Goal: Task Accomplishment & Management: Complete application form

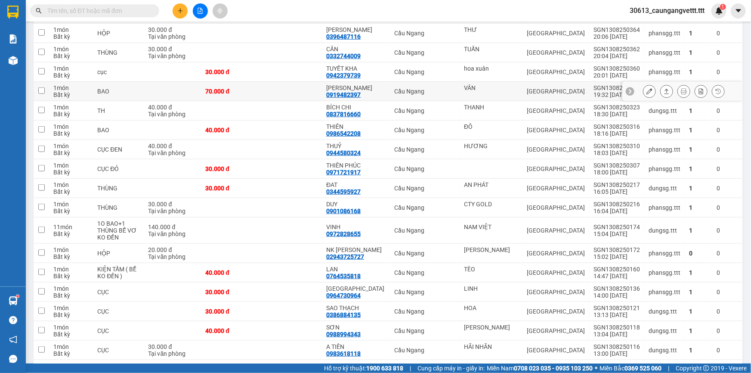
scroll to position [365, 0]
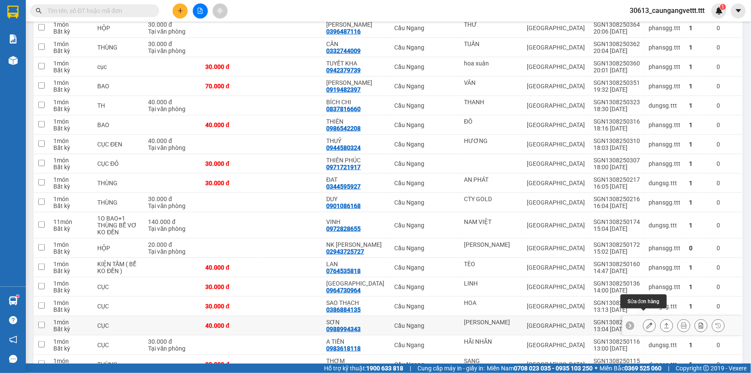
click at [647, 323] on icon at bounding box center [650, 326] width 6 height 6
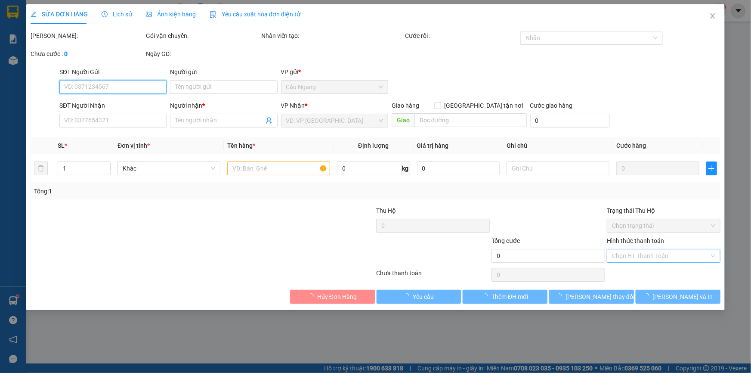
type input "[PERSON_NAME]"
type input "0988994343"
type input "SƠN"
type input "40.000"
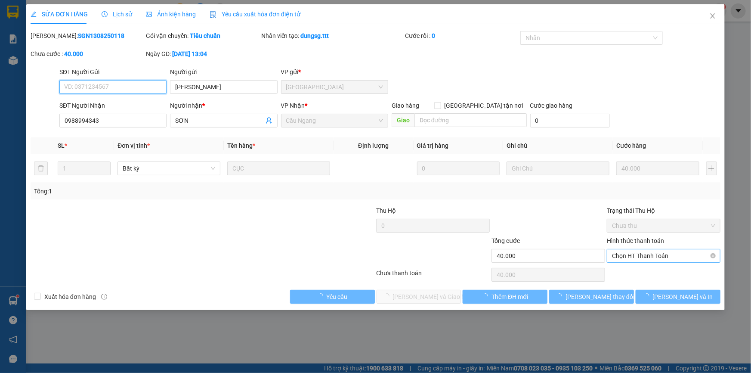
click at [642, 256] on span "Chọn HT Thanh Toán" at bounding box center [663, 255] width 103 height 13
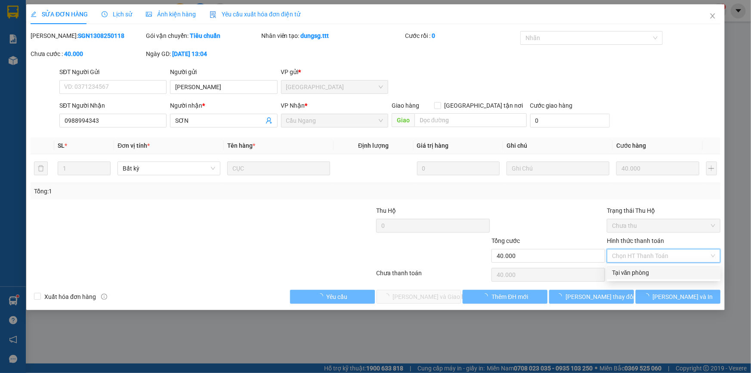
click at [641, 274] on div "Tại văn phòng" at bounding box center [663, 272] width 103 height 9
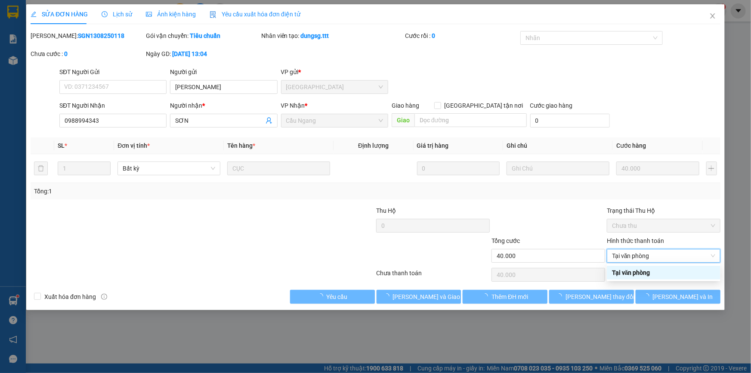
type input "0"
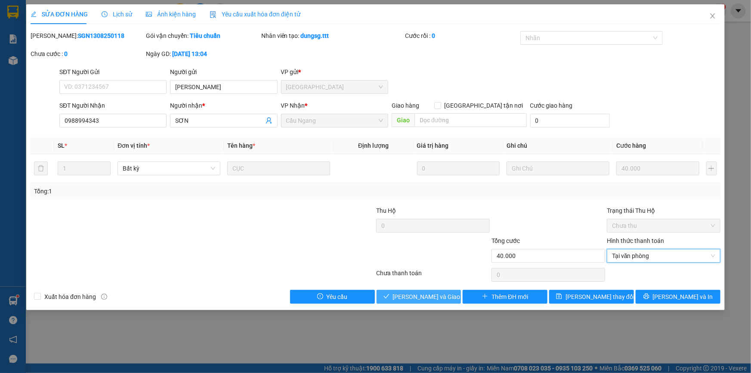
click at [419, 293] on span "[PERSON_NAME] và Giao hàng" at bounding box center [434, 296] width 83 height 9
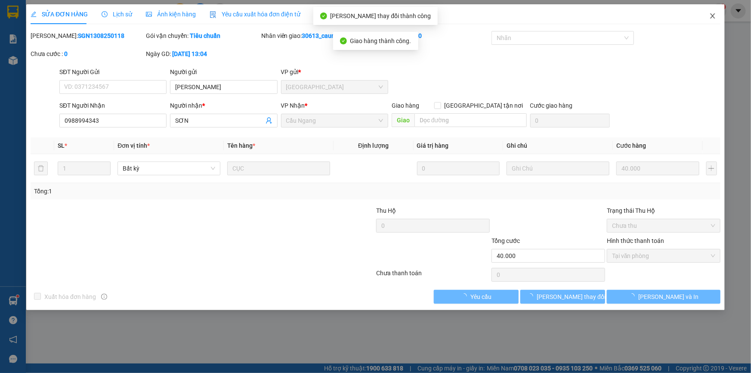
click at [714, 16] on icon "close" at bounding box center [712, 15] width 5 height 5
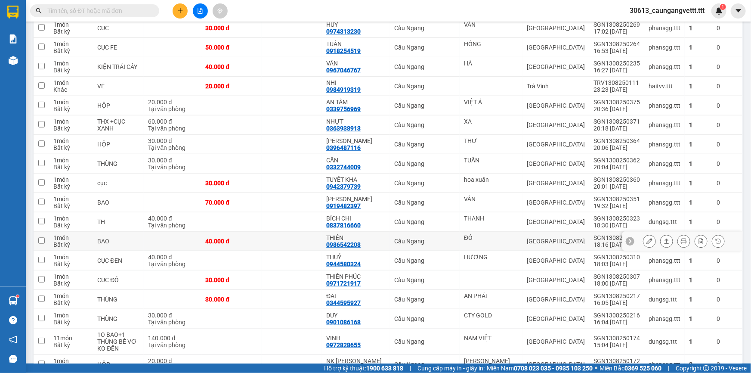
scroll to position [261, 0]
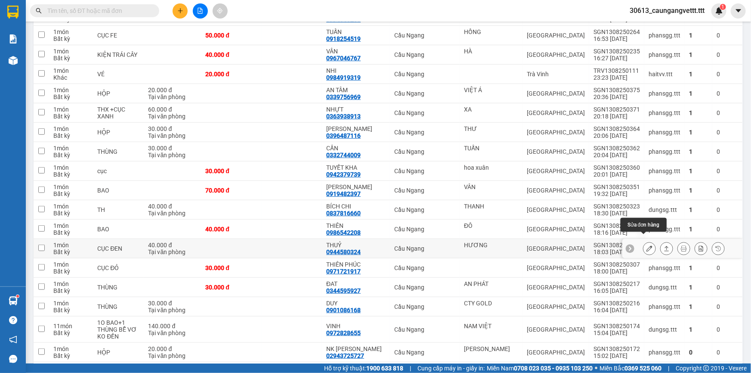
click at [647, 245] on icon at bounding box center [650, 248] width 6 height 6
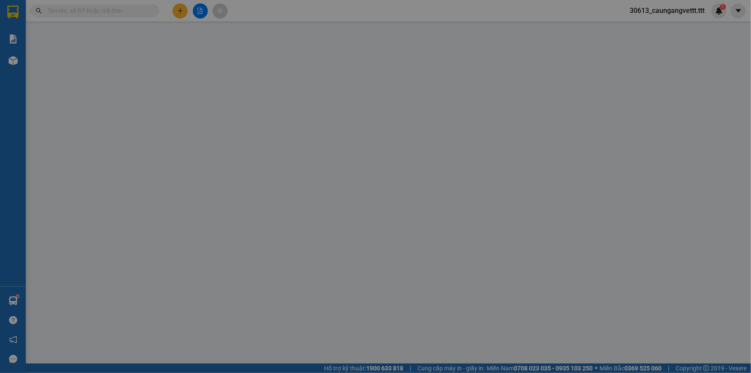
type input "HƯƠNG"
type input "0944580324"
type input "THUỶ"
type input "40.000"
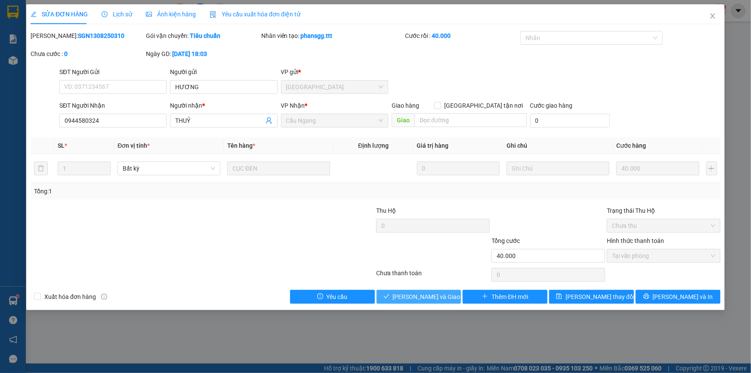
click at [438, 297] on span "[PERSON_NAME] và Giao hàng" at bounding box center [434, 296] width 83 height 9
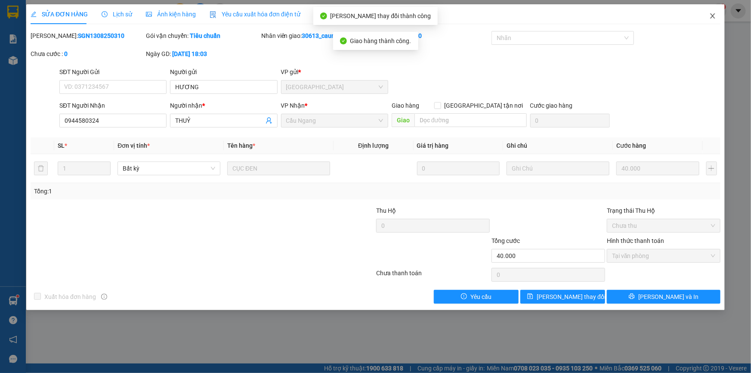
click at [711, 17] on icon "close" at bounding box center [713, 15] width 7 height 7
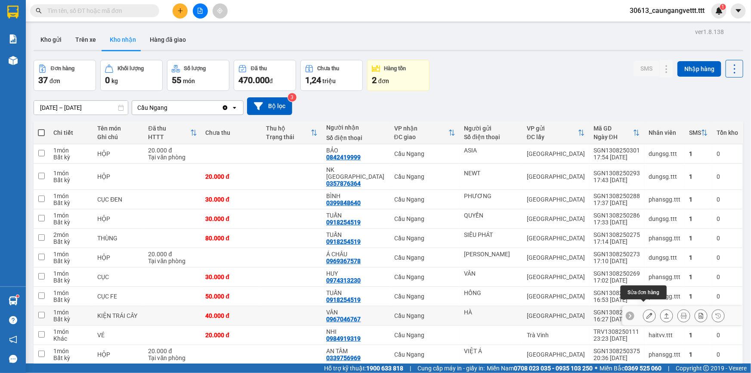
click at [647, 313] on icon at bounding box center [650, 316] width 6 height 6
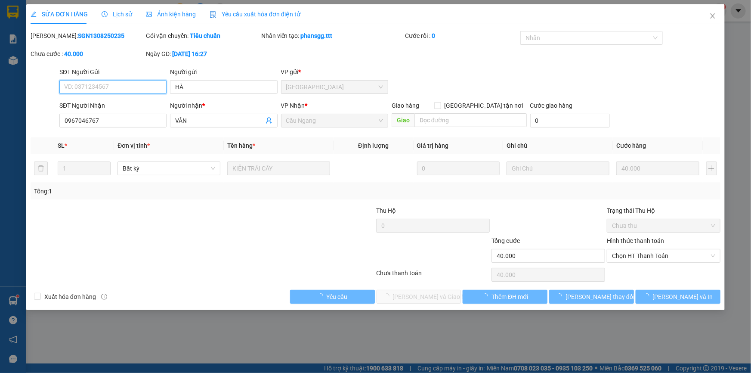
type input "HÀ"
type input "0967046767"
type input "VÂN"
type input "40.000"
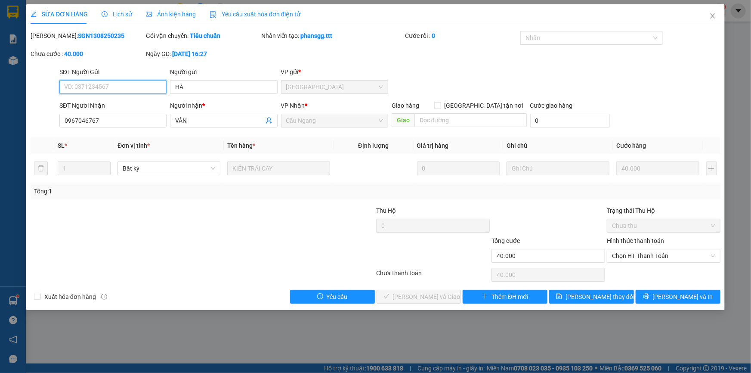
click at [637, 255] on span "Chọn HT Thanh Toán" at bounding box center [663, 255] width 103 height 13
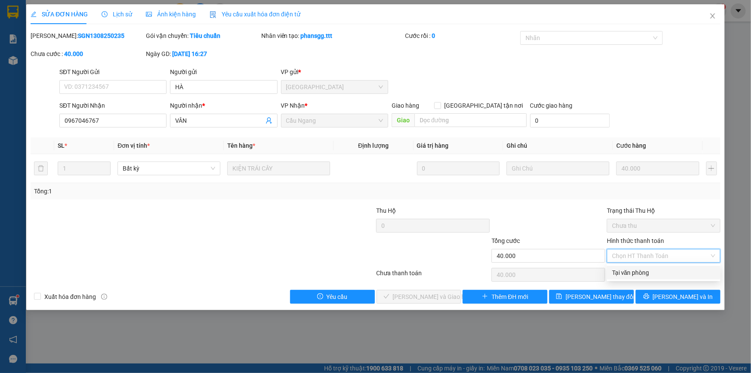
click at [636, 273] on div "Tại văn phòng" at bounding box center [663, 272] width 103 height 9
type input "0"
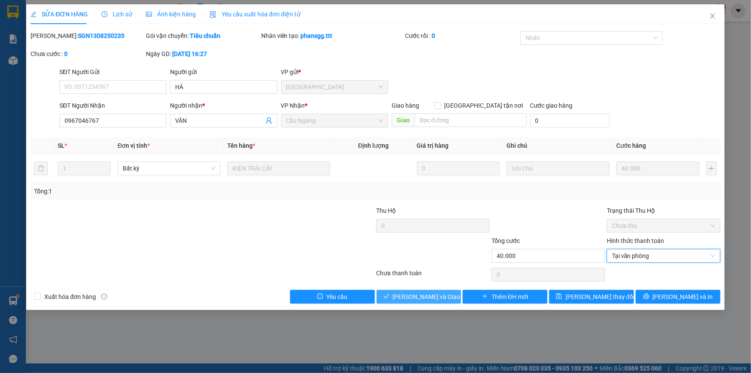
click at [422, 296] on span "[PERSON_NAME] và Giao hàng" at bounding box center [434, 296] width 83 height 9
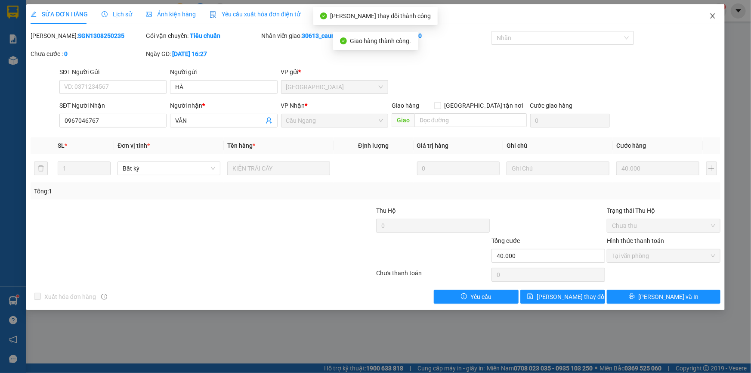
click at [710, 16] on icon "close" at bounding box center [713, 15] width 7 height 7
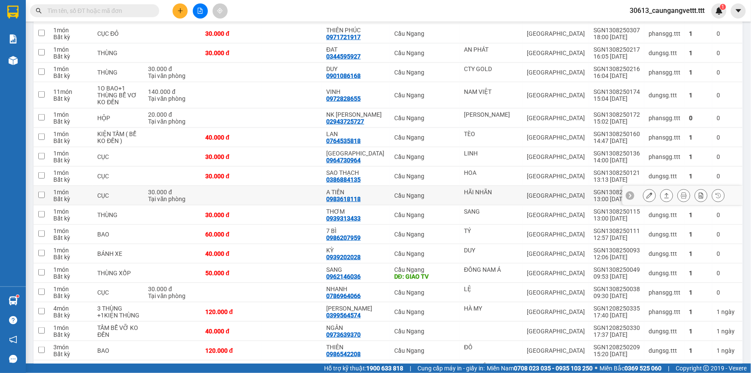
scroll to position [469, 0]
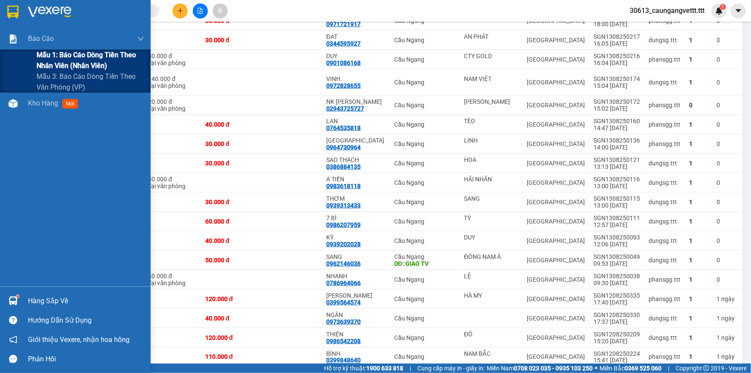
click at [73, 65] on span "Mẫu 1: Báo cáo dòng tiền theo nhân viên (nhân viên)" at bounding box center [91, 61] width 108 height 22
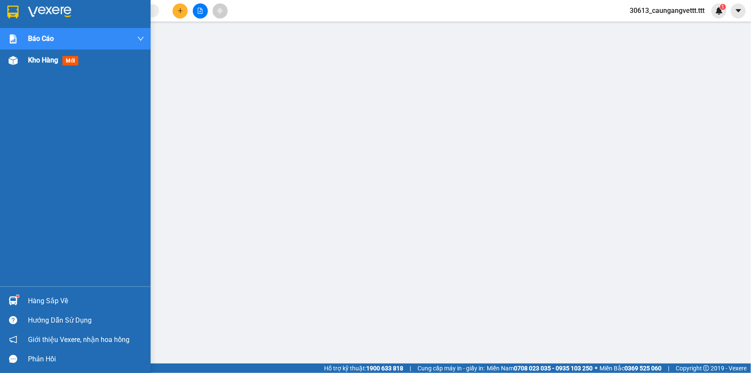
click at [43, 56] on span "Kho hàng" at bounding box center [43, 60] width 30 height 8
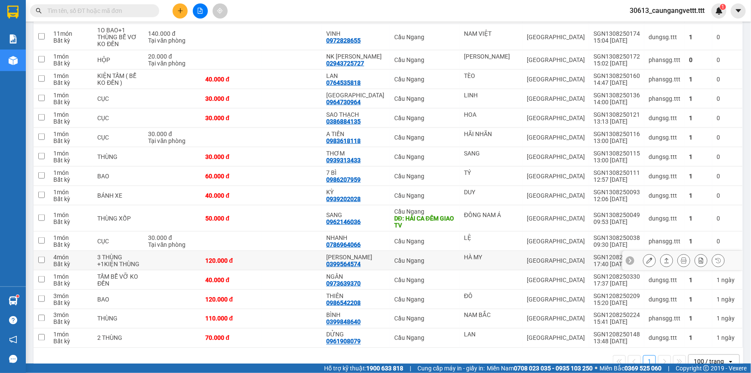
scroll to position [525, 0]
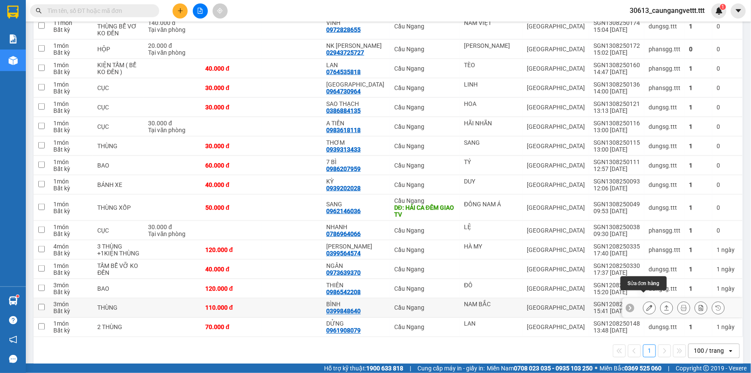
click at [647, 305] on icon at bounding box center [650, 308] width 6 height 6
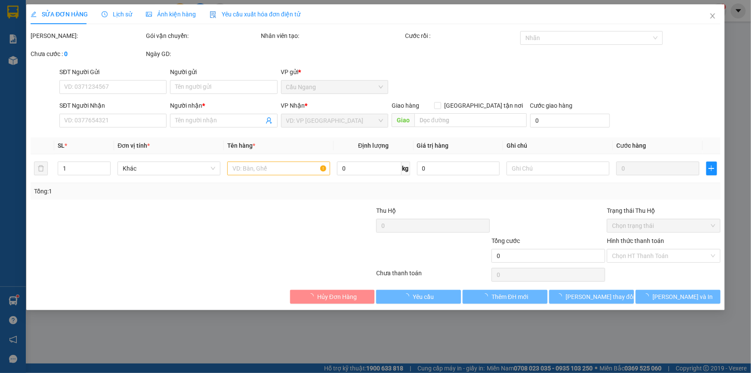
type input "NAM BẮC"
type input "0399848640"
type input "BÌNH"
type input "110.000"
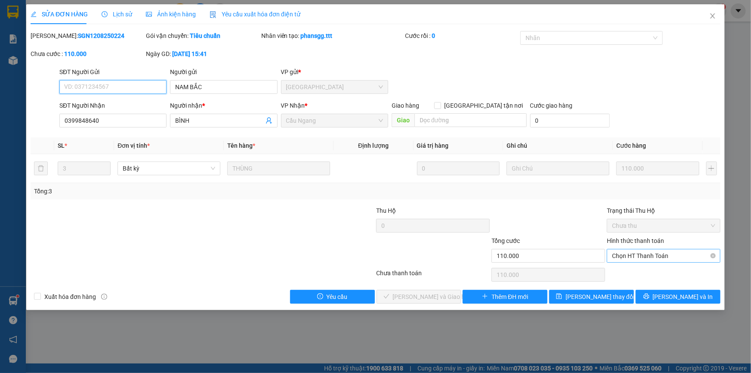
click at [642, 255] on span "Chọn HT Thanh Toán" at bounding box center [663, 255] width 103 height 13
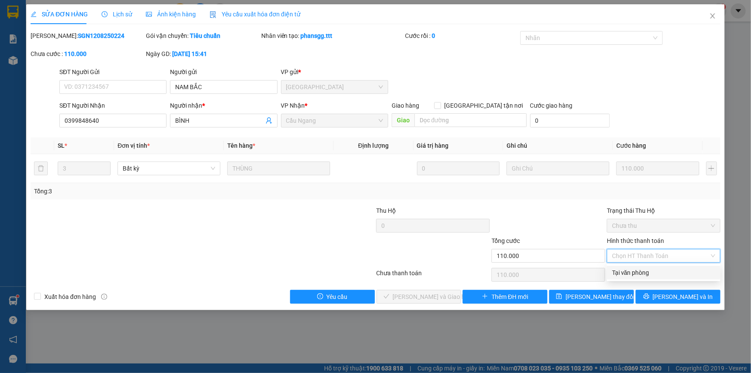
click at [638, 273] on div "Tại văn phòng" at bounding box center [663, 272] width 103 height 9
type input "0"
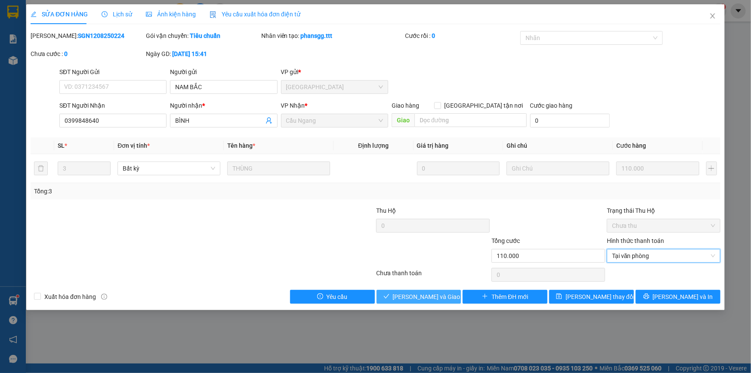
click at [441, 297] on span "[PERSON_NAME] và Giao hàng" at bounding box center [434, 296] width 83 height 9
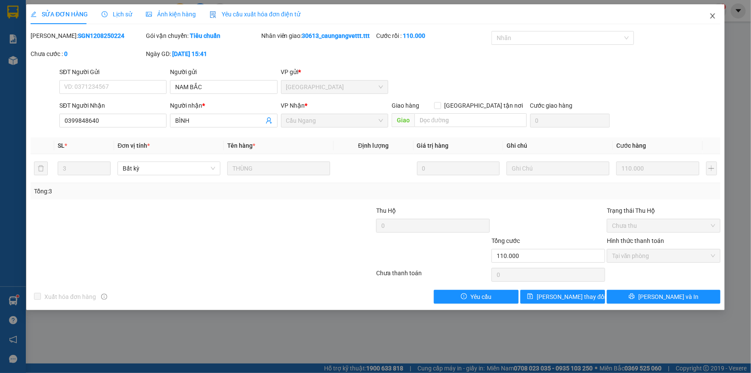
click at [714, 16] on icon "close" at bounding box center [713, 15] width 7 height 7
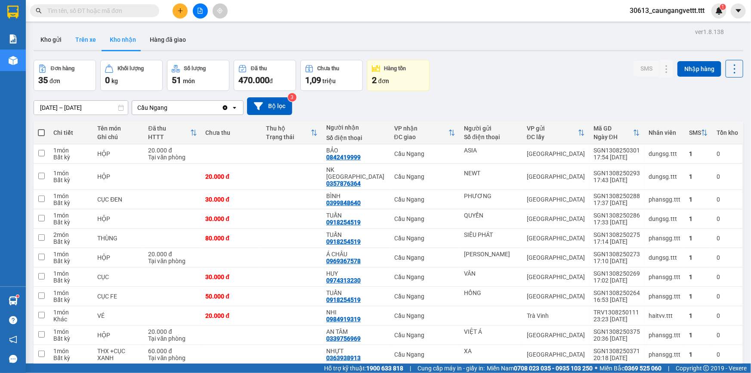
click at [83, 38] on button "Trên xe" at bounding box center [85, 39] width 34 height 21
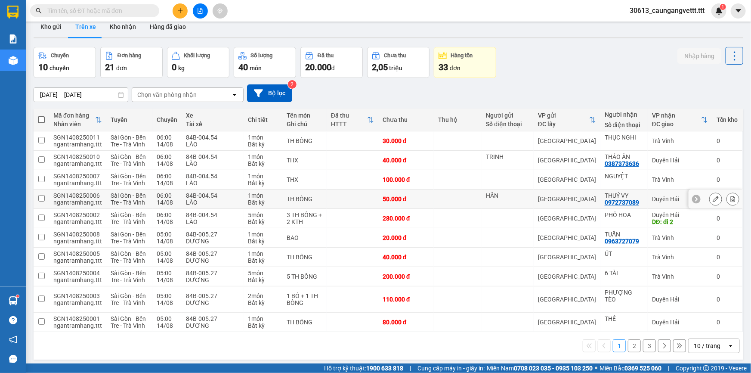
scroll to position [39, 0]
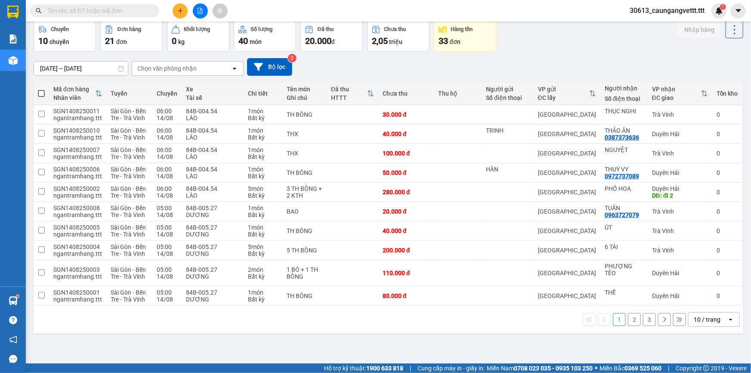
click at [704, 315] on div "10 / trang" at bounding box center [707, 319] width 27 height 9
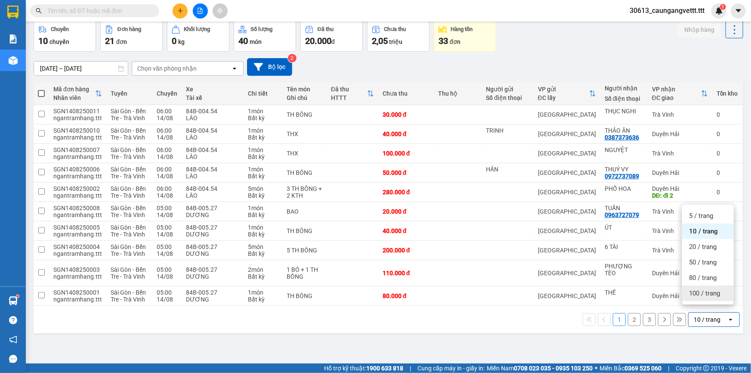
click at [703, 293] on span "100 / trang" at bounding box center [704, 293] width 31 height 9
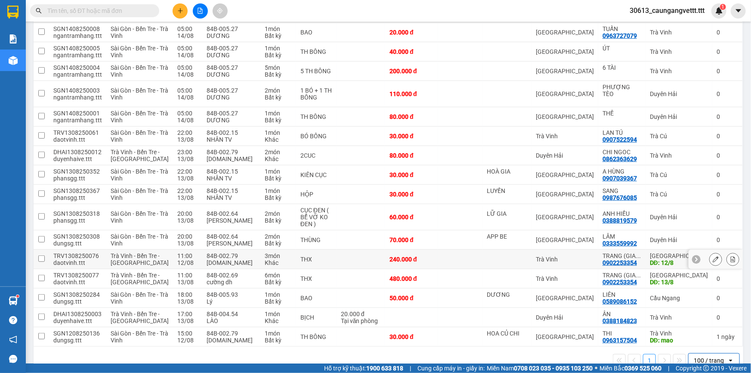
scroll to position [228, 0]
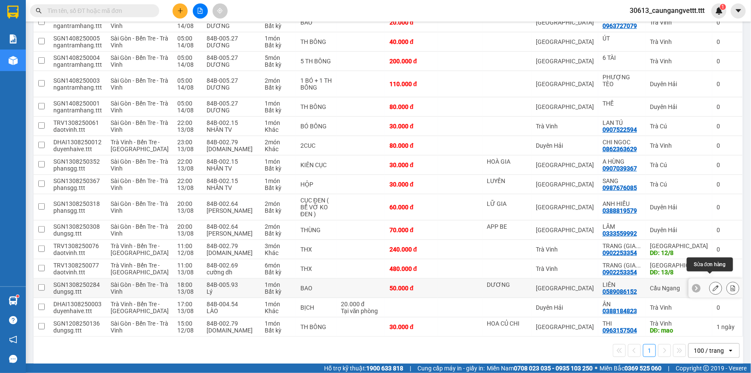
click at [713, 285] on icon at bounding box center [716, 288] width 6 height 6
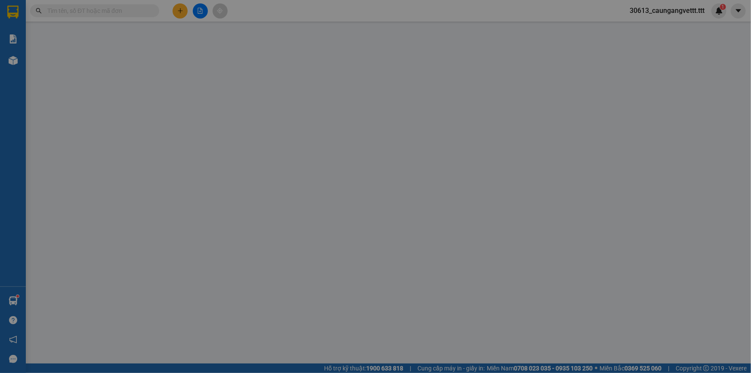
type input "DƯƠNG"
type input "0589086152"
type input "LIÊN"
type input "50.000"
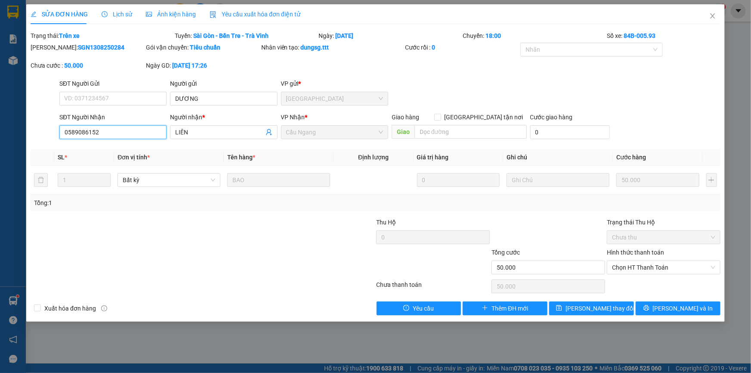
click at [102, 130] on input "0589086152" at bounding box center [112, 132] width 107 height 14
type input "0589086151"
click at [581, 309] on span "[PERSON_NAME] thay đổi" at bounding box center [600, 308] width 69 height 9
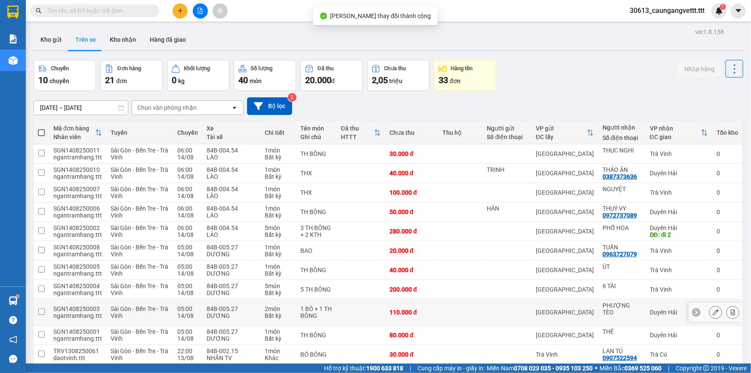
scroll to position [228, 0]
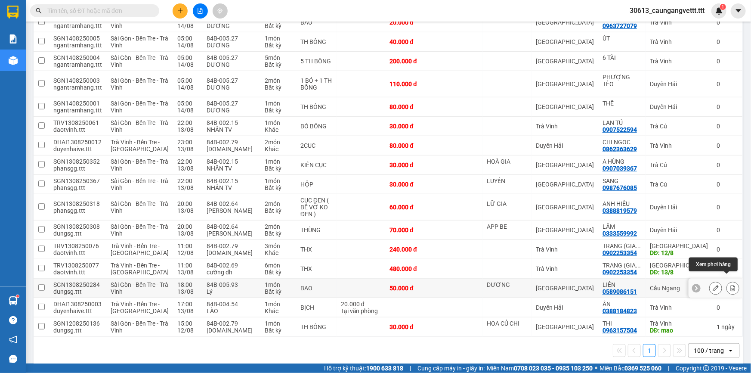
click at [731, 285] on icon at bounding box center [733, 288] width 5 height 6
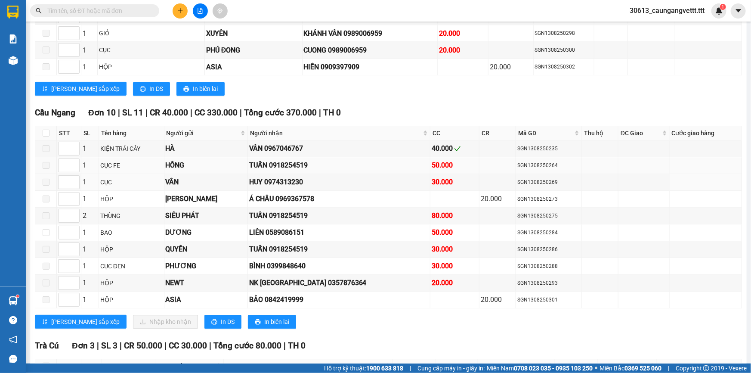
scroll to position [933, 0]
click at [43, 129] on input "checkbox" at bounding box center [46, 132] width 7 height 7
checkbox input "true"
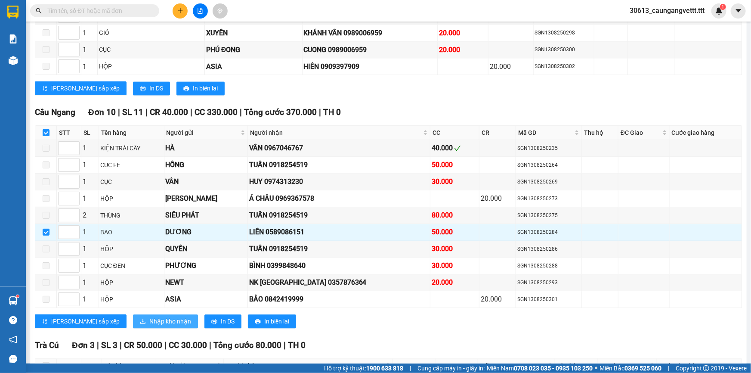
click at [149, 316] on span "Nhập kho nhận" at bounding box center [170, 320] width 42 height 9
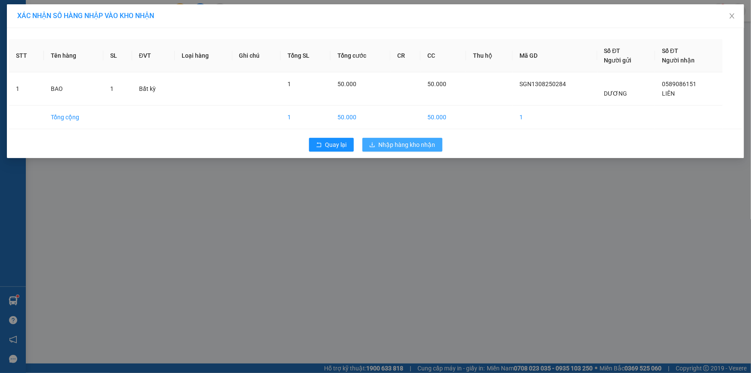
click at [409, 144] on span "Nhập hàng kho nhận" at bounding box center [407, 144] width 57 height 9
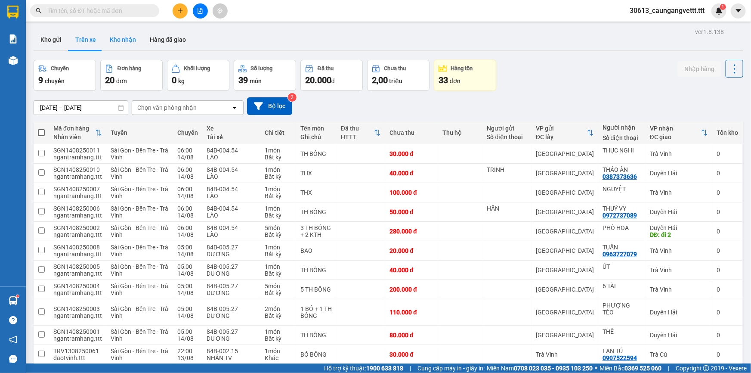
click at [123, 42] on button "Kho nhận" at bounding box center [123, 39] width 40 height 21
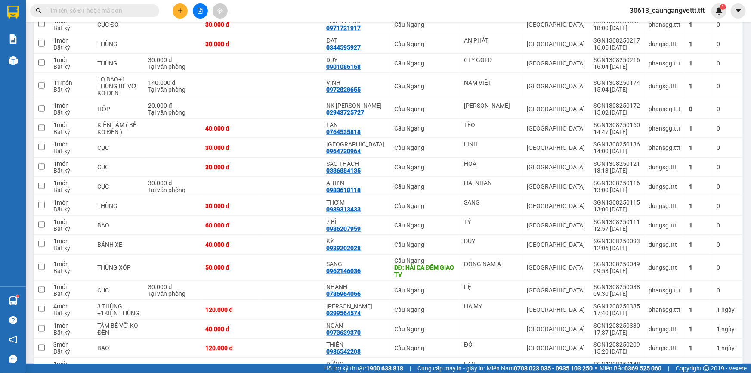
scroll to position [444, 0]
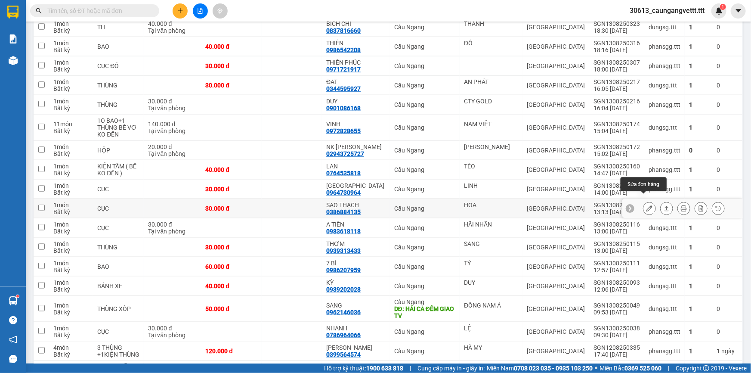
click at [647, 205] on icon at bounding box center [650, 208] width 6 height 6
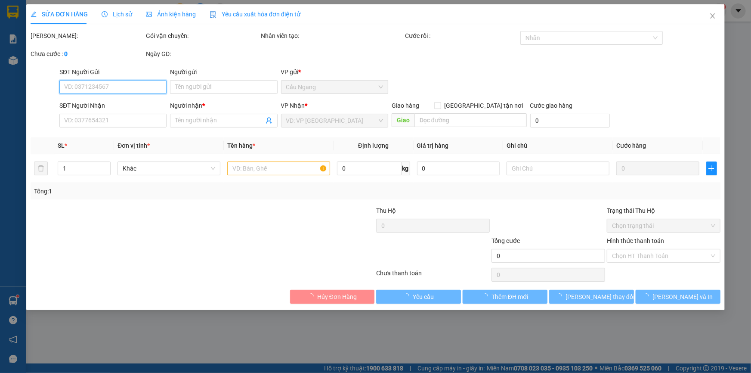
type input "HOA"
type input "0386884135"
type input "SAO THẠCH"
type input "30.000"
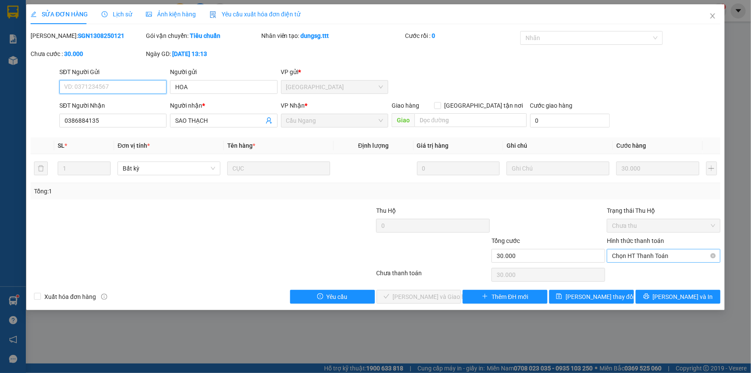
click at [658, 257] on span "Chọn HT Thanh Toán" at bounding box center [663, 255] width 103 height 13
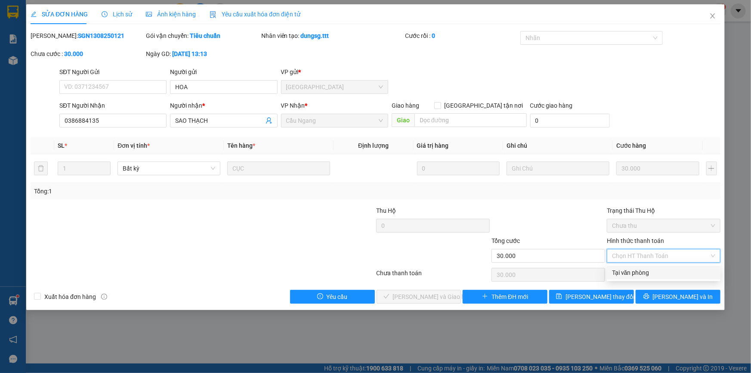
click at [640, 273] on div "Tại văn phòng" at bounding box center [663, 272] width 103 height 9
type input "0"
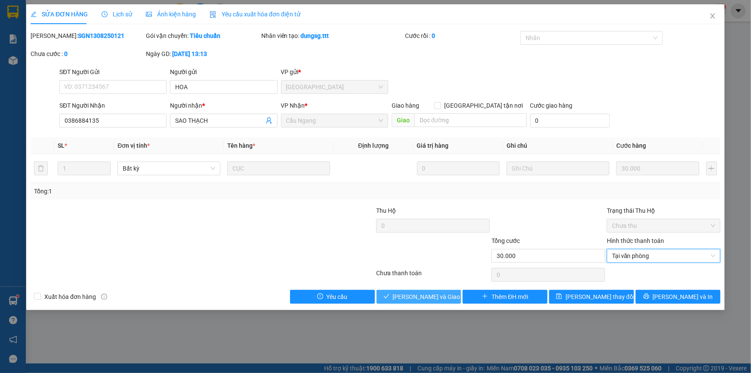
click at [439, 293] on span "[PERSON_NAME] và Giao hàng" at bounding box center [434, 296] width 83 height 9
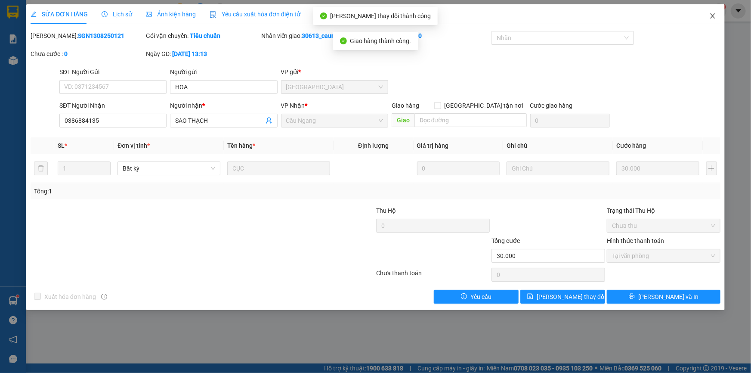
click at [712, 15] on icon "close" at bounding box center [712, 15] width 5 height 5
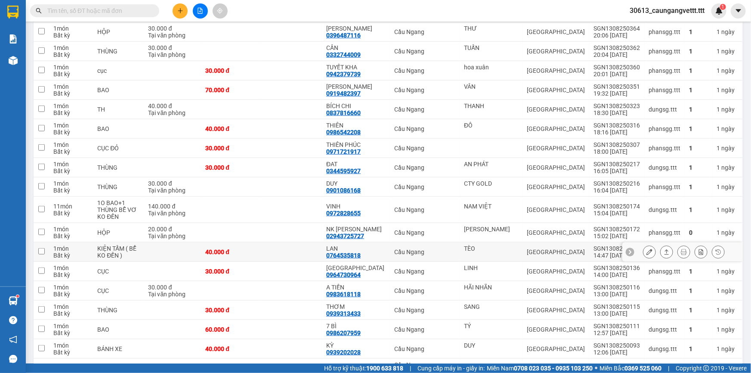
scroll to position [365, 0]
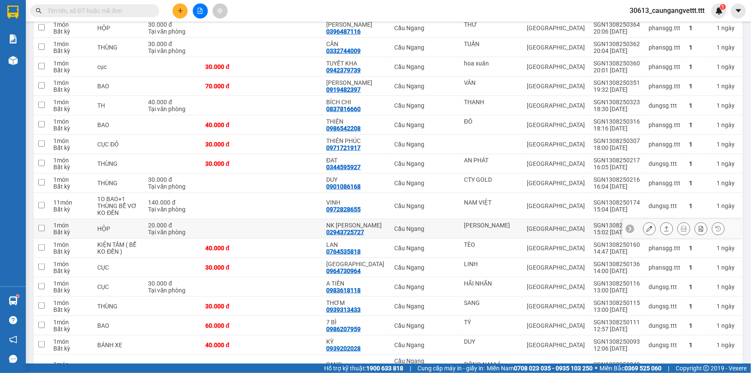
click at [647, 226] on icon at bounding box center [650, 229] width 6 height 6
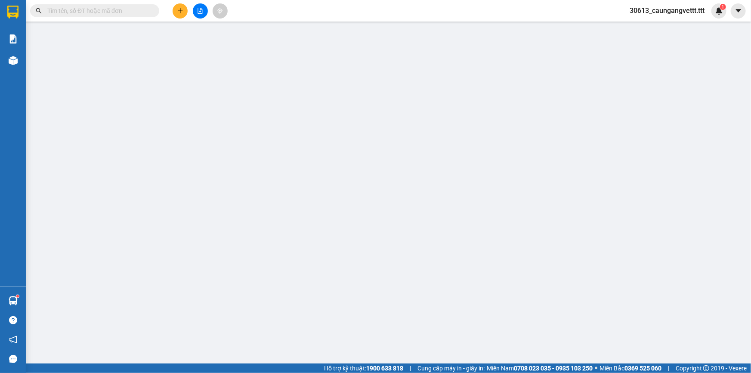
type input "[PERSON_NAME]"
type input "02943725727"
type input "NK [PERSON_NAME]"
type input "20.000"
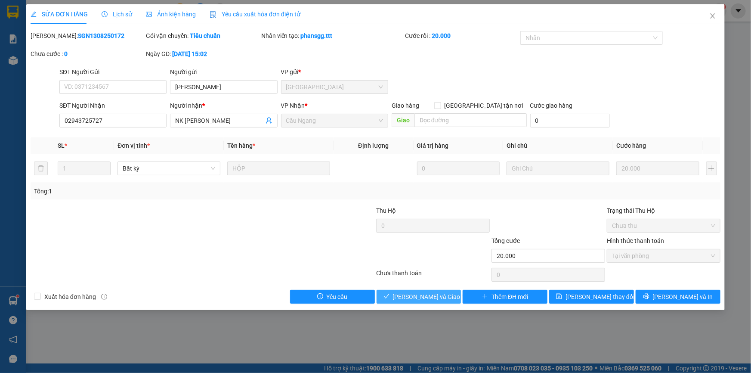
click at [437, 300] on span "[PERSON_NAME] và Giao hàng" at bounding box center [434, 296] width 83 height 9
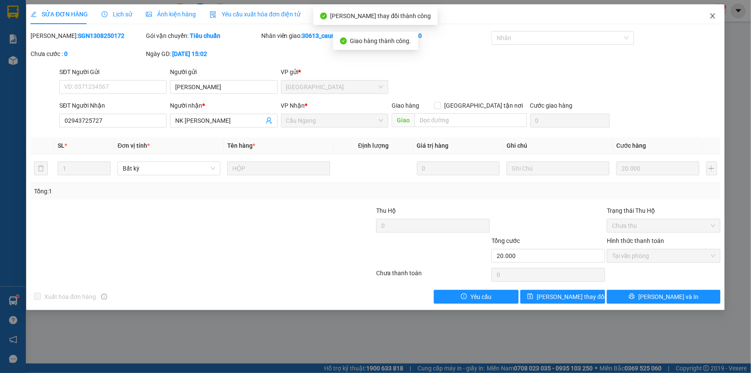
click at [712, 13] on icon "close" at bounding box center [713, 15] width 7 height 7
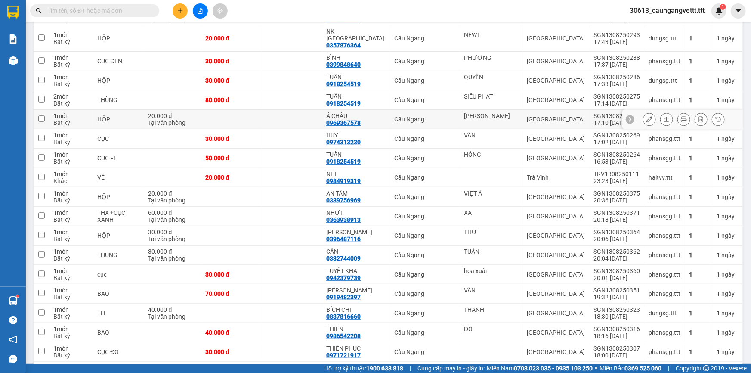
scroll to position [157, 0]
click at [647, 36] on icon at bounding box center [650, 39] width 6 height 6
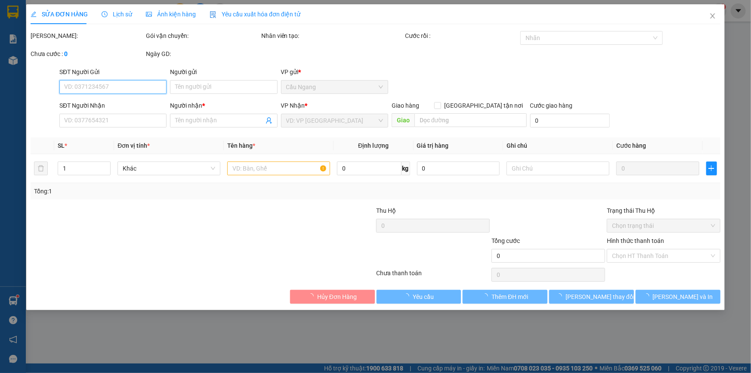
type input "NEWT"
type input "0357876364"
type input "NK [GEOGRAPHIC_DATA]"
type input "20.000"
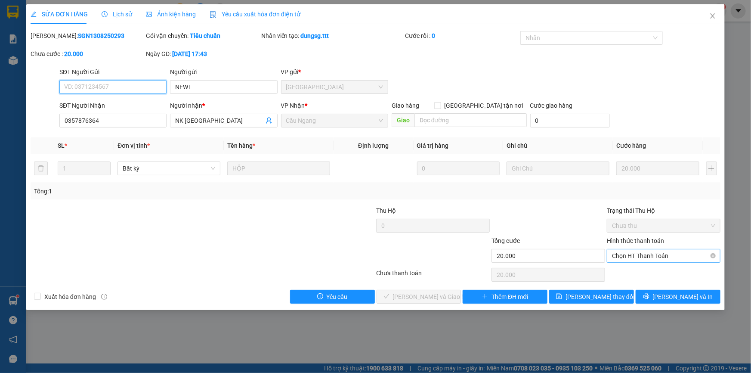
click at [636, 258] on span "Chọn HT Thanh Toán" at bounding box center [663, 255] width 103 height 13
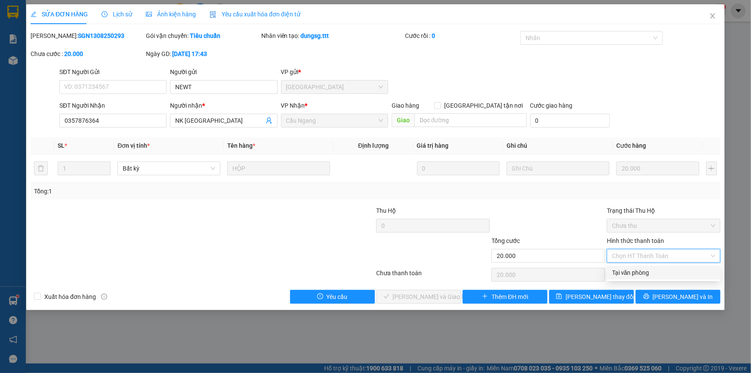
click at [629, 274] on div "Tại văn phòng" at bounding box center [663, 272] width 103 height 9
type input "0"
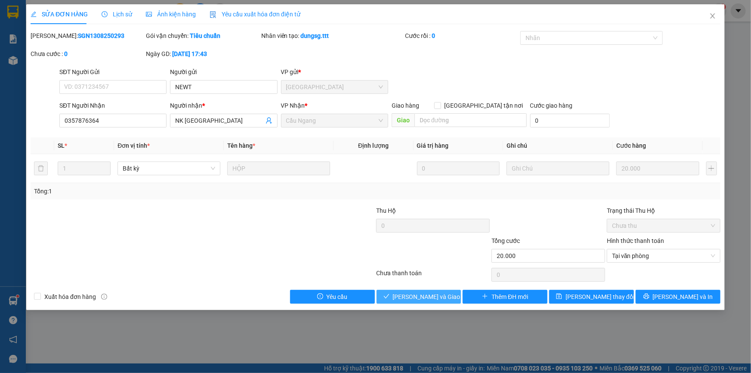
drag, startPoint x: 444, startPoint y: 295, endPoint x: 495, endPoint y: 251, distance: 67.5
click at [444, 294] on span "[PERSON_NAME] và Giao hàng" at bounding box center [434, 296] width 83 height 9
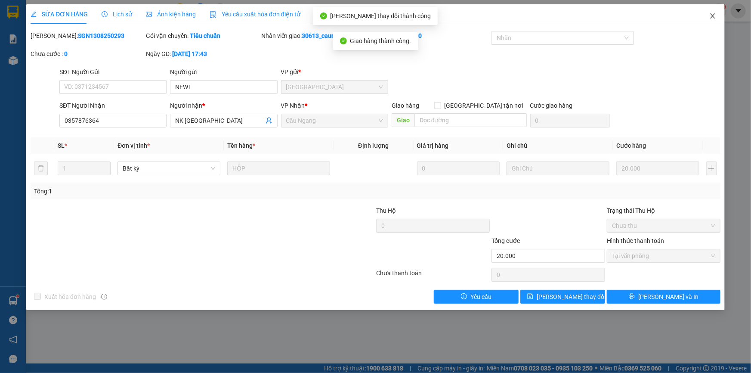
click at [714, 17] on icon "close" at bounding box center [712, 15] width 5 height 5
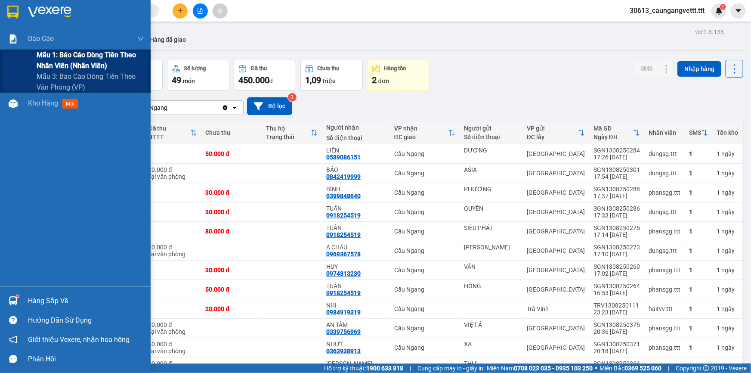
click at [59, 59] on span "Mẫu 1: Báo cáo dòng tiền theo nhân viên (nhân viên)" at bounding box center [91, 61] width 108 height 22
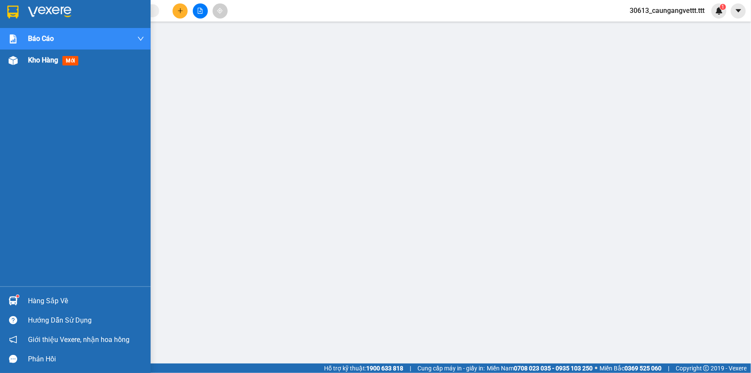
click at [42, 59] on span "Kho hàng" at bounding box center [43, 60] width 30 height 8
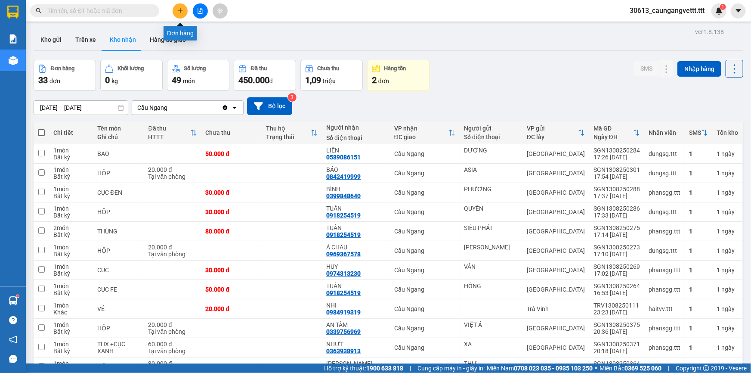
click at [178, 11] on icon "plus" at bounding box center [180, 10] width 5 height 0
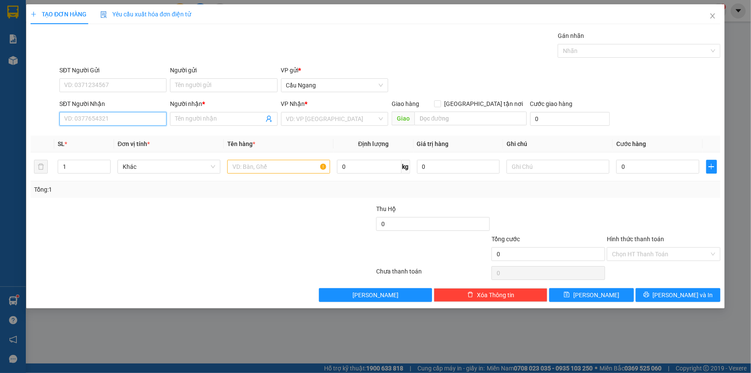
click at [125, 124] on input "SĐT Người Nhận" at bounding box center [112, 119] width 107 height 14
click at [264, 166] on input "text" at bounding box center [278, 167] width 103 height 14
type input "BAO"
click at [117, 121] on input "SĐT Người Nhận" at bounding box center [112, 119] width 107 height 14
click at [113, 136] on div "0777781199 - NGHIA" at bounding box center [113, 135] width 97 height 9
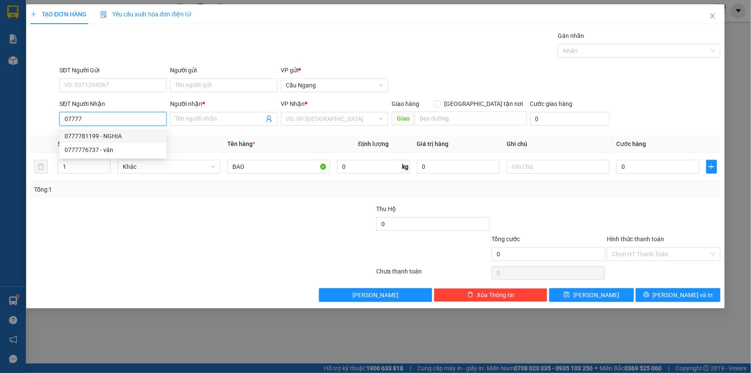
type input "0777781199"
type input "NGHIA"
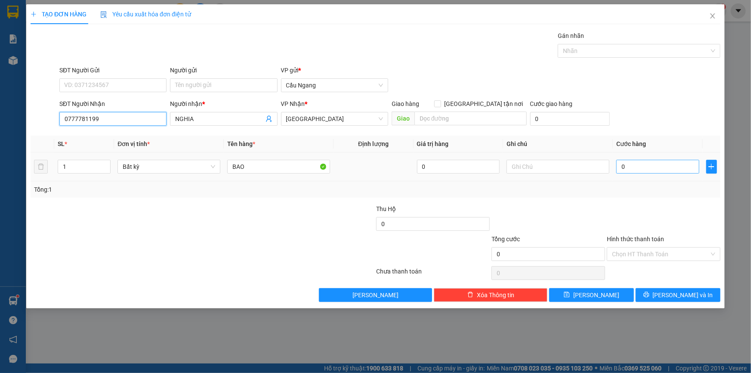
type input "0777781199"
click at [635, 168] on input "0" at bounding box center [658, 167] width 83 height 14
type input "5"
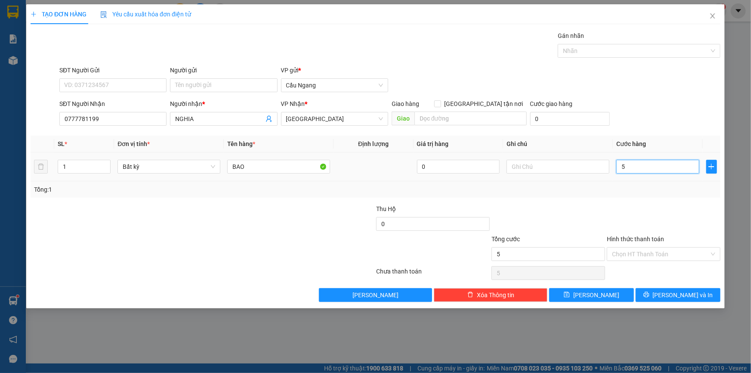
type input "50"
type input "500"
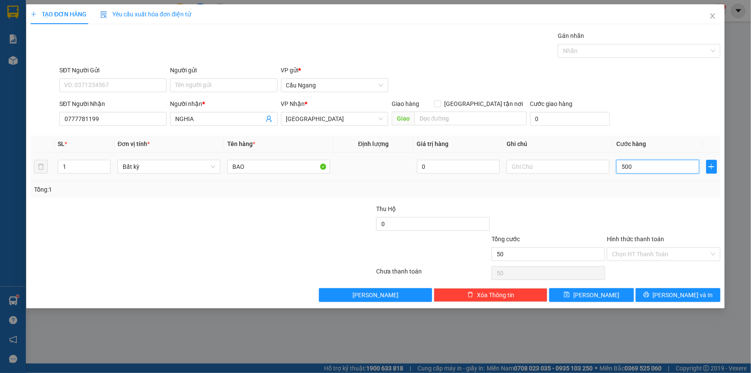
type input "500"
type input "5.000"
type input "50.000"
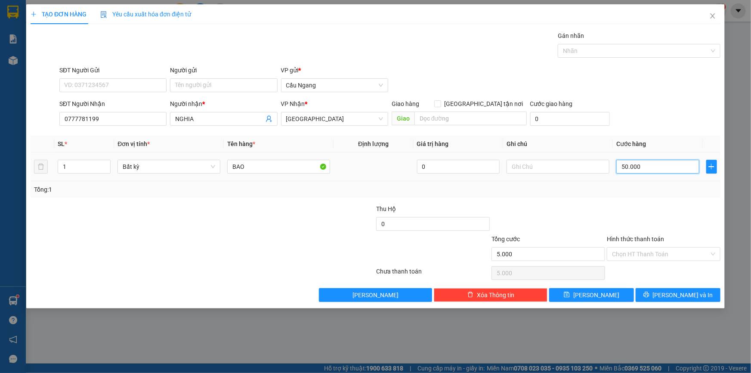
type input "50.000"
click at [672, 296] on span "[PERSON_NAME] và In" at bounding box center [683, 294] width 60 height 9
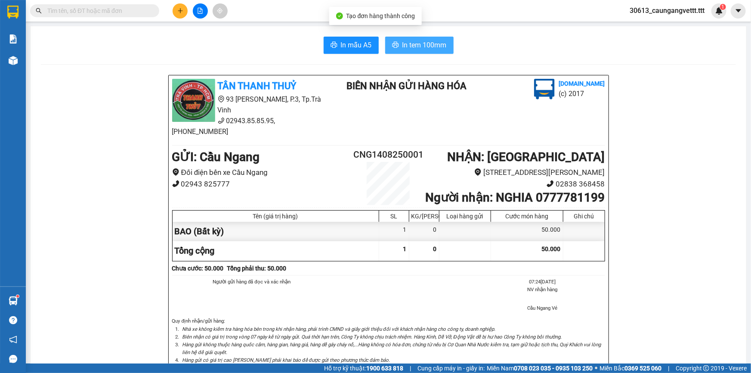
click at [422, 47] on span "In tem 100mm" at bounding box center [425, 45] width 44 height 11
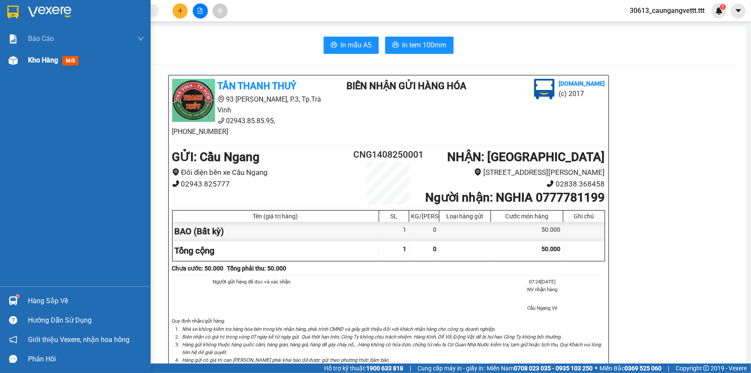
click at [36, 63] on span "Kho hàng" at bounding box center [43, 60] width 30 height 8
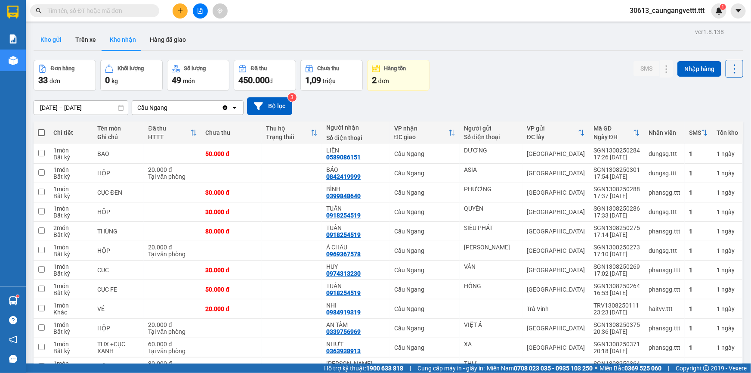
click at [56, 34] on button "Kho gửi" at bounding box center [51, 39] width 35 height 21
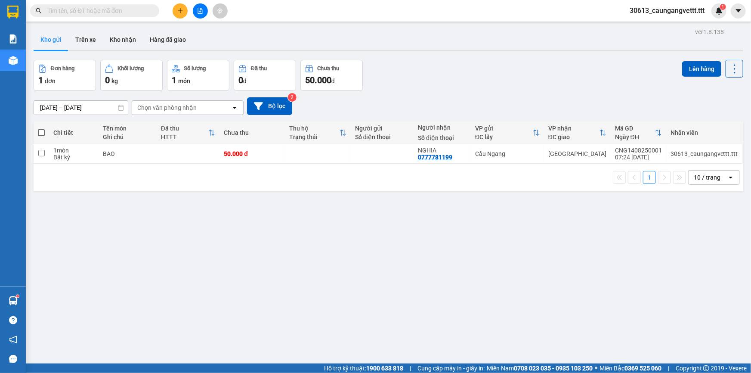
click at [38, 131] on span at bounding box center [41, 132] width 7 height 7
click at [41, 128] on input "checkbox" at bounding box center [41, 128] width 0 height 0
checkbox input "true"
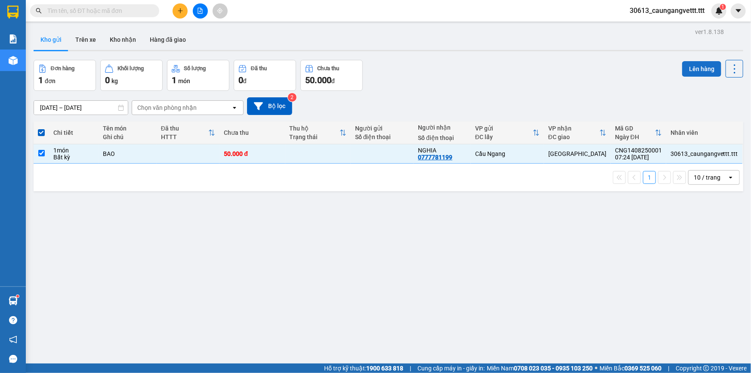
click at [690, 63] on button "Lên hàng" at bounding box center [701, 69] width 39 height 16
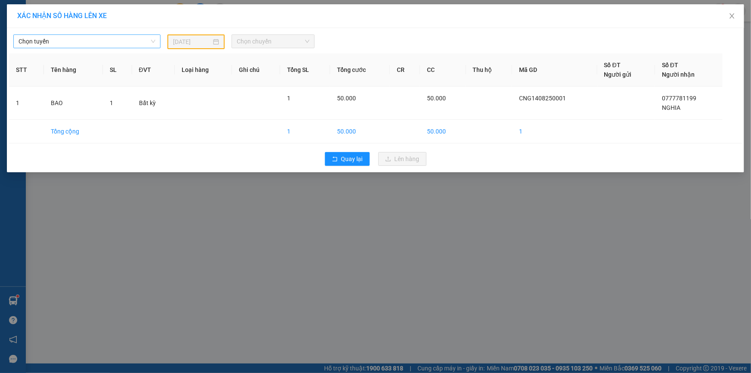
click at [77, 40] on span "Chọn tuyến" at bounding box center [87, 41] width 137 height 13
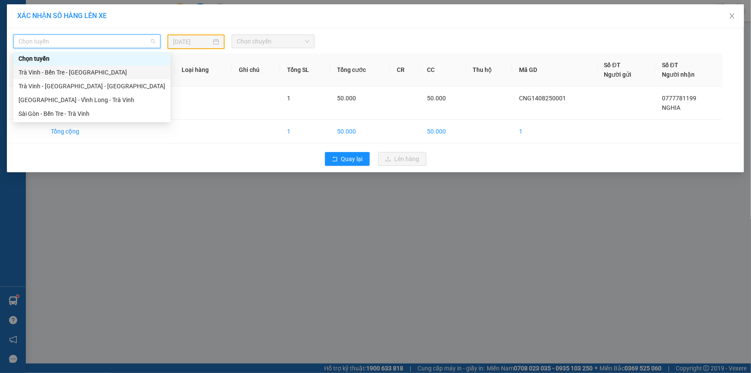
click at [68, 69] on div "Trà Vinh - Bến Tre - [GEOGRAPHIC_DATA]" at bounding box center [92, 72] width 147 height 9
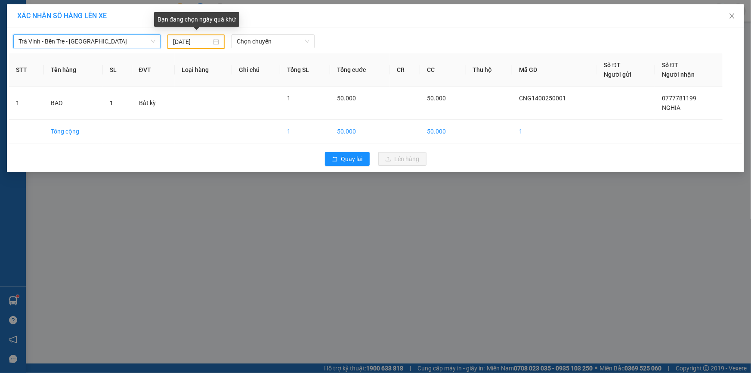
click at [180, 41] on input "[DATE]" at bounding box center [192, 41] width 38 height 9
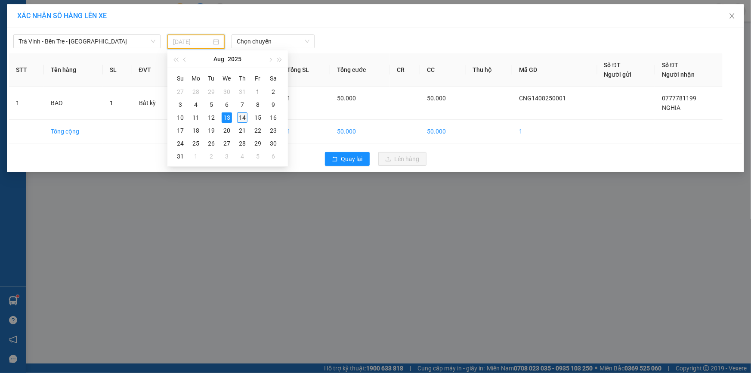
click at [242, 121] on div "14" at bounding box center [242, 117] width 10 height 10
type input "[DATE]"
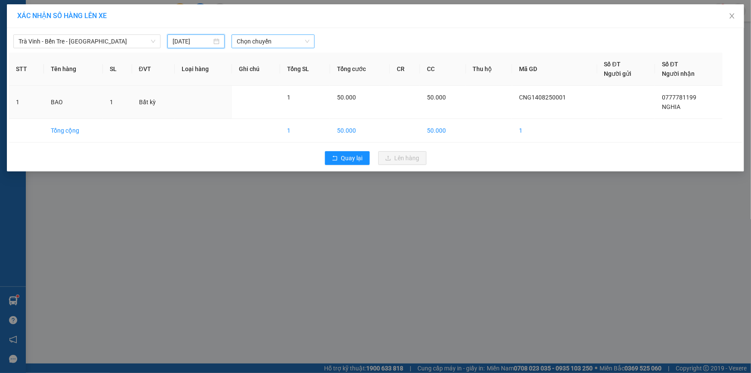
click at [269, 44] on span "Chọn chuyến" at bounding box center [273, 41] width 73 height 13
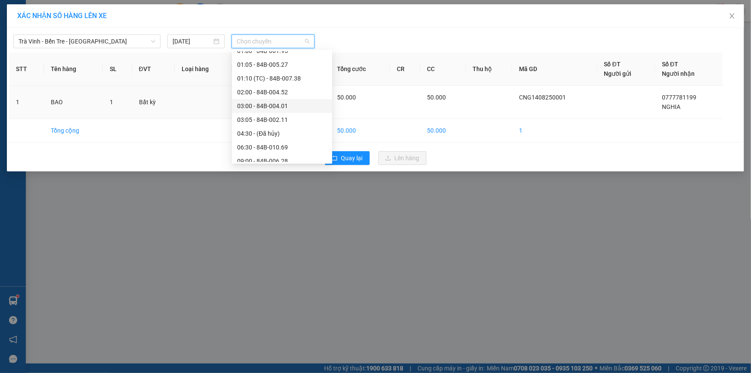
scroll to position [52, 0]
click at [261, 132] on div "09:00 - 84B-006.28" at bounding box center [282, 130] width 90 height 9
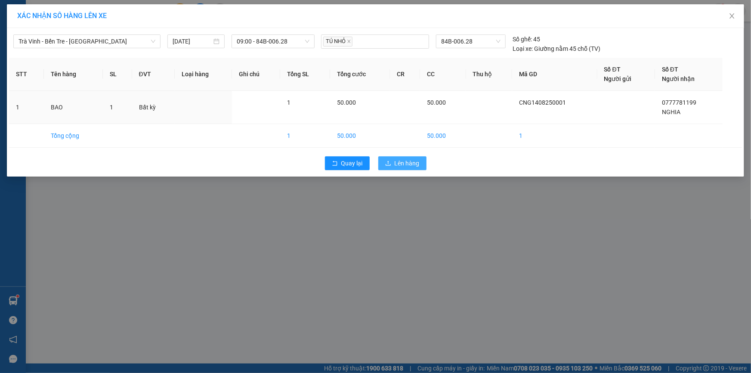
click at [412, 161] on span "Lên hàng" at bounding box center [407, 162] width 25 height 9
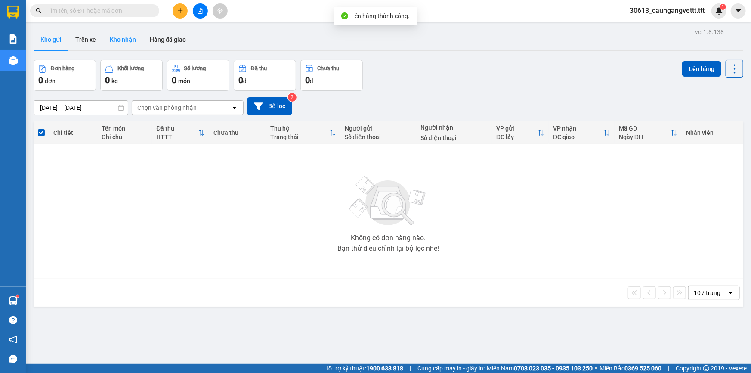
click at [125, 43] on button "Kho nhận" at bounding box center [123, 39] width 40 height 21
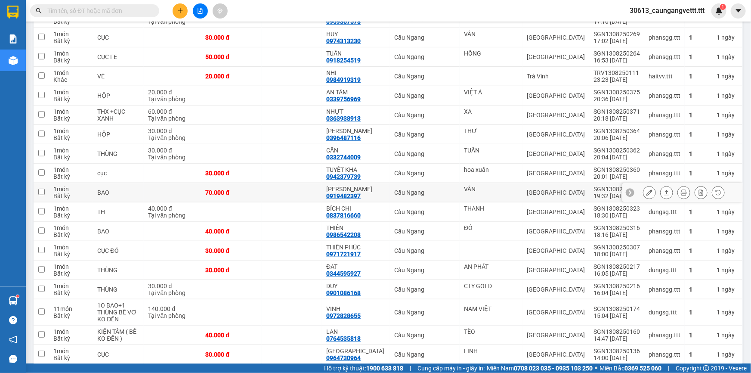
scroll to position [235, 0]
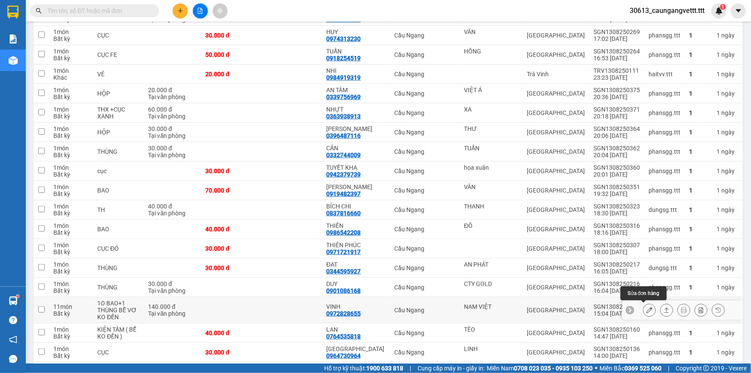
click at [647, 311] on icon at bounding box center [650, 310] width 6 height 6
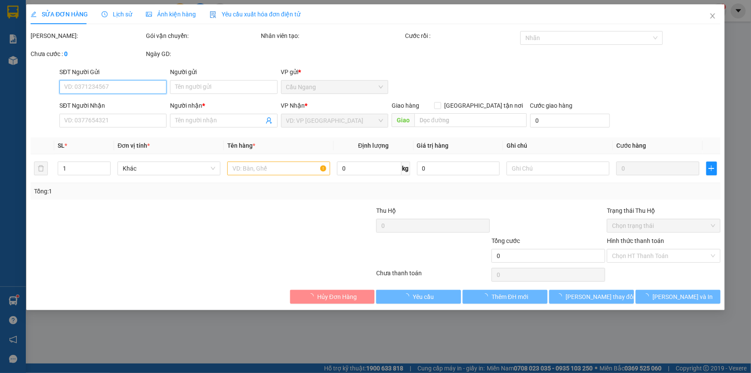
type input "NAM VIỆT"
type input "0972828655"
type input "VINH"
type input "140.000"
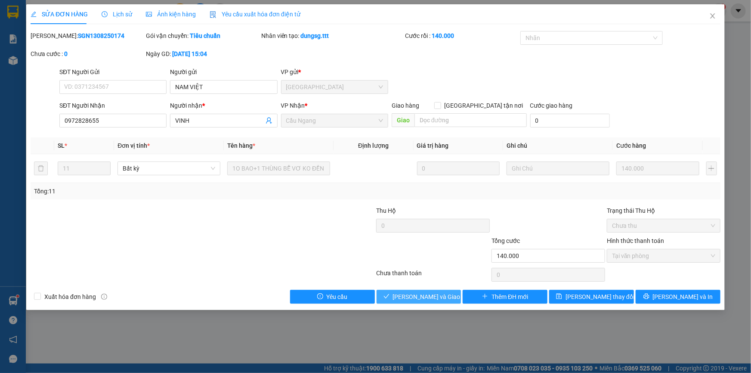
click at [417, 296] on span "[PERSON_NAME] và Giao hàng" at bounding box center [434, 296] width 83 height 9
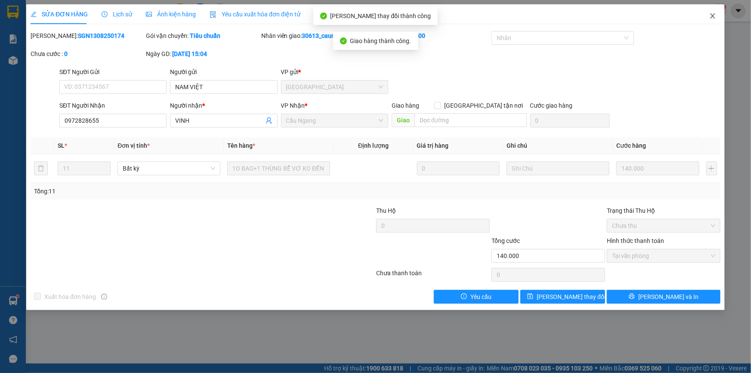
click at [712, 15] on icon "close" at bounding box center [712, 15] width 5 height 5
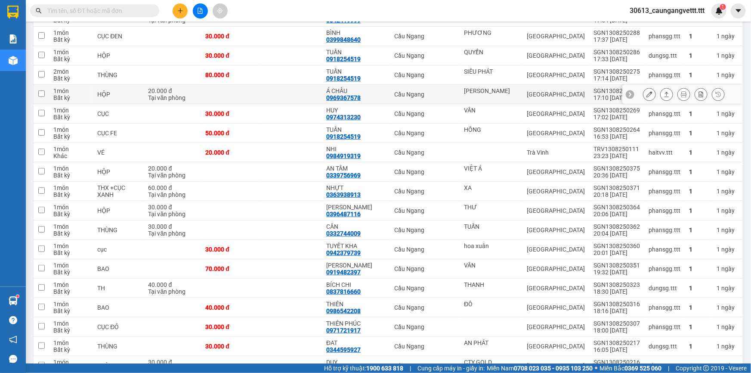
scroll to position [183, 0]
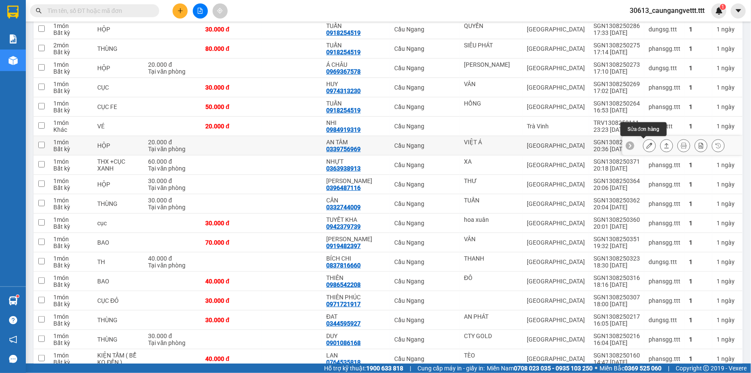
click at [647, 148] on icon at bounding box center [650, 146] width 6 height 6
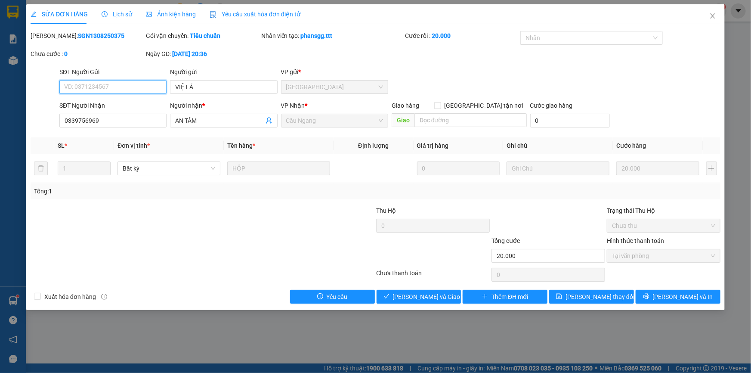
type input "VIỆT Á"
type input "0339756969"
type input "AN TÂM"
type input "20.000"
click at [440, 294] on span "[PERSON_NAME] và Giao hàng" at bounding box center [434, 296] width 83 height 9
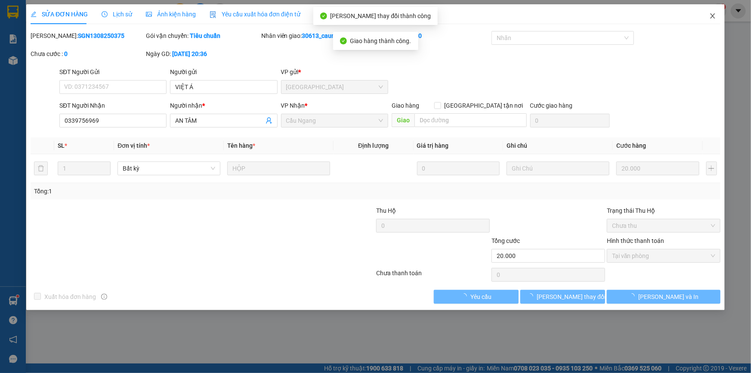
click at [711, 16] on icon "close" at bounding box center [713, 15] width 7 height 7
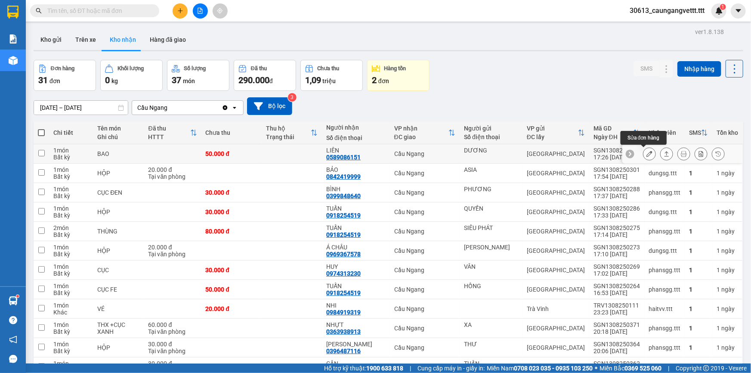
click at [647, 152] on icon at bounding box center [650, 154] width 6 height 6
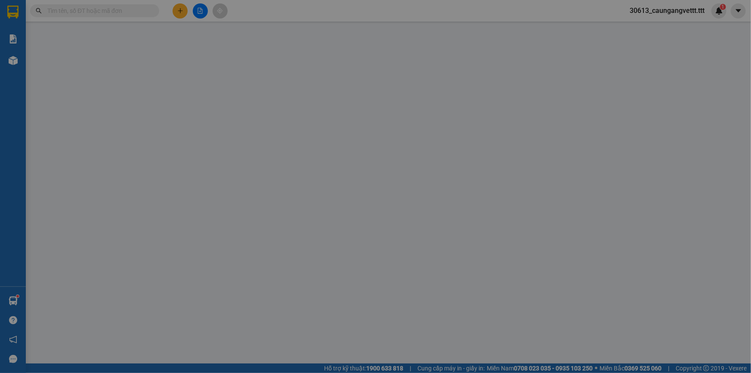
type input "DƯƠNG"
type input "0589086151"
type input "LIÊN"
type input "50.000"
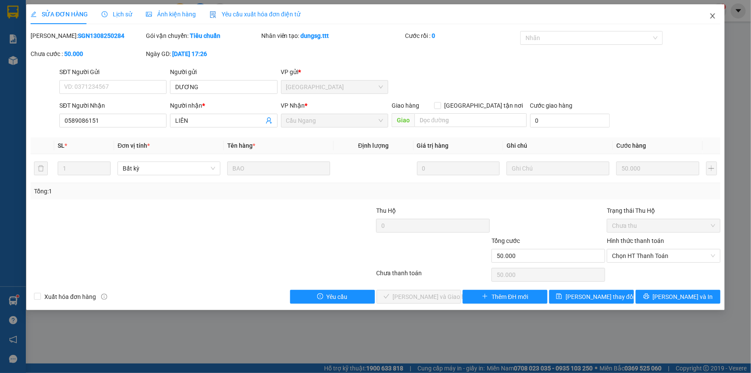
click at [713, 17] on icon "close" at bounding box center [713, 15] width 7 height 7
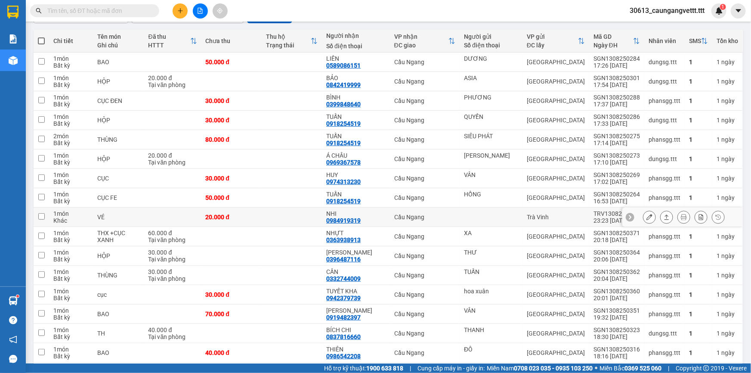
scroll to position [156, 0]
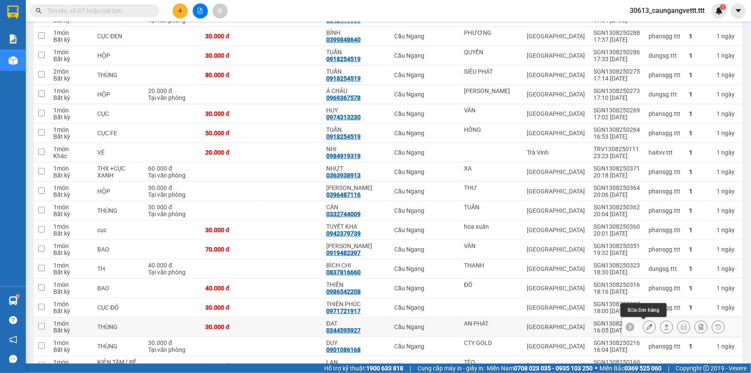
click at [647, 326] on icon at bounding box center [650, 327] width 6 height 6
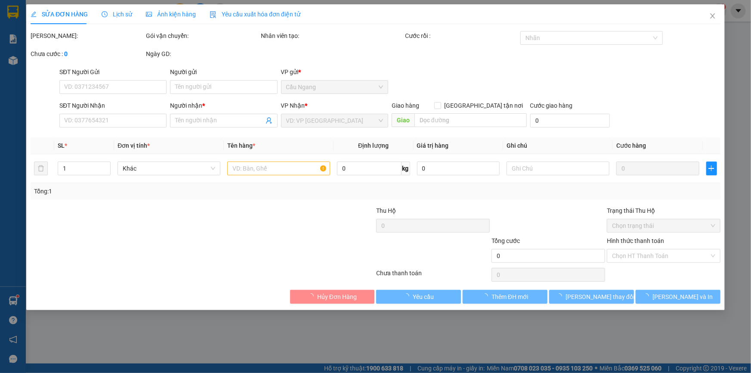
type input "AN PHÁT"
type input "0344595927"
type input "ĐAT"
type input "30.000"
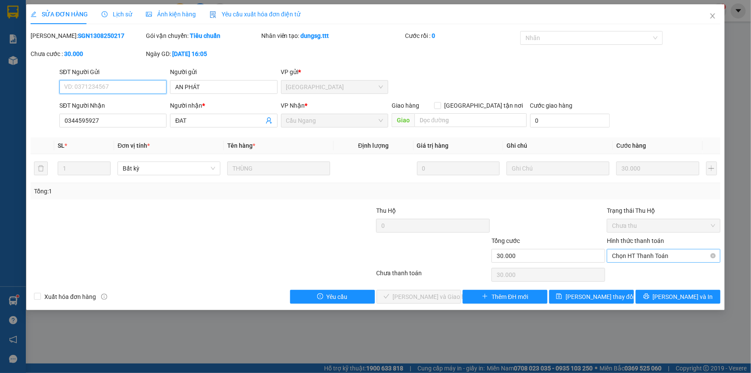
click at [638, 254] on span "Chọn HT Thanh Toán" at bounding box center [663, 255] width 103 height 13
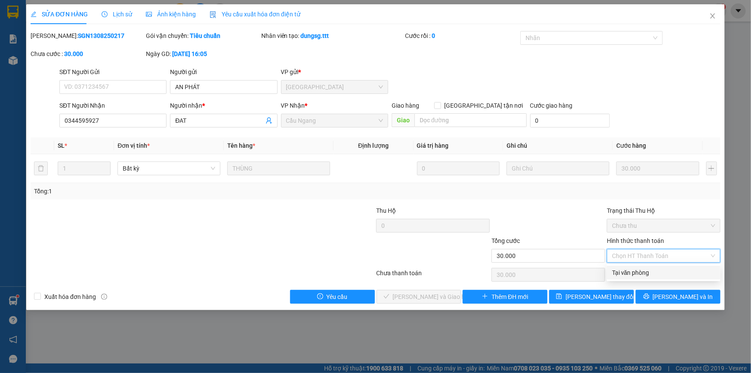
click at [629, 270] on div "Tại văn phòng" at bounding box center [663, 272] width 103 height 9
type input "0"
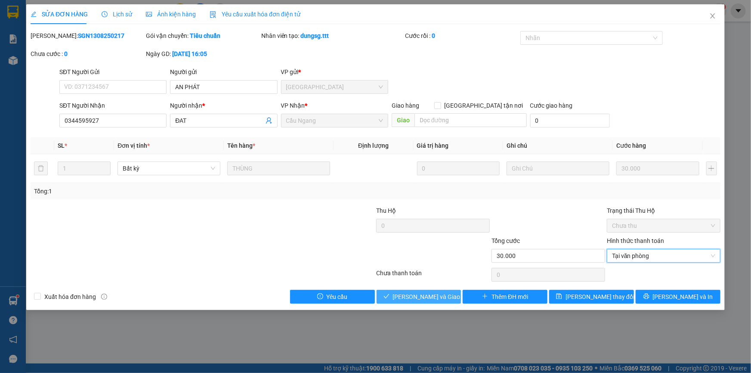
click at [419, 296] on span "[PERSON_NAME] và Giao hàng" at bounding box center [434, 296] width 83 height 9
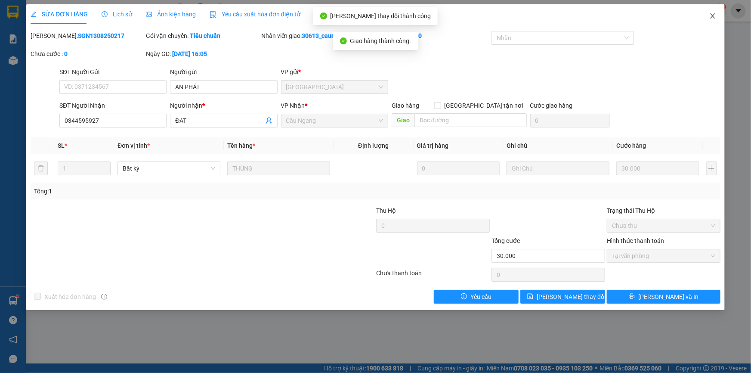
click at [715, 15] on icon "close" at bounding box center [713, 15] width 7 height 7
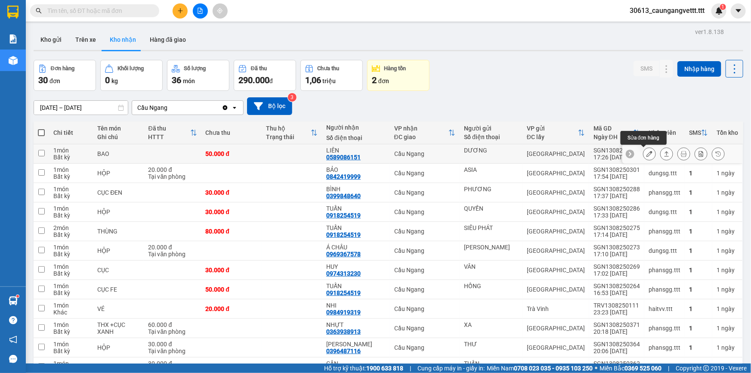
click at [647, 153] on icon at bounding box center [650, 154] width 6 height 6
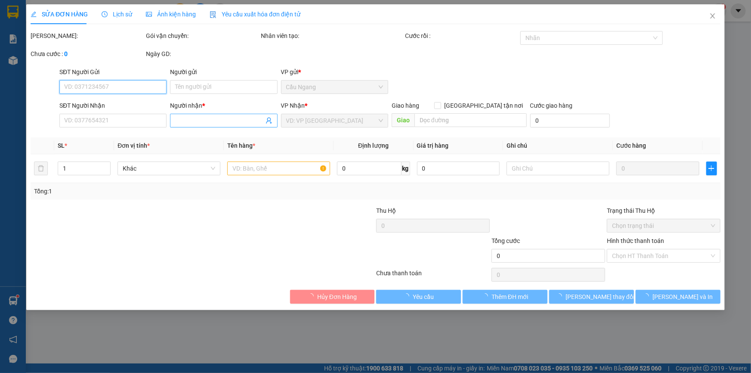
type input "DƯƠNG"
type input "0589086151"
type input "LIÊN"
type input "50.000"
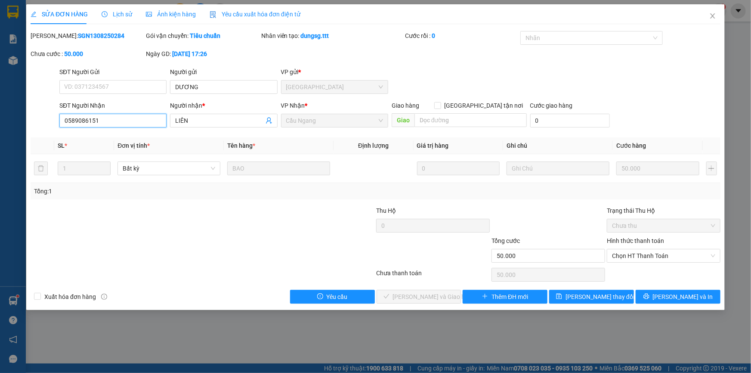
click at [119, 123] on input "0589086151" at bounding box center [112, 121] width 107 height 14
type input "0589086152"
click at [597, 294] on span "[PERSON_NAME] thay đổi" at bounding box center [600, 296] width 69 height 9
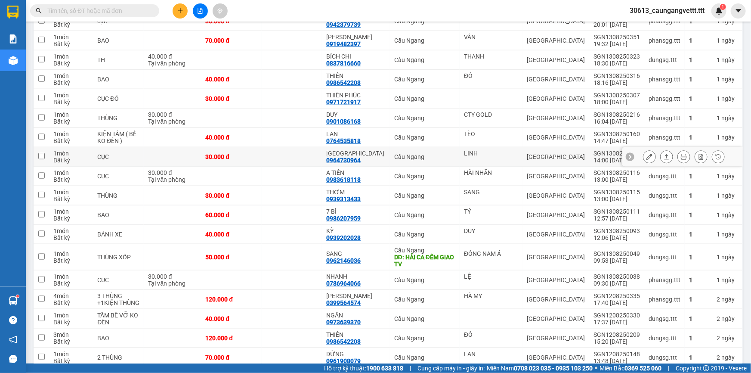
scroll to position [391, 0]
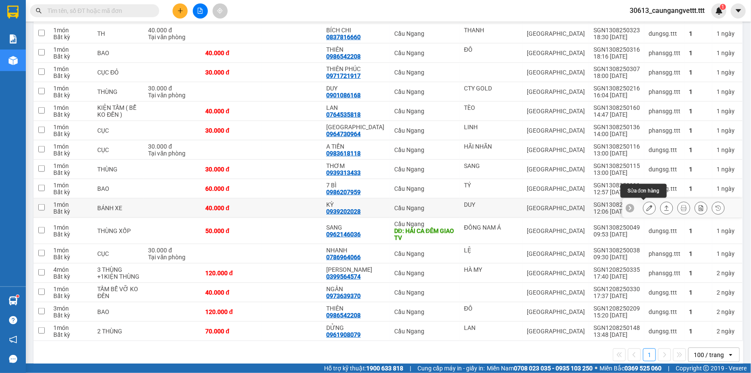
click at [647, 205] on icon at bounding box center [650, 208] width 6 height 6
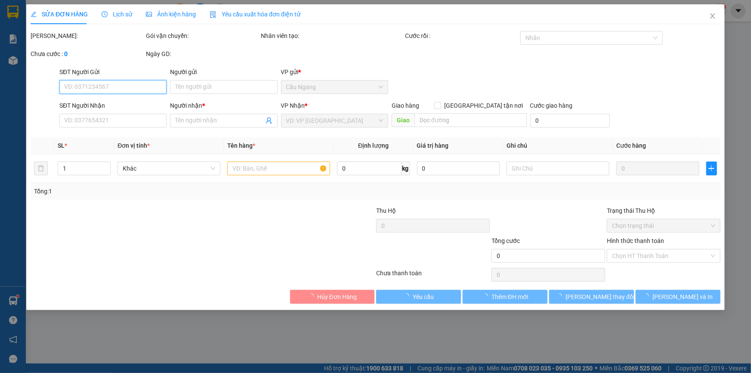
type input "DUY"
type input "0939202028"
type input "KỲ"
type input "40.000"
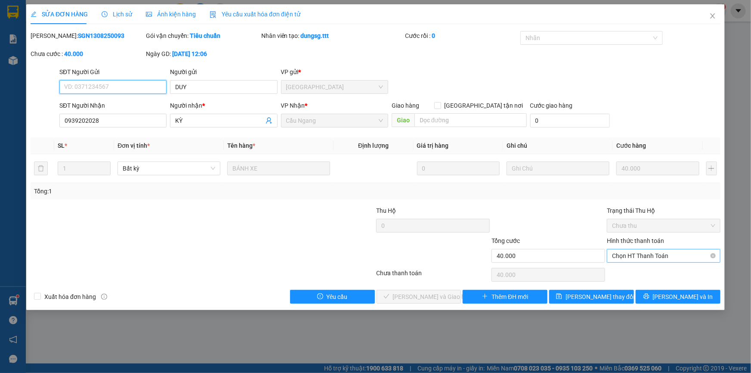
click at [636, 255] on span "Chọn HT Thanh Toán" at bounding box center [663, 255] width 103 height 13
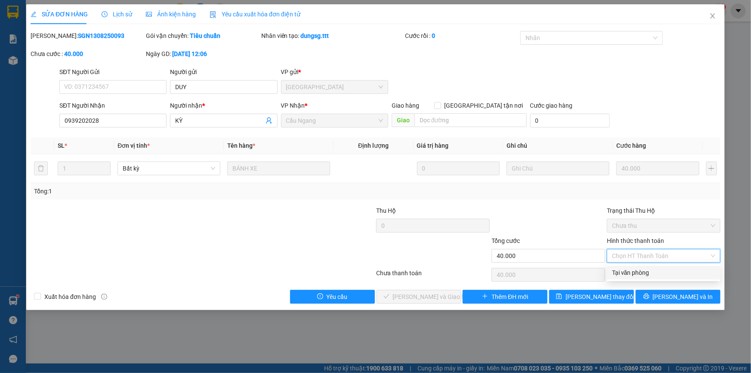
click at [631, 271] on div "Tại văn phòng" at bounding box center [663, 272] width 103 height 9
type input "0"
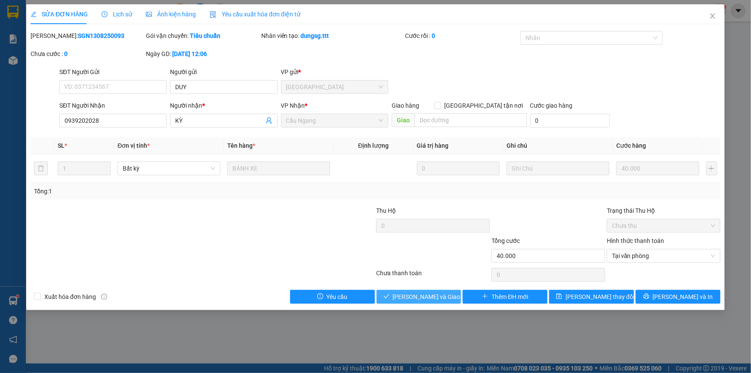
drag, startPoint x: 429, startPoint y: 296, endPoint x: 444, endPoint y: 283, distance: 19.8
click at [429, 295] on span "[PERSON_NAME] và Giao hàng" at bounding box center [434, 296] width 83 height 9
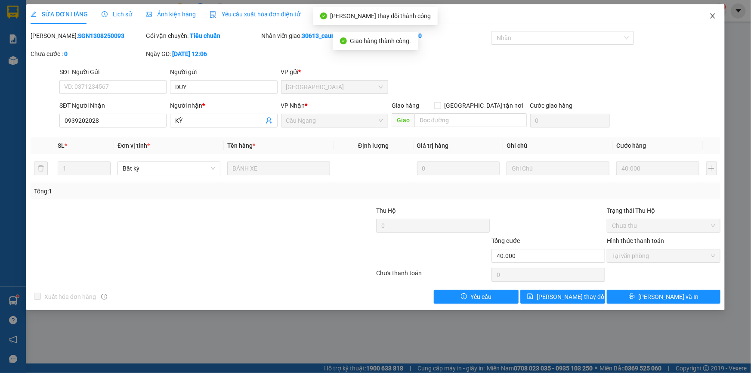
click at [712, 17] on icon "close" at bounding box center [713, 15] width 7 height 7
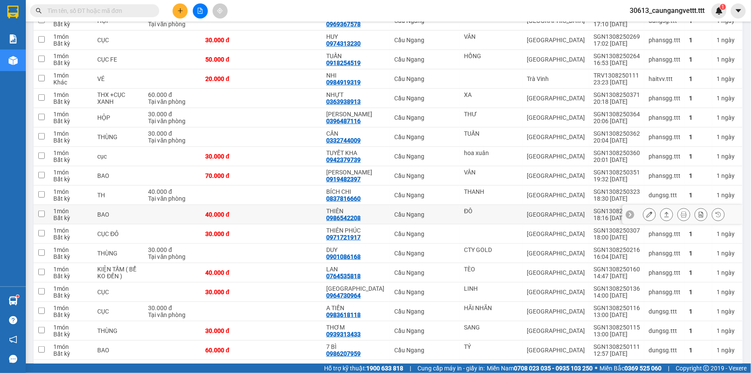
scroll to position [287, 0]
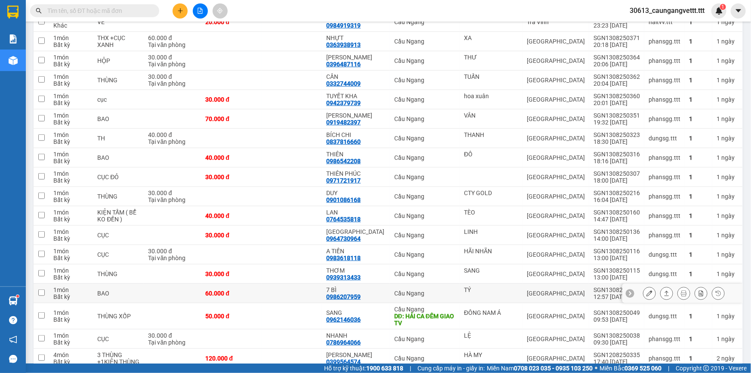
click at [647, 293] on icon at bounding box center [650, 293] width 6 height 6
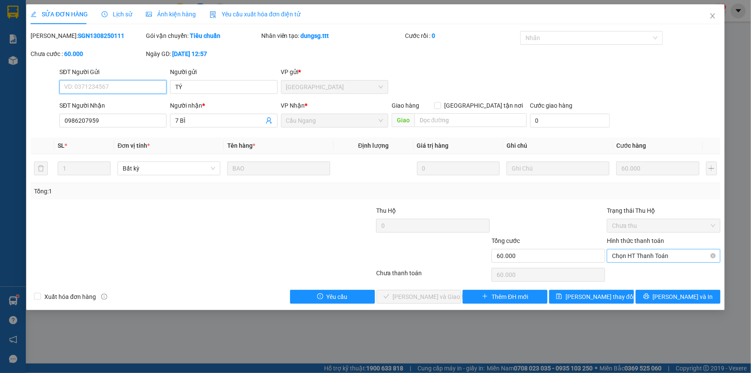
type input "TÝ"
type input "0986207959"
type input "7 BÌ"
type input "60.000"
click at [645, 254] on span "Chọn HT Thanh Toán" at bounding box center [663, 255] width 103 height 13
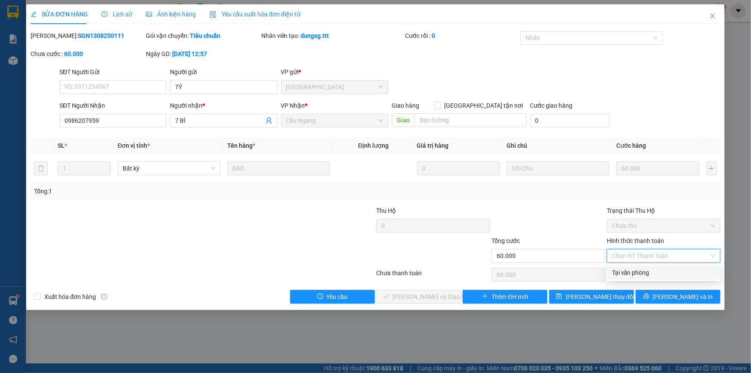
click at [635, 274] on div "Tại văn phòng" at bounding box center [663, 272] width 103 height 9
type input "0"
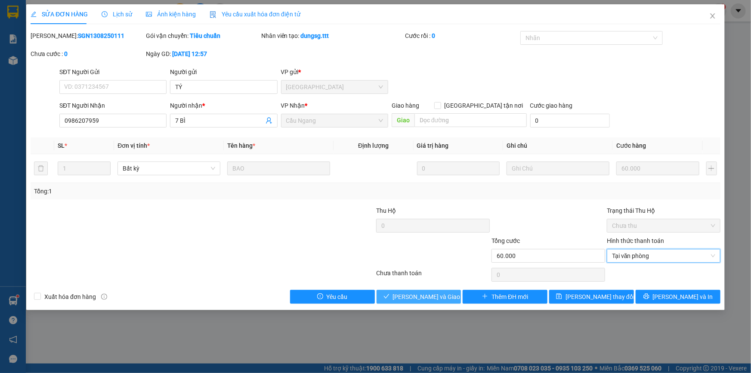
click at [417, 290] on button "[PERSON_NAME] và Giao hàng" at bounding box center [419, 297] width 85 height 14
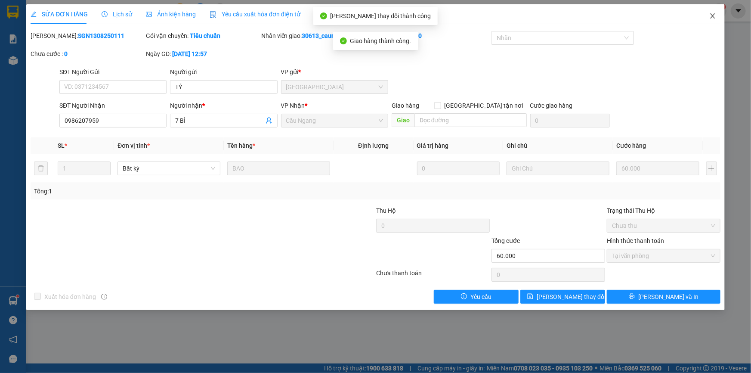
click at [712, 14] on icon "close" at bounding box center [713, 15] width 7 height 7
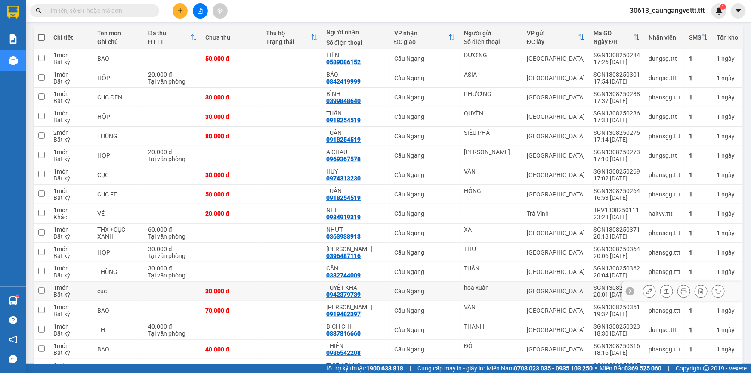
scroll to position [104, 0]
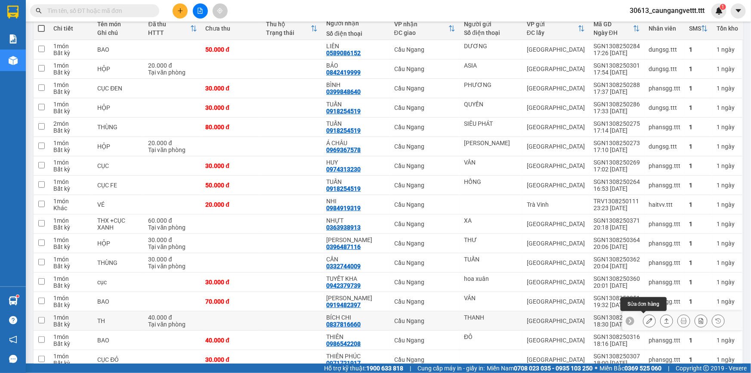
click at [644, 319] on button at bounding box center [650, 320] width 12 height 15
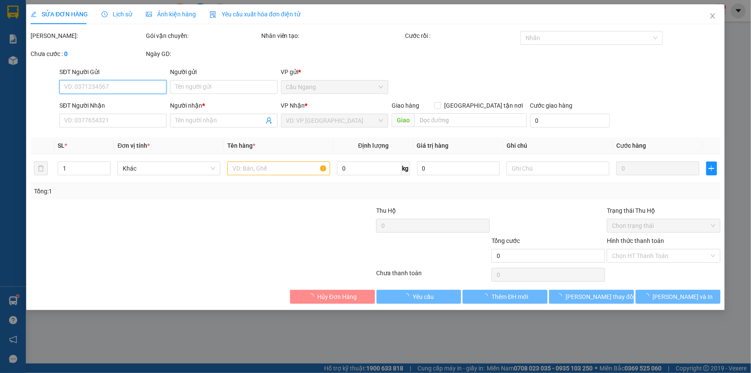
type input "THANH"
type input "0837816660"
type input "BÍCH CHI"
type input "40.000"
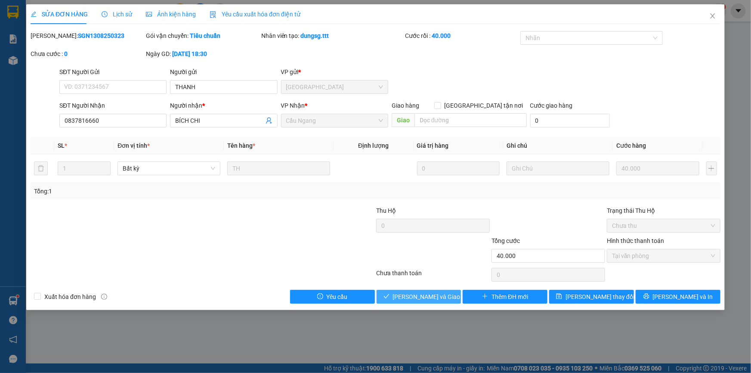
click at [418, 297] on span "[PERSON_NAME] và Giao hàng" at bounding box center [434, 296] width 83 height 9
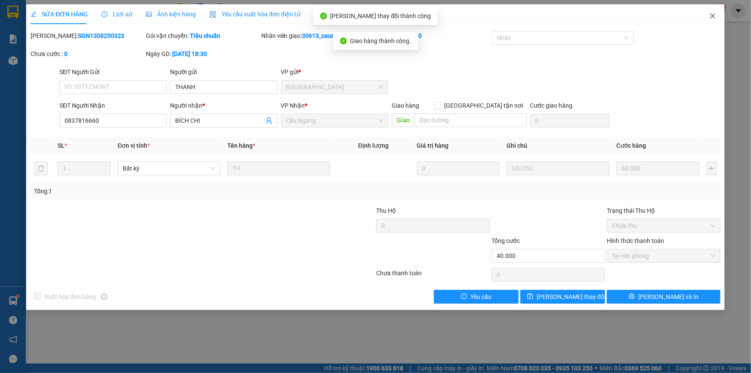
click at [711, 13] on icon "close" at bounding box center [713, 15] width 7 height 7
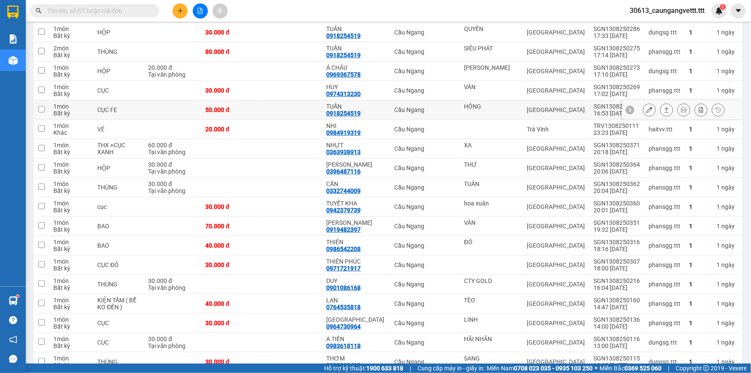
scroll to position [183, 0]
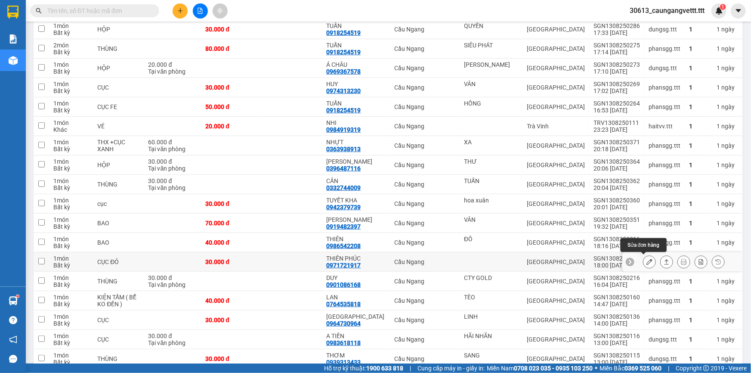
click at [647, 260] on icon at bounding box center [650, 262] width 6 height 6
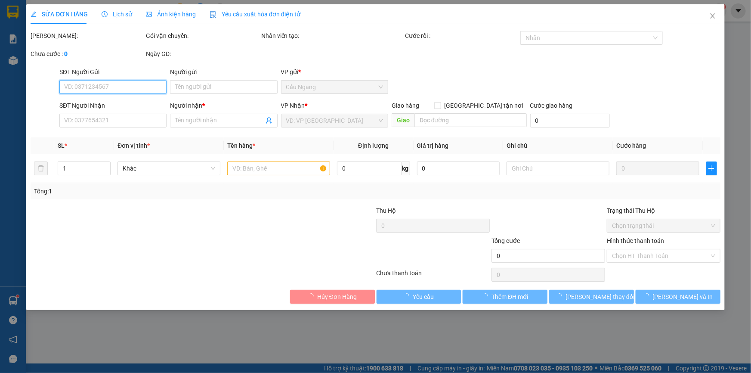
type input "0971721917"
type input "THIÊN PHÚC"
type input "30.000"
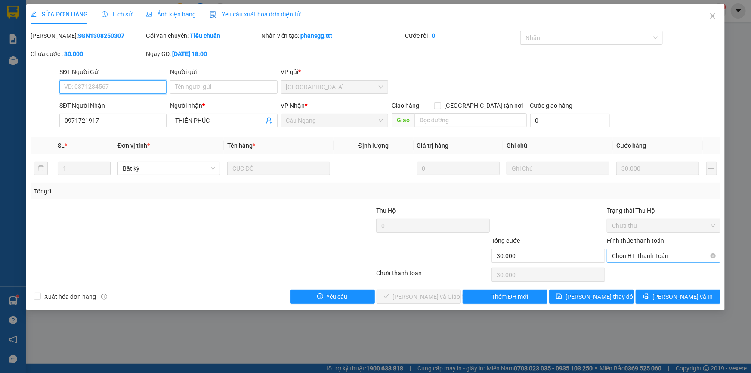
click at [639, 254] on span "Chọn HT Thanh Toán" at bounding box center [663, 255] width 103 height 13
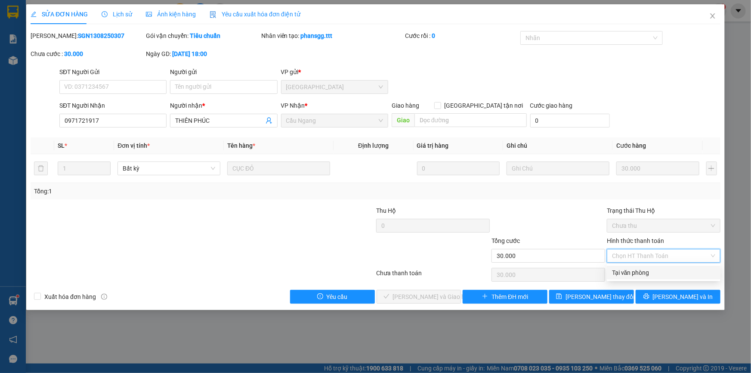
click at [633, 273] on div "Tại văn phòng" at bounding box center [663, 272] width 103 height 9
type input "0"
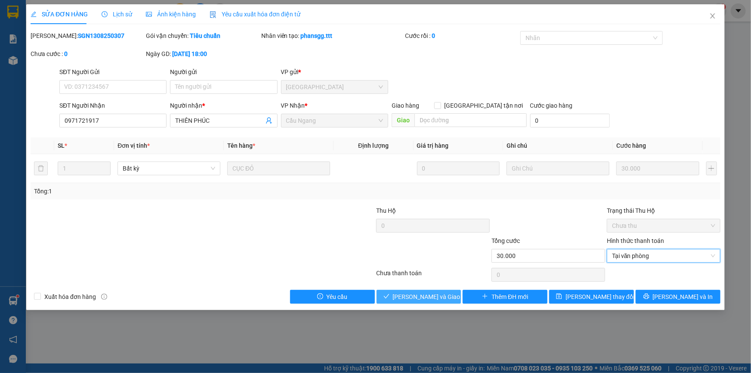
click at [423, 299] on span "[PERSON_NAME] và Giao hàng" at bounding box center [434, 296] width 83 height 9
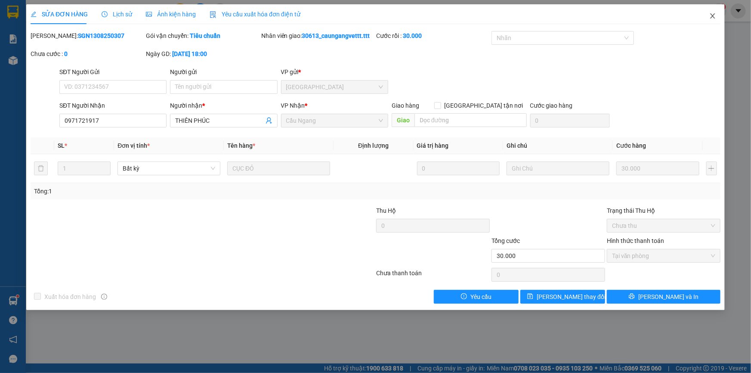
click at [714, 19] on icon "close" at bounding box center [713, 15] width 7 height 7
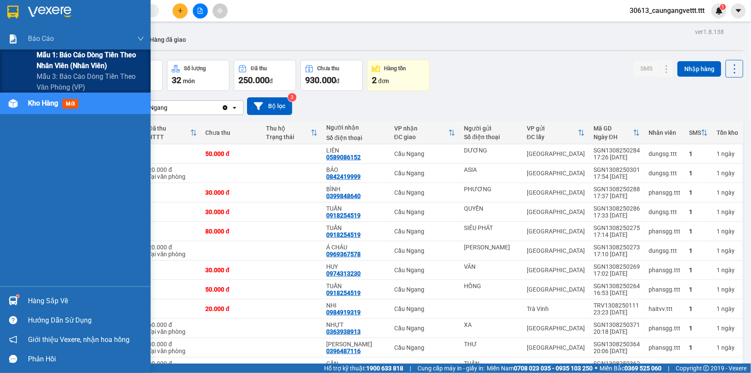
click at [56, 59] on span "Mẫu 1: Báo cáo dòng tiền theo nhân viên (nhân viên)" at bounding box center [91, 61] width 108 height 22
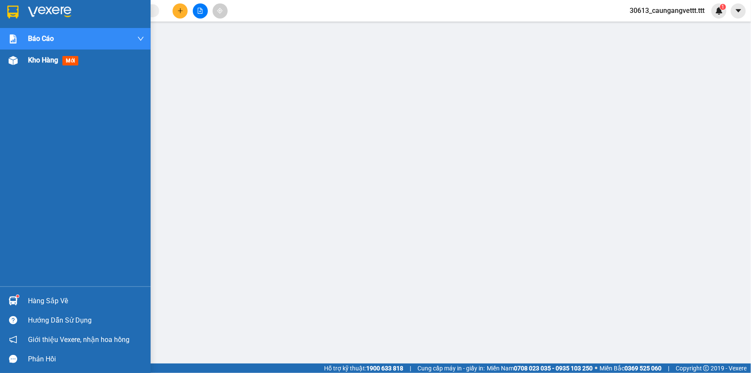
click at [38, 61] on span "Kho hàng" at bounding box center [43, 60] width 30 height 8
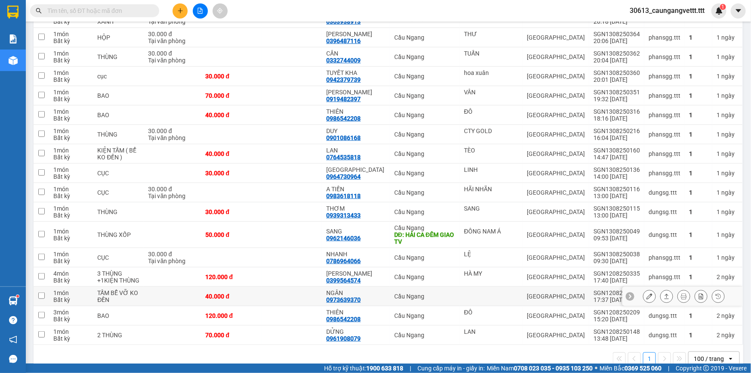
scroll to position [325, 0]
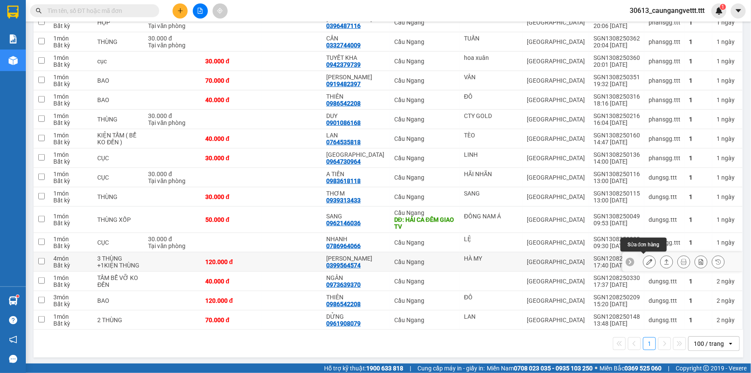
click at [647, 260] on icon at bounding box center [650, 262] width 6 height 6
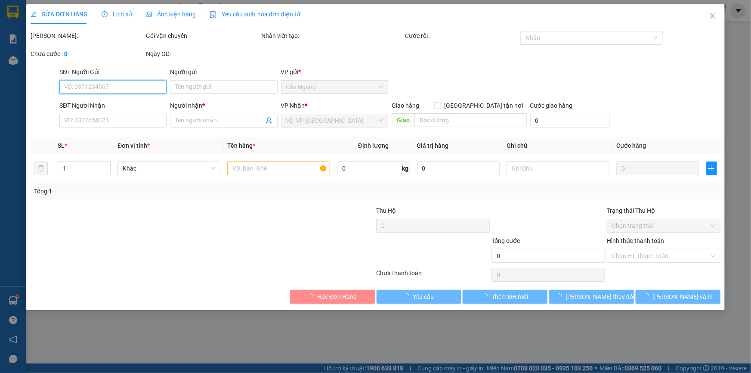
type input "HÀ MY"
type input "0399564574"
type input "[PERSON_NAME]"
type input "120.000"
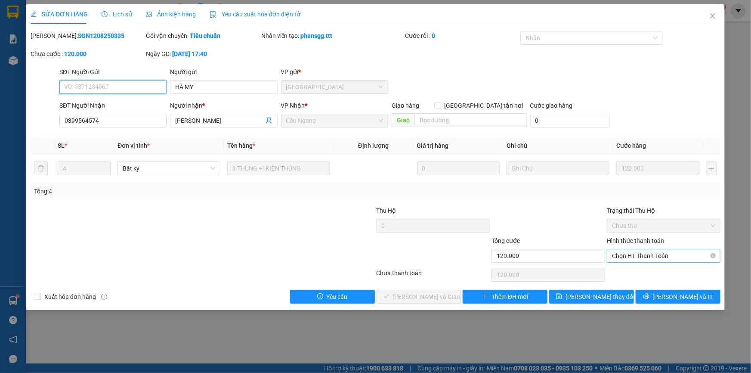
click at [655, 258] on span "Chọn HT Thanh Toán" at bounding box center [663, 255] width 103 height 13
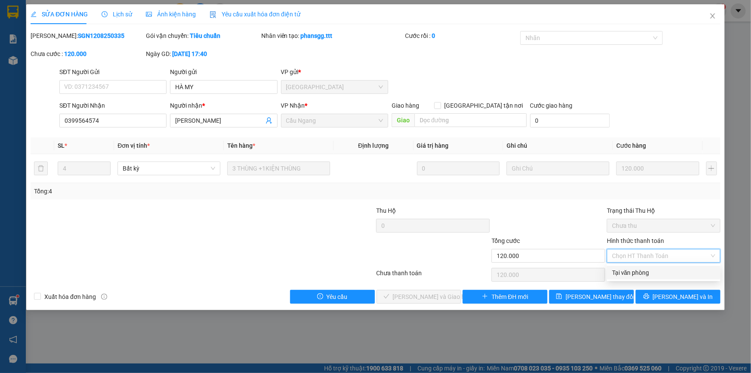
click at [649, 271] on div "Tại văn phòng" at bounding box center [663, 272] width 103 height 9
type input "0"
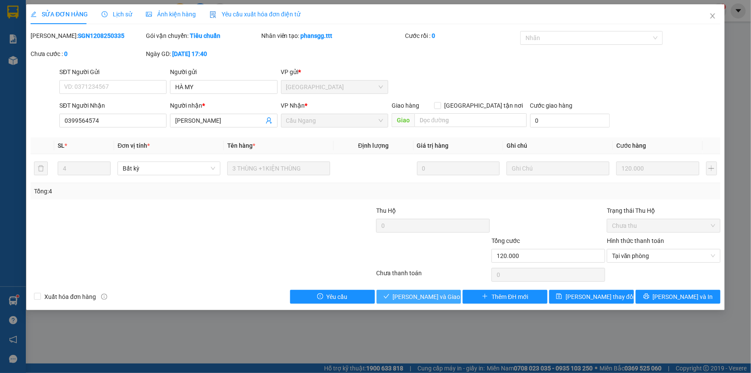
click at [438, 296] on span "[PERSON_NAME] và Giao hàng" at bounding box center [434, 296] width 83 height 9
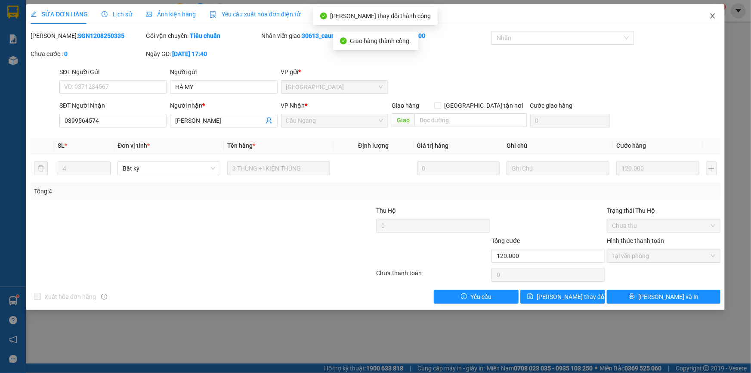
click at [711, 17] on icon "close" at bounding box center [713, 15] width 7 height 7
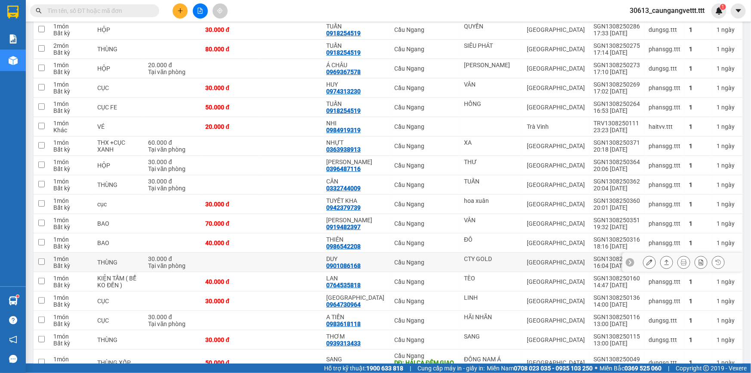
scroll to position [183, 0]
click at [647, 320] on icon at bounding box center [650, 320] width 6 height 6
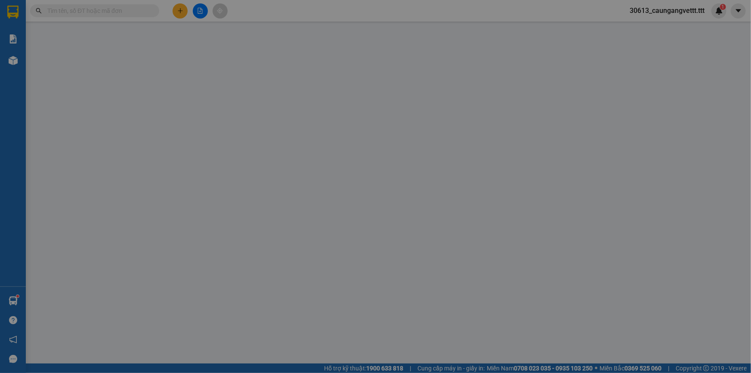
type input "HÃI NHÃN"
type input "0983618118"
type input "A TIẾN"
type input "30.000"
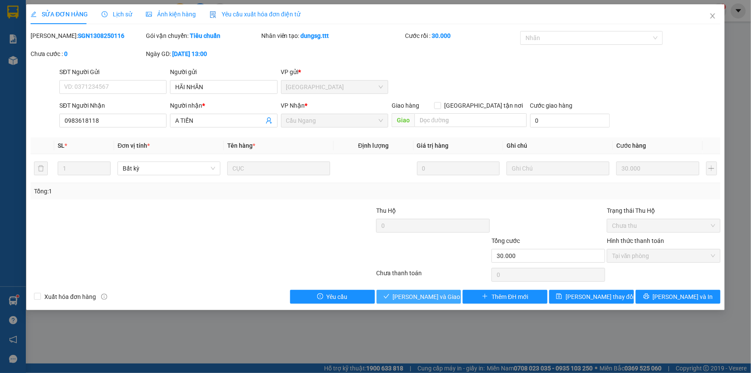
click at [408, 297] on span "[PERSON_NAME] và Giao hàng" at bounding box center [434, 296] width 83 height 9
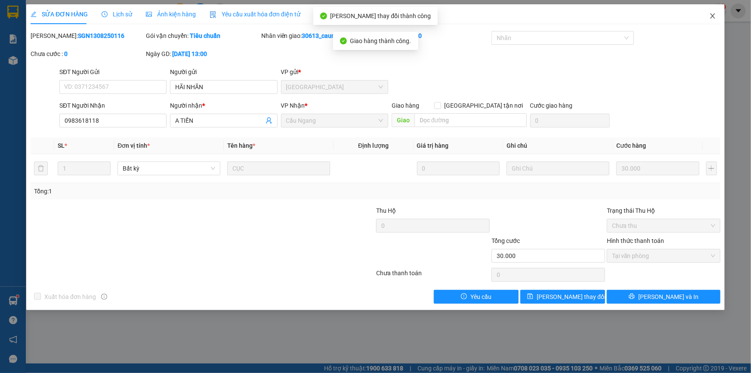
click at [713, 17] on icon "close" at bounding box center [712, 15] width 5 height 5
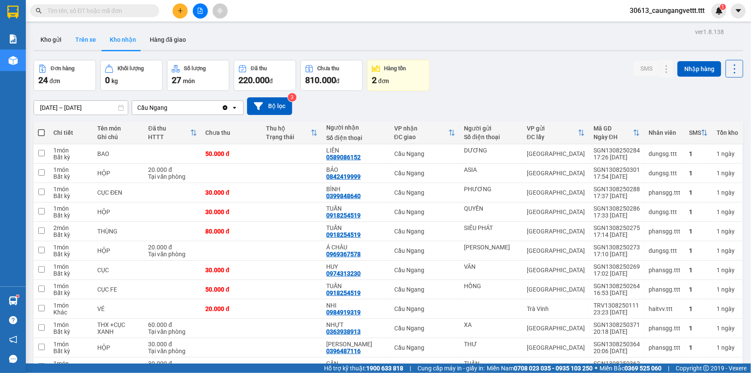
click at [86, 43] on button "Trên xe" at bounding box center [85, 39] width 34 height 21
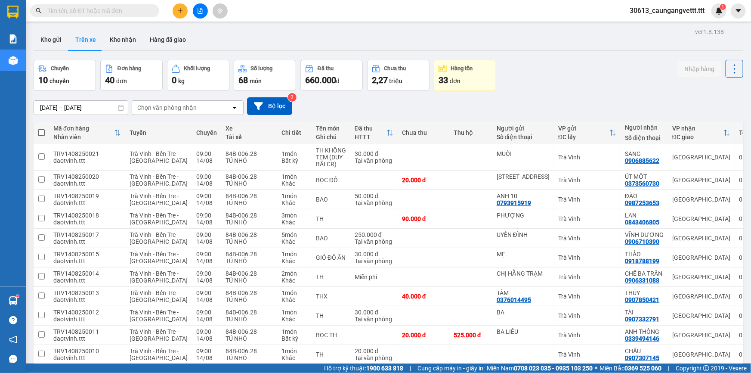
click at [208, 106] on div "Chọn văn phòng nhận" at bounding box center [181, 108] width 99 height 14
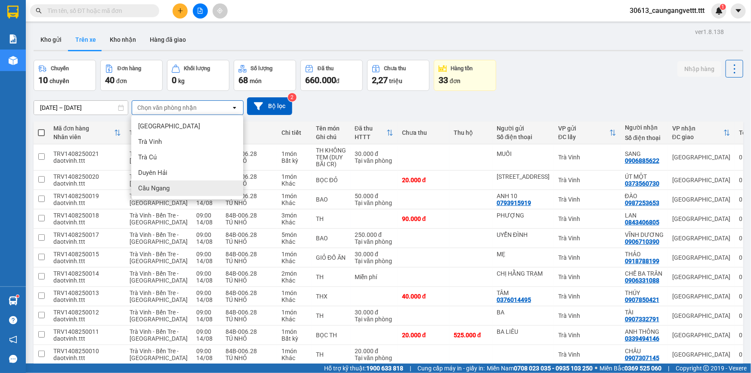
click at [176, 189] on div "Cầu Ngang" at bounding box center [187, 188] width 112 height 16
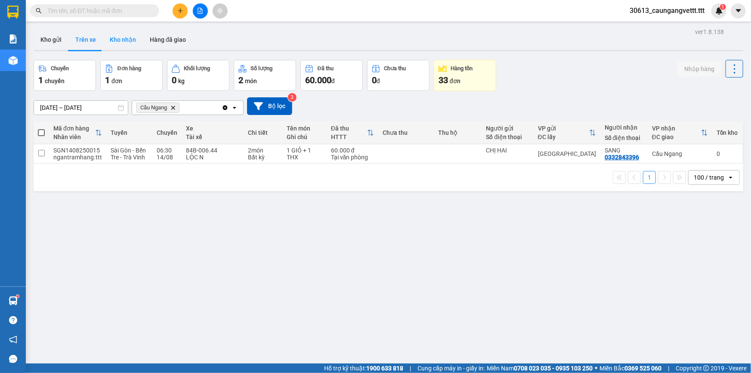
click at [119, 43] on button "Kho nhận" at bounding box center [123, 39] width 40 height 21
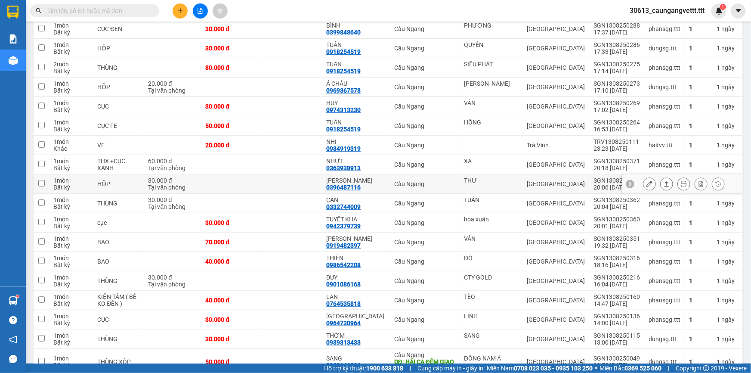
scroll to position [183, 0]
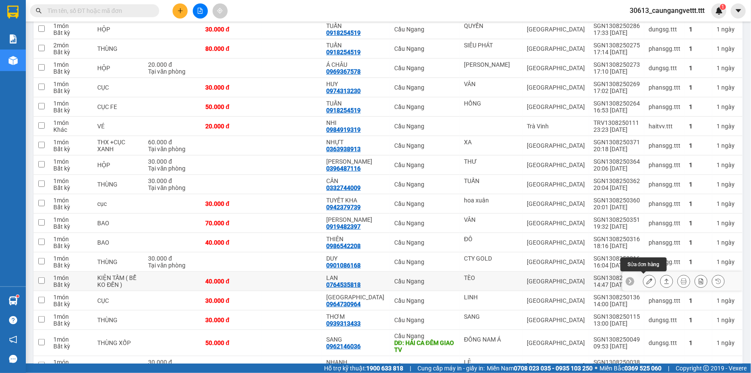
click at [647, 280] on icon at bounding box center [650, 281] width 6 height 6
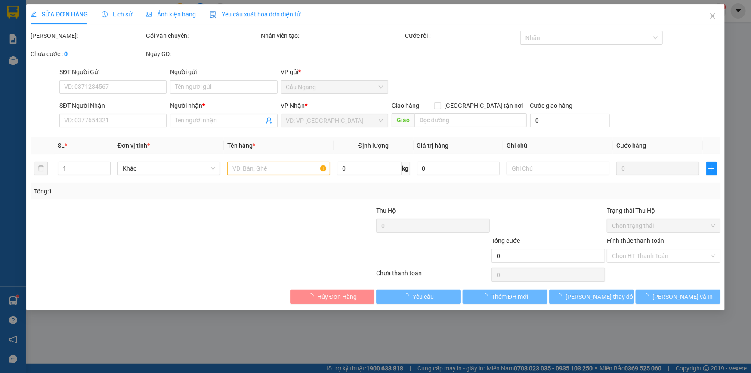
type input "TÈO"
type input "0764535818"
type input "LAN"
type input "40.000"
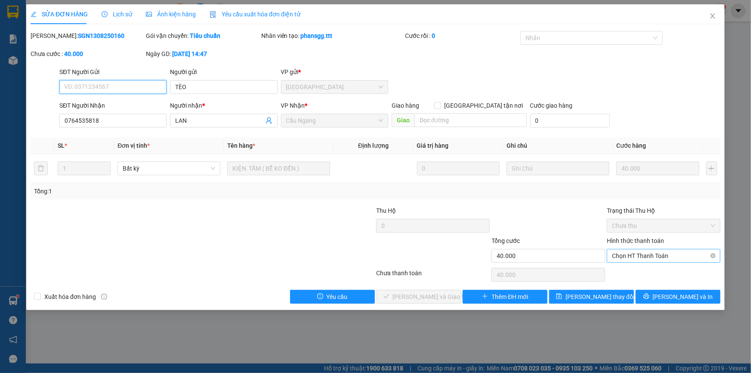
drag, startPoint x: 651, startPoint y: 253, endPoint x: 651, endPoint y: 260, distance: 6.9
click at [651, 253] on span "Chọn HT Thanh Toán" at bounding box center [663, 255] width 103 height 13
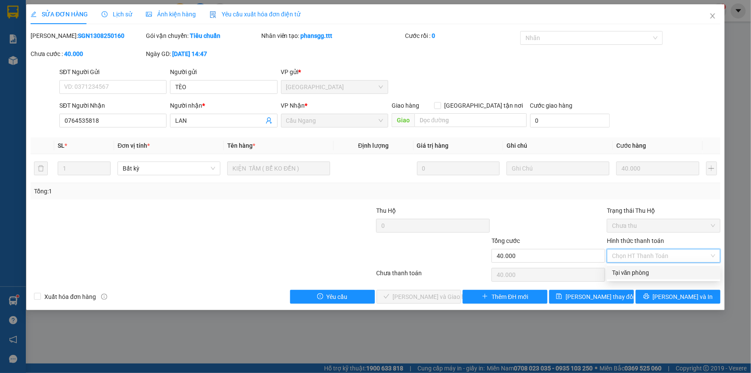
click at [648, 272] on div "Tại văn phòng" at bounding box center [663, 272] width 103 height 9
type input "0"
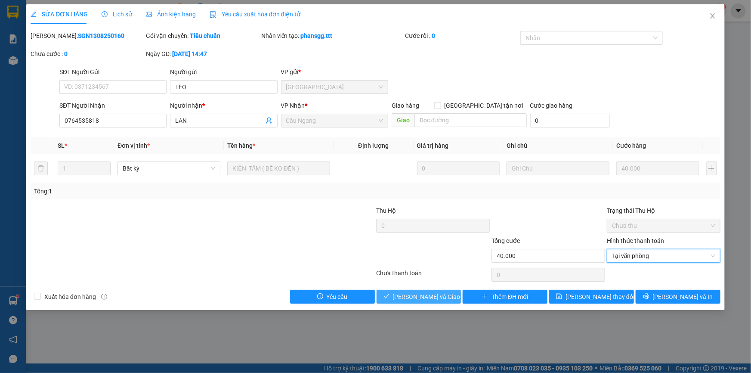
click at [432, 296] on span "[PERSON_NAME] và Giao hàng" at bounding box center [434, 296] width 83 height 9
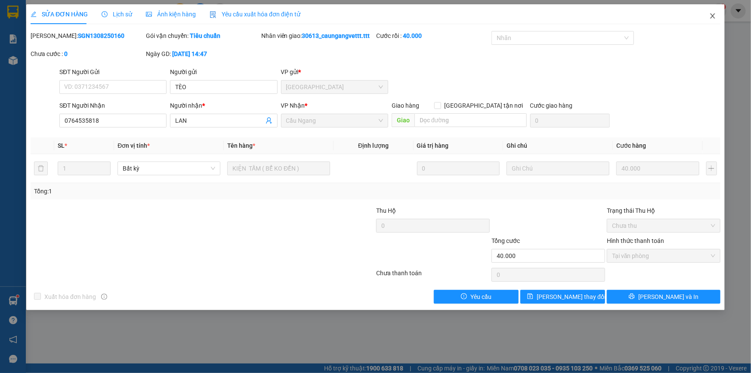
click at [717, 18] on span "Close" at bounding box center [713, 16] width 24 height 24
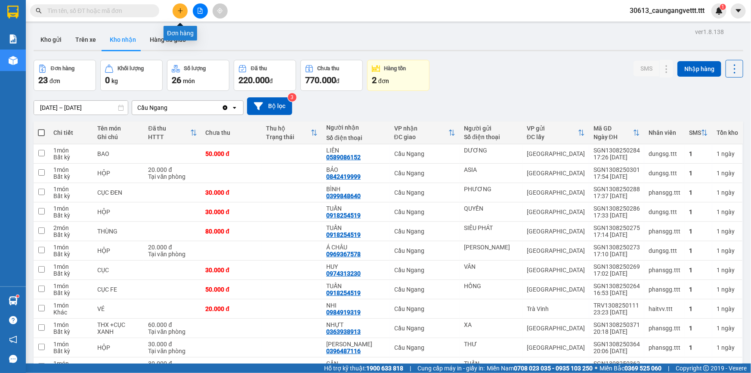
click at [179, 14] on button at bounding box center [180, 10] width 15 height 15
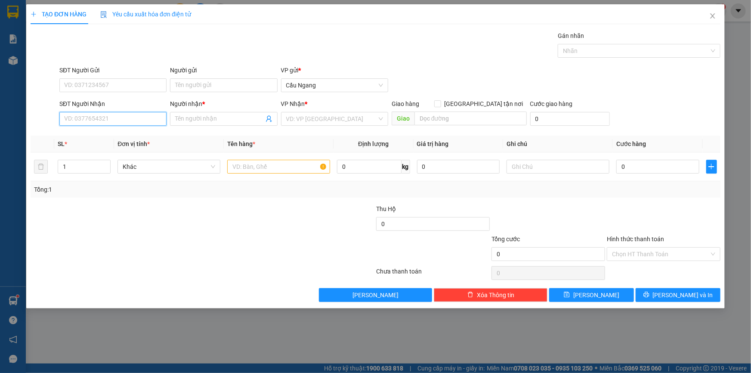
click at [121, 120] on input "SĐT Người Nhận" at bounding box center [112, 119] width 107 height 14
type input "0794617516"
click at [114, 134] on div "0794617516 - SANG" at bounding box center [113, 135] width 97 height 9
type input "SANG"
type input "khách hẹn mai lấy hư hao ko ctn"
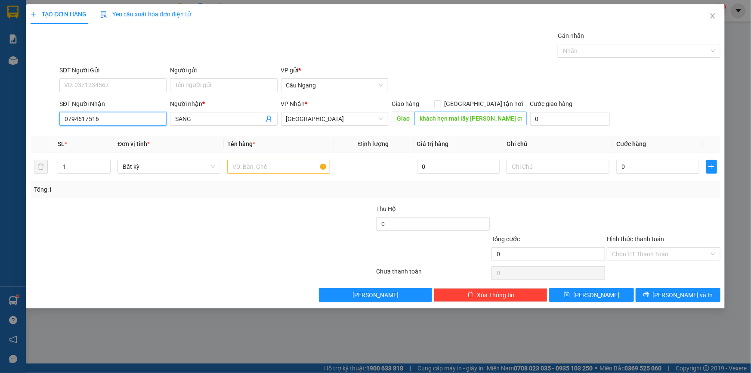
type input "0794617516"
click at [512, 117] on input "khách hẹn mai lấy hư hao ko ctn" at bounding box center [471, 119] width 112 height 14
click at [252, 164] on input "text" at bounding box center [278, 167] width 103 height 14
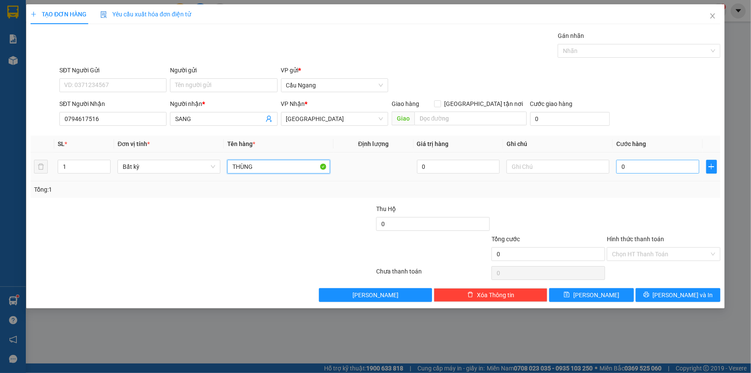
type input "THÙNG"
click at [646, 164] on input "0" at bounding box center [658, 167] width 83 height 14
type input "4"
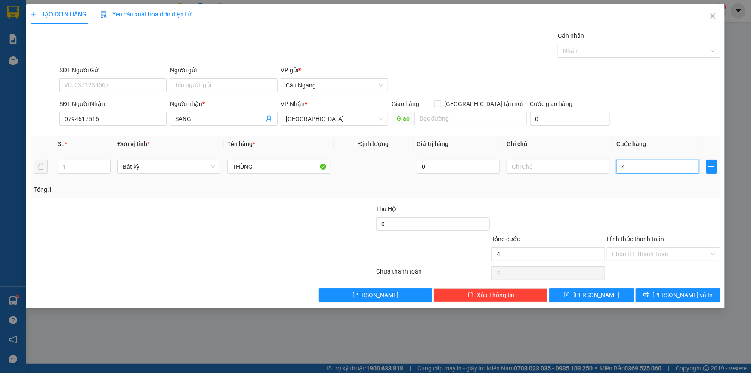
type input "40"
type input "400"
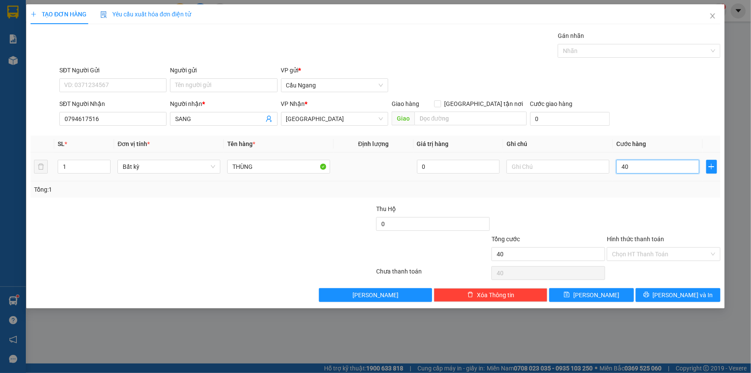
type input "400"
type input "4.000"
type input "40.000"
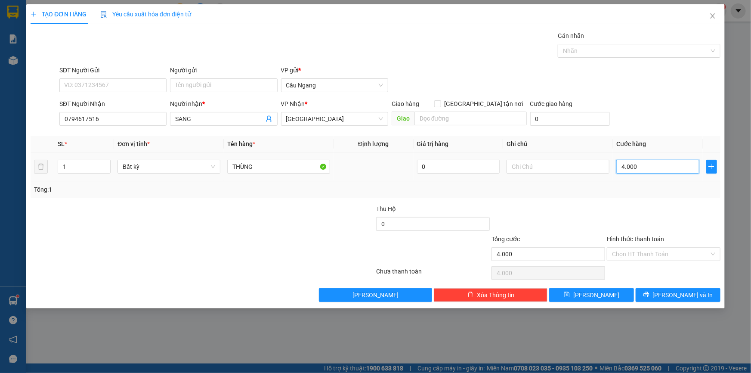
type input "40.000"
click at [645, 248] on input "Hình thức thanh toán" at bounding box center [660, 254] width 97 height 13
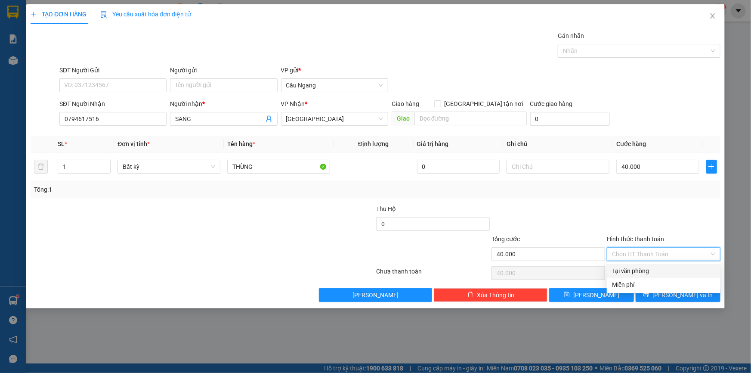
click at [645, 270] on div "Tại văn phòng" at bounding box center [663, 270] width 103 height 9
type input "0"
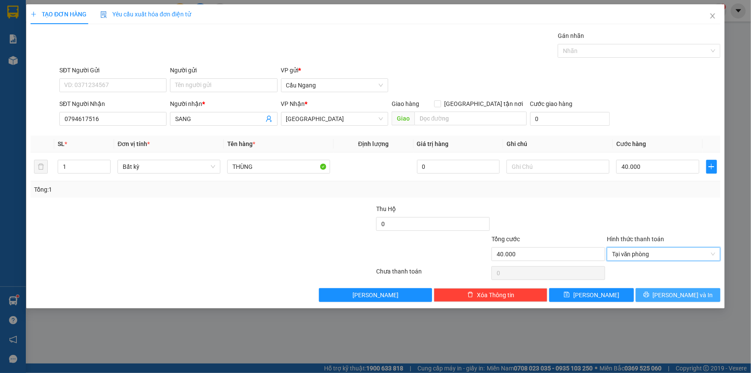
click at [660, 291] on button "[PERSON_NAME] và In" at bounding box center [678, 295] width 85 height 14
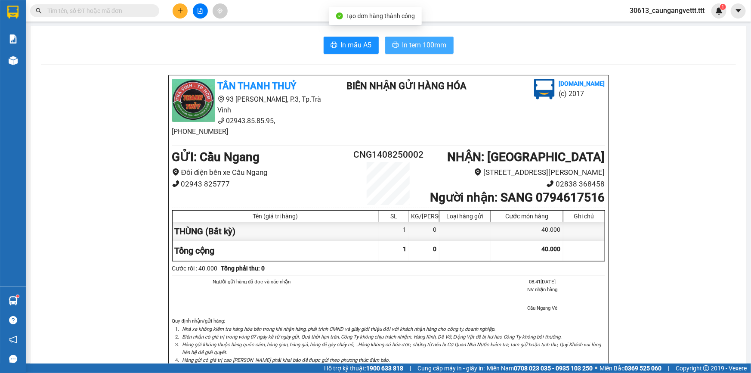
click at [404, 47] on span "In tem 100mm" at bounding box center [425, 45] width 44 height 11
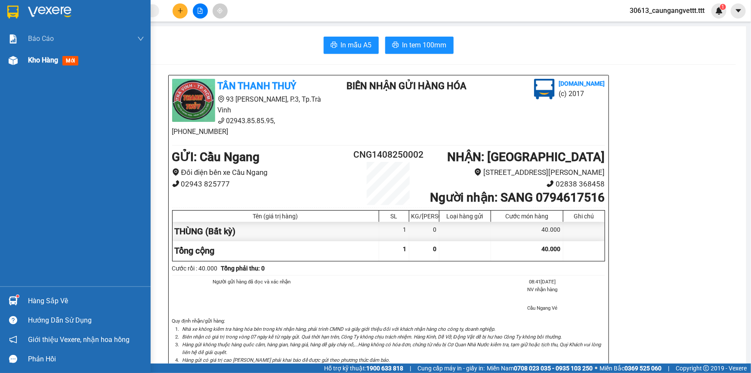
click at [29, 62] on span "Kho hàng" at bounding box center [43, 60] width 30 height 8
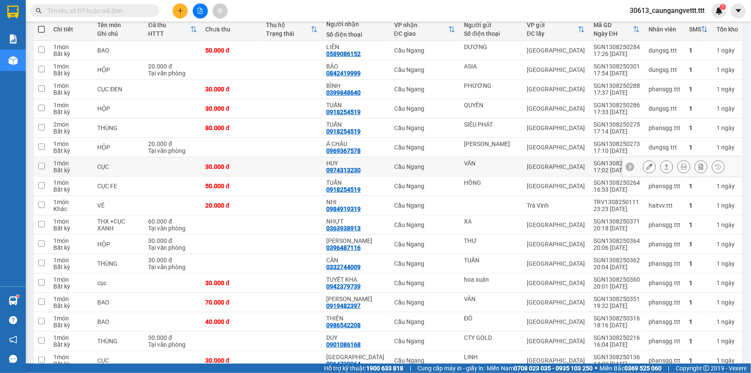
scroll to position [104, 0]
click at [647, 202] on icon at bounding box center [650, 205] width 6 height 6
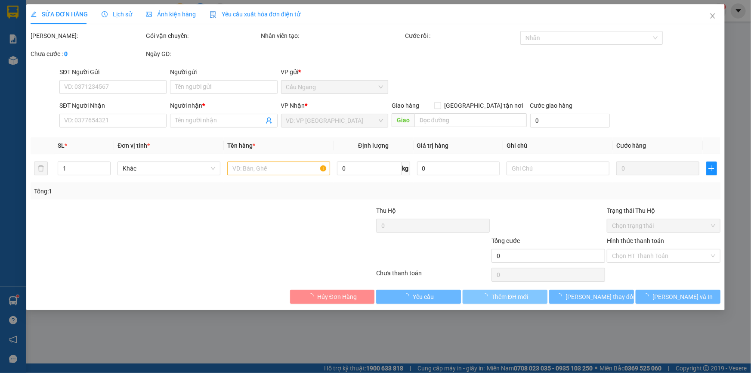
type input "0984919319"
type input "NHI"
type input "20.000"
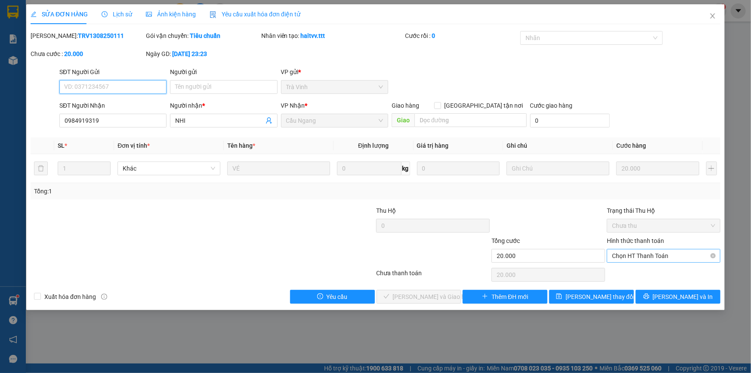
click at [650, 255] on span "Chọn HT Thanh Toán" at bounding box center [663, 255] width 103 height 13
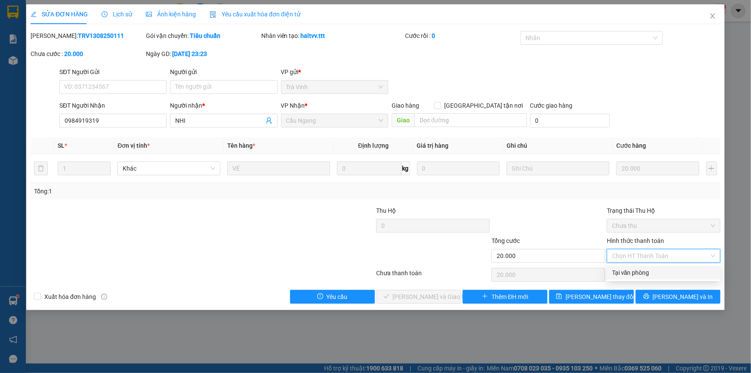
click at [640, 273] on div "Tại văn phòng" at bounding box center [663, 272] width 103 height 9
type input "0"
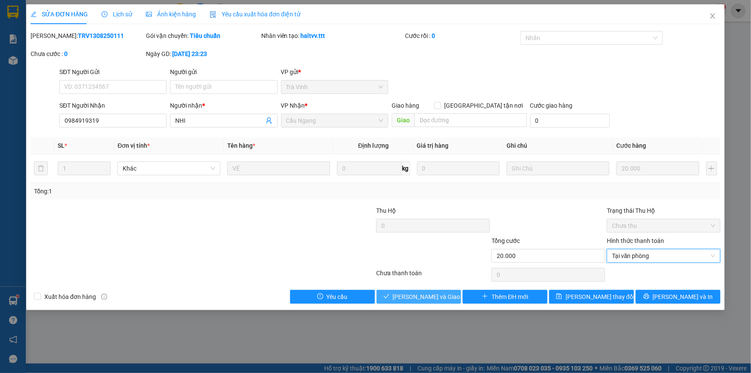
click at [447, 295] on button "[PERSON_NAME] và Giao hàng" at bounding box center [419, 297] width 85 height 14
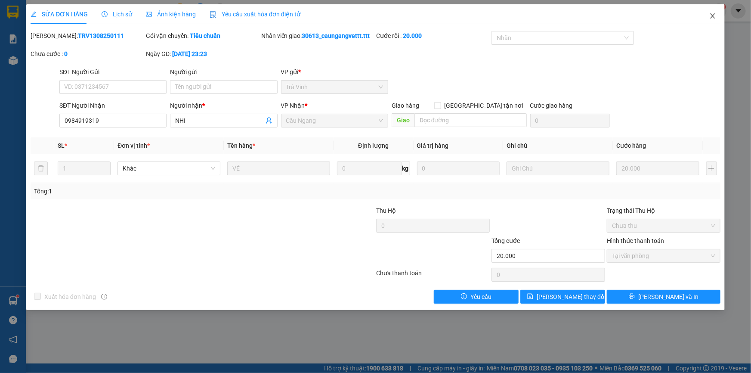
click at [712, 17] on icon "close" at bounding box center [712, 15] width 5 height 5
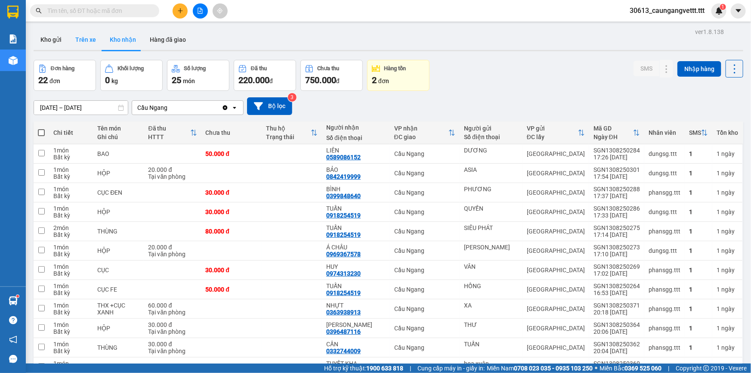
click at [78, 41] on button "Trên xe" at bounding box center [85, 39] width 34 height 21
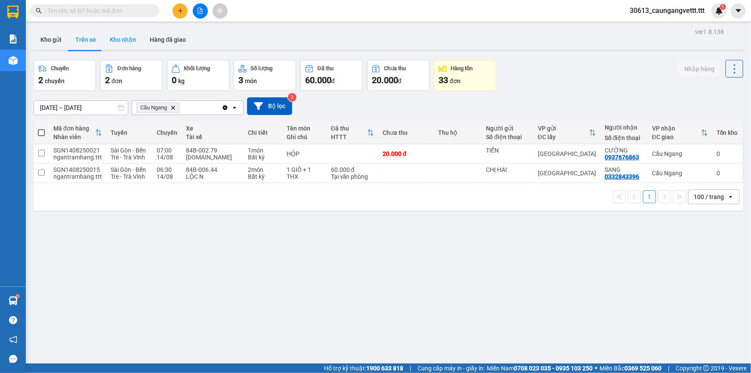
click at [121, 41] on button "Kho nhận" at bounding box center [123, 39] width 40 height 21
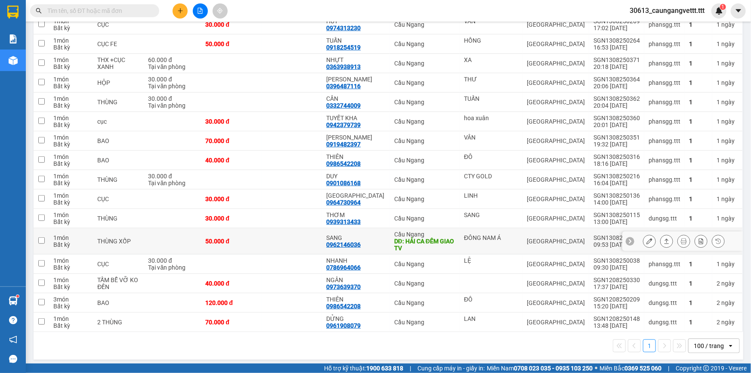
scroll to position [248, 0]
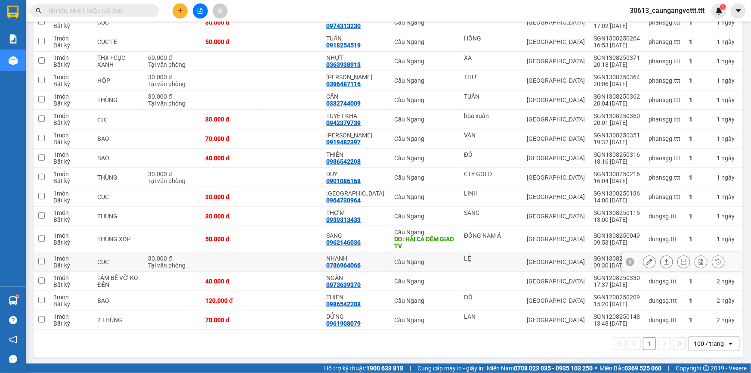
click at [647, 261] on icon at bounding box center [650, 262] width 6 height 6
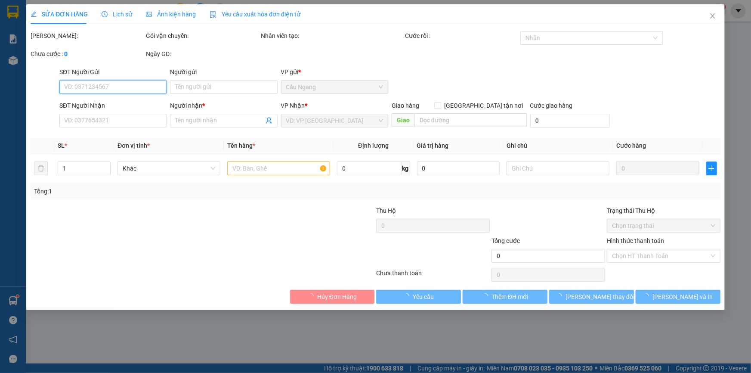
type input "LỆ"
type input "0786964066"
type input "NHANH"
type input "30.000"
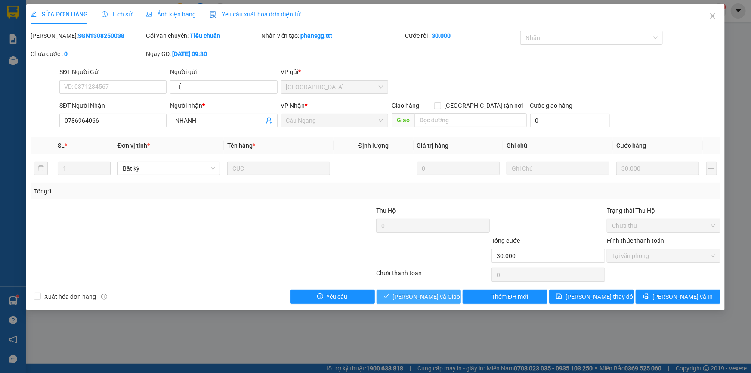
click at [431, 296] on span "[PERSON_NAME] và Giao hàng" at bounding box center [434, 296] width 83 height 9
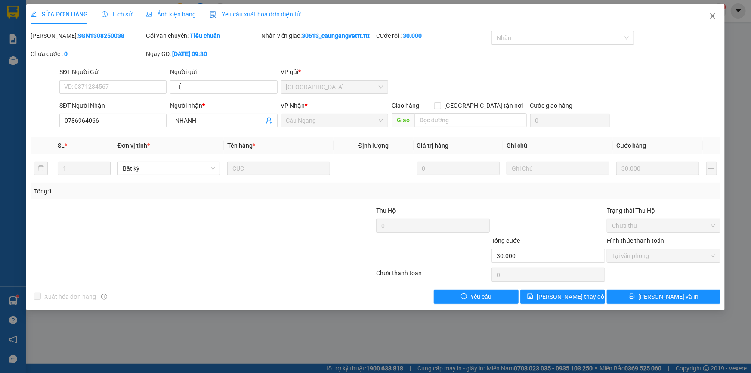
click at [713, 14] on icon "close" at bounding box center [713, 15] width 7 height 7
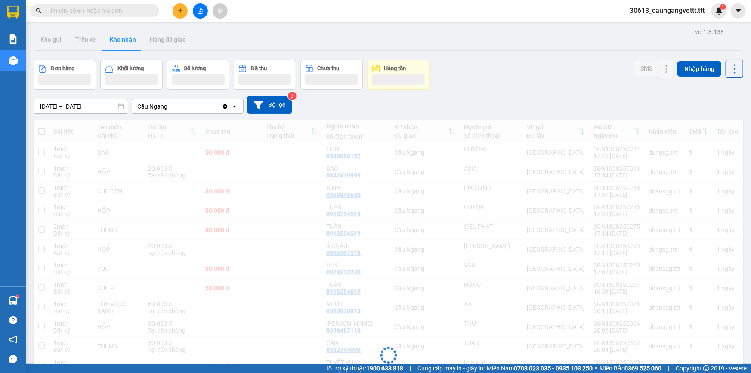
click at [178, 12] on icon "plus" at bounding box center [180, 11] width 6 height 6
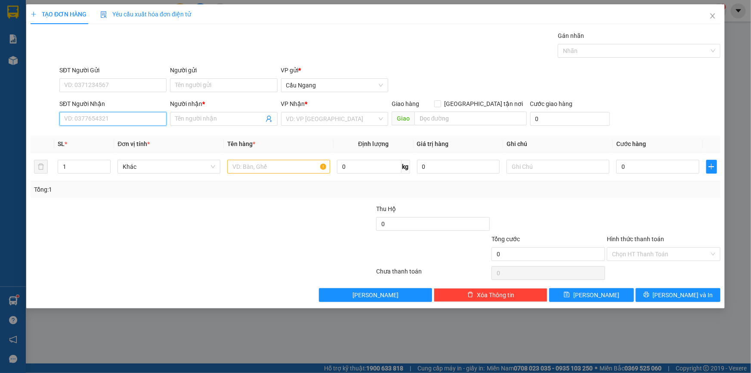
click at [142, 120] on input "SĐT Người Nhận" at bounding box center [112, 119] width 107 height 14
click at [135, 136] on div "0933373873 - GẤM" at bounding box center [113, 135] width 97 height 9
type input "0933373873"
type input "GẤM"
type input "0933373873"
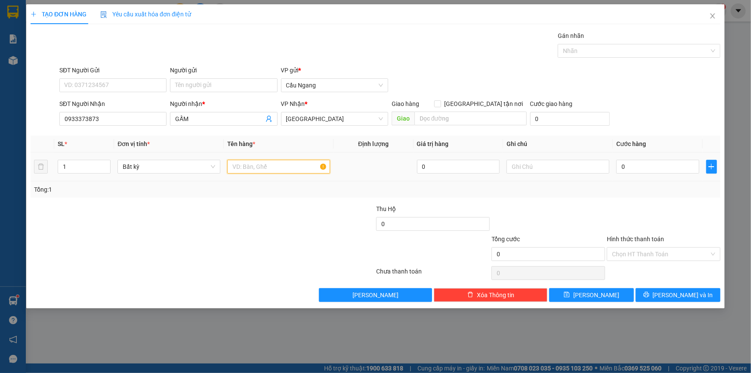
click at [248, 168] on input "text" at bounding box center [278, 167] width 103 height 14
type input "THÙNG"
click at [655, 163] on input "0" at bounding box center [658, 167] width 83 height 14
type input "3"
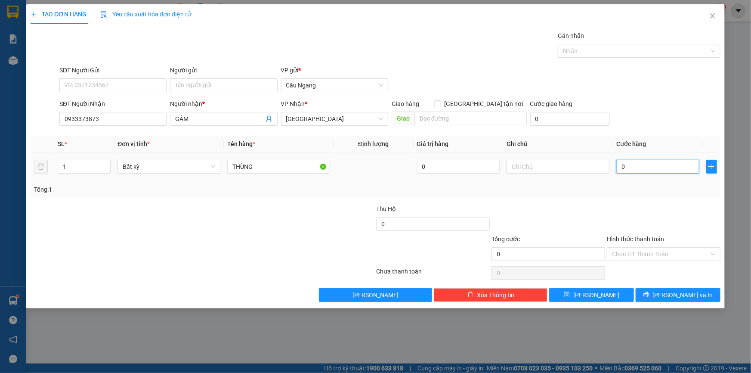
type input "3"
type input "30"
type input "300"
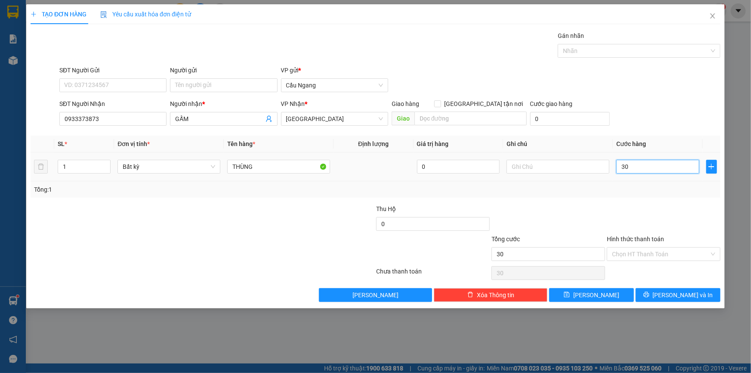
type input "300"
type input "3.000"
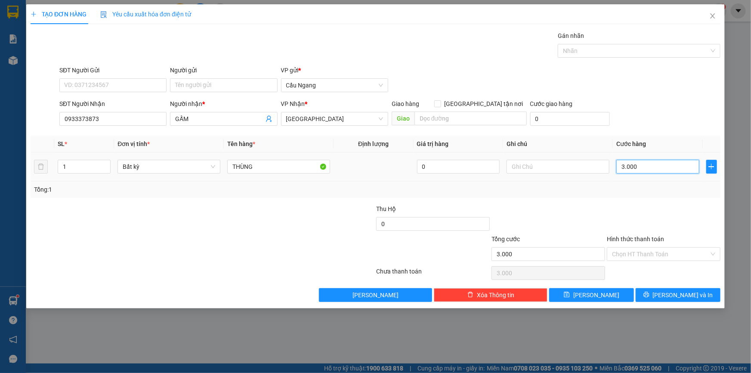
type input "30.000"
click at [673, 301] on button "[PERSON_NAME] và In" at bounding box center [678, 295] width 85 height 14
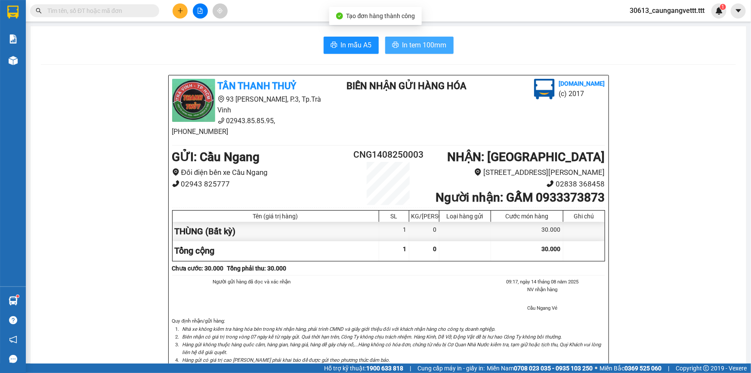
click at [426, 44] on span "In tem 100mm" at bounding box center [425, 45] width 44 height 11
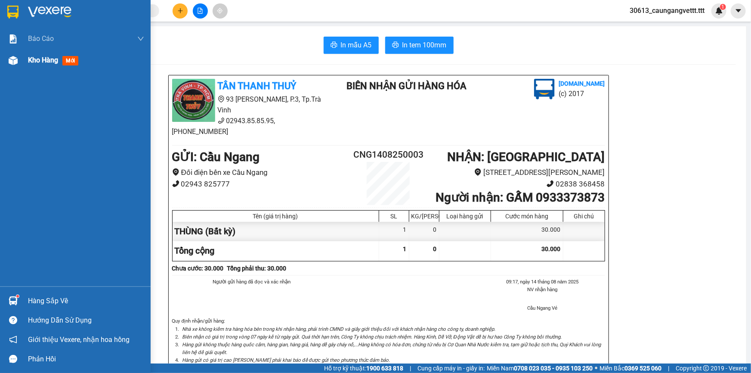
click at [35, 60] on span "Kho hàng" at bounding box center [43, 60] width 30 height 8
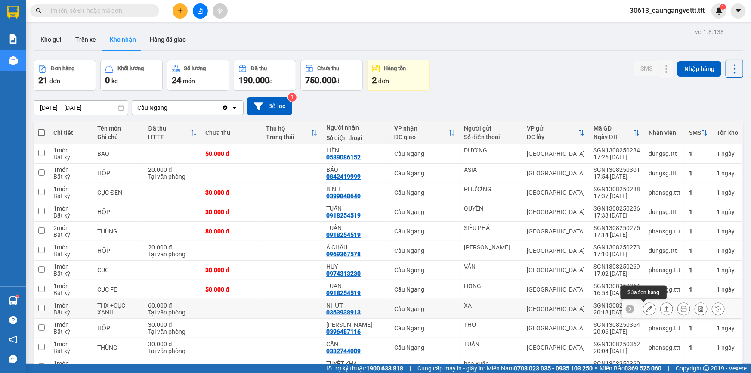
click at [647, 310] on icon at bounding box center [650, 309] width 6 height 6
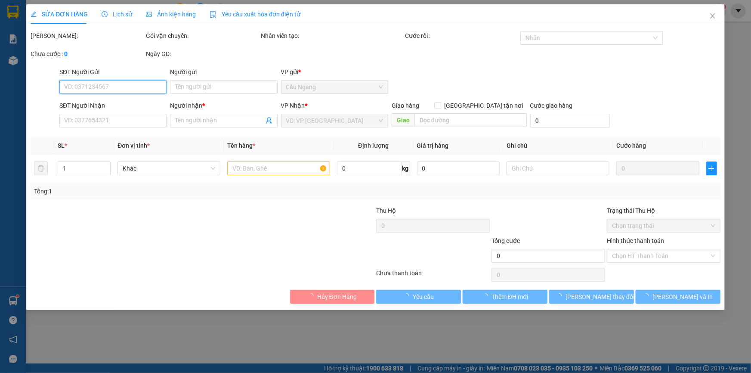
type input "XA"
type input "0363938913"
type input "NHỰT"
type input "60.000"
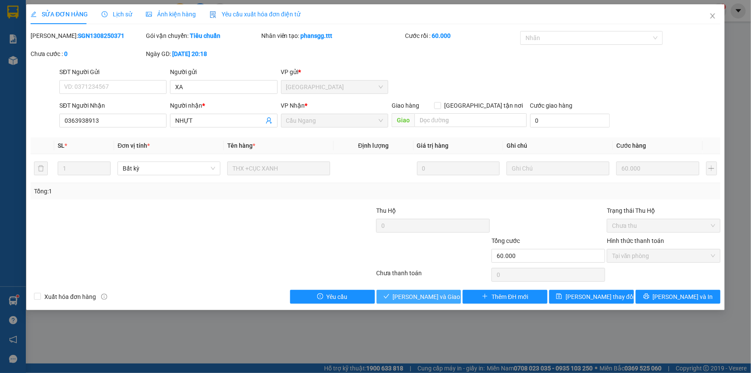
click at [437, 295] on span "[PERSON_NAME] và Giao hàng" at bounding box center [434, 296] width 83 height 9
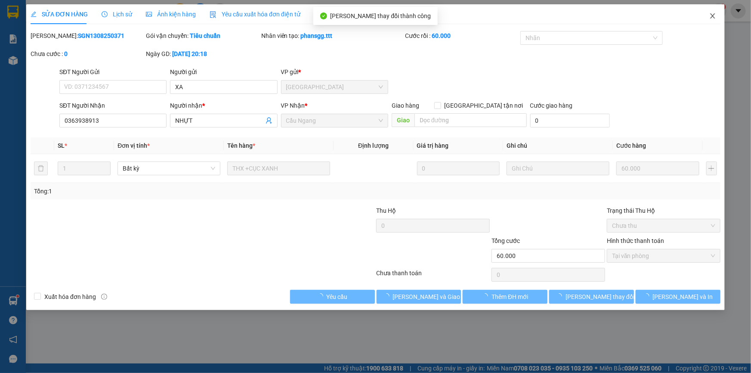
click at [711, 17] on icon "close" at bounding box center [713, 15] width 7 height 7
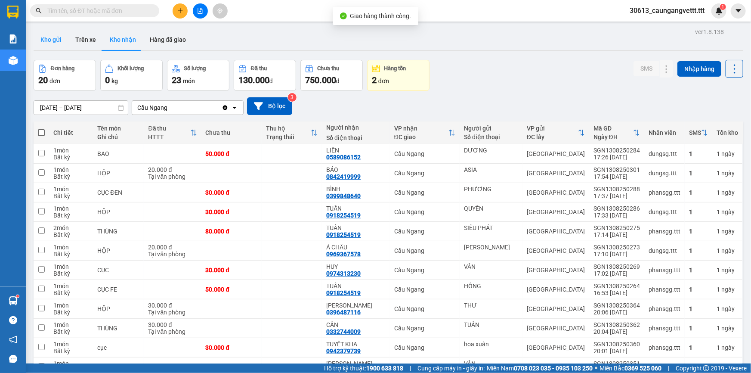
click at [51, 42] on button "Kho gửi" at bounding box center [51, 39] width 35 height 21
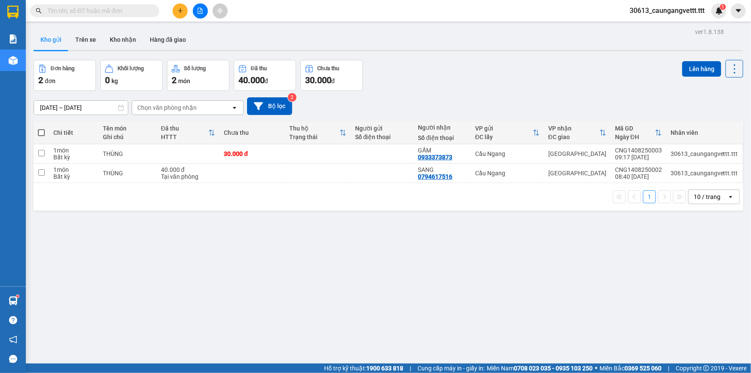
click at [40, 130] on span at bounding box center [41, 132] width 7 height 7
click at [41, 128] on input "checkbox" at bounding box center [41, 128] width 0 height 0
checkbox input "true"
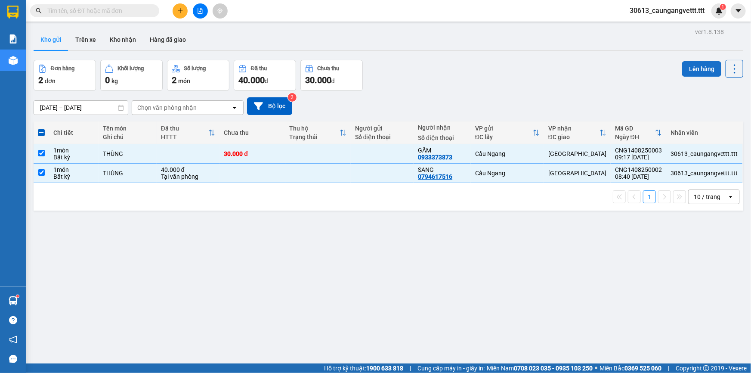
click at [700, 65] on button "Lên hàng" at bounding box center [701, 69] width 39 height 16
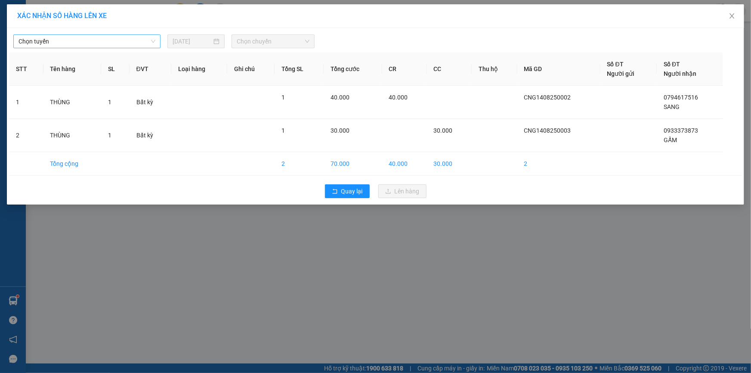
click at [73, 41] on span "Chọn tuyến" at bounding box center [87, 41] width 137 height 13
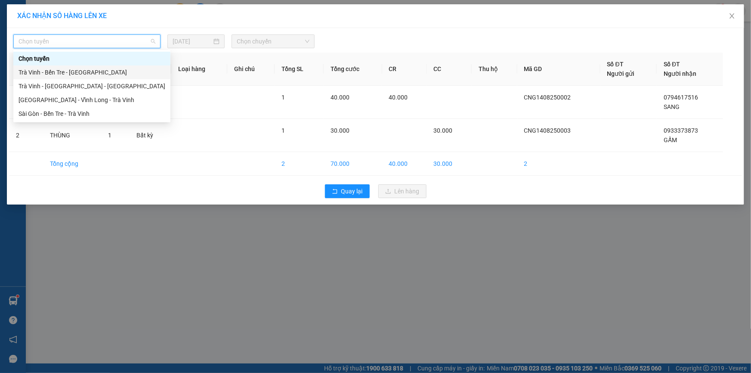
click at [59, 73] on div "Trà Vinh - Bến Tre - [GEOGRAPHIC_DATA]" at bounding box center [92, 72] width 147 height 9
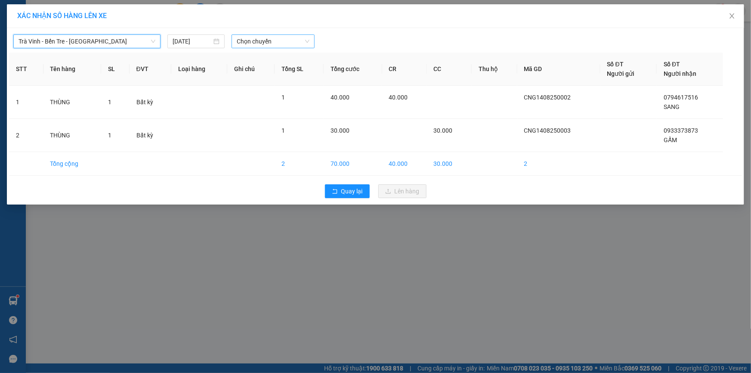
click at [270, 40] on span "Chọn chuyến" at bounding box center [273, 41] width 73 height 13
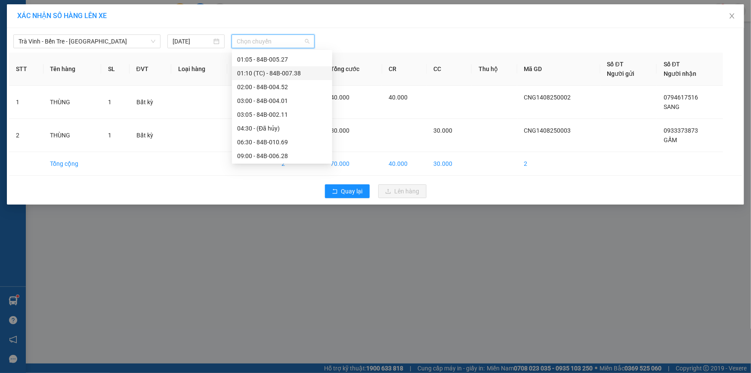
scroll to position [78, 0]
click at [268, 133] on div "11:00 - 84B-002.69" at bounding box center [282, 131] width 90 height 9
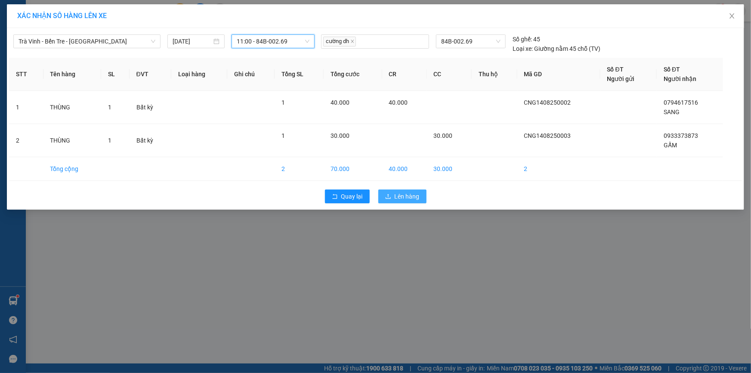
click at [394, 198] on button "Lên hàng" at bounding box center [402, 196] width 48 height 14
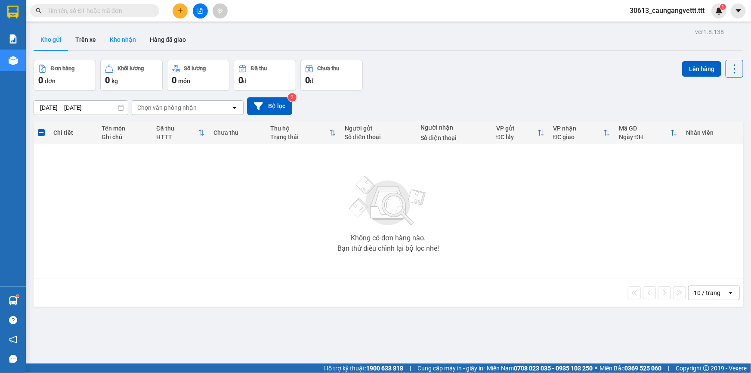
click at [122, 43] on button "Kho nhận" at bounding box center [123, 39] width 40 height 21
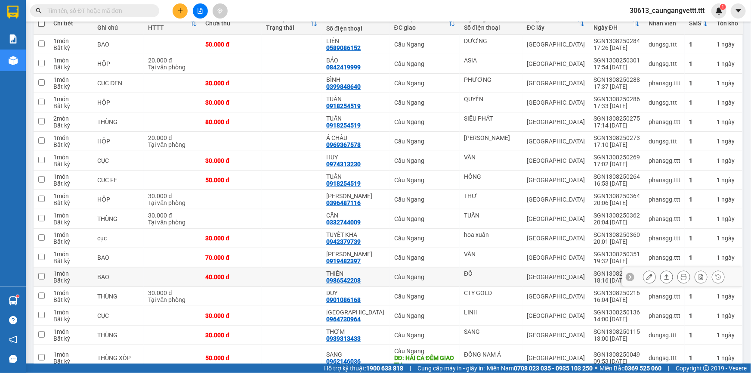
scroll to position [104, 0]
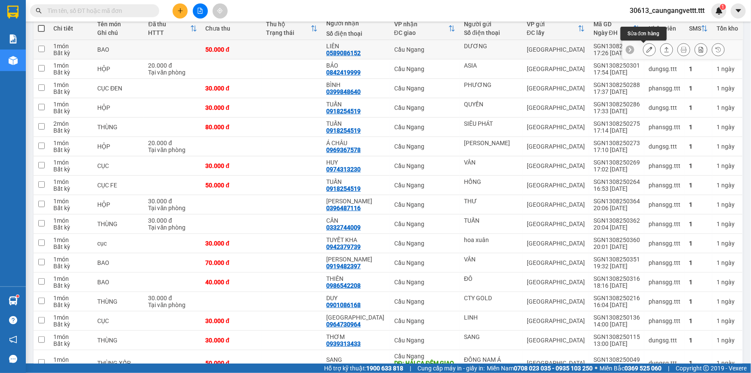
click at [647, 48] on icon at bounding box center [650, 50] width 6 height 6
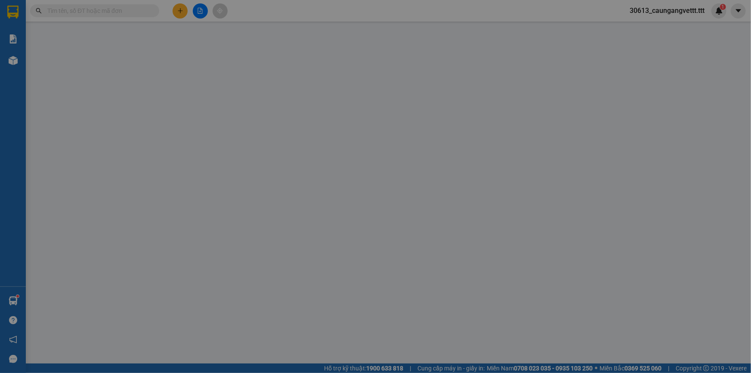
type input "DƯƠNG"
type input "0589086152"
type input "LIÊN"
type input "50.000"
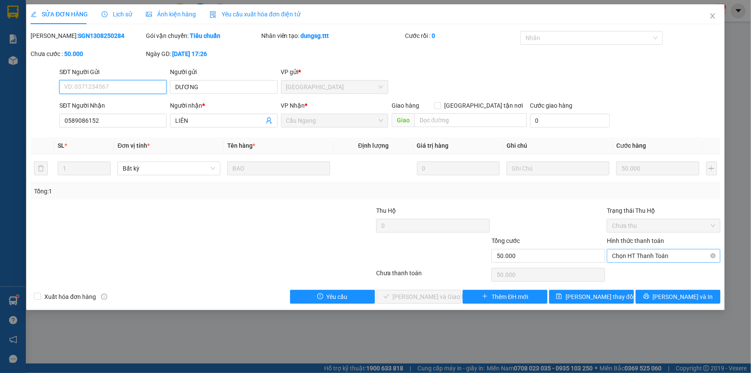
click at [682, 254] on span "Chọn HT Thanh Toán" at bounding box center [663, 255] width 103 height 13
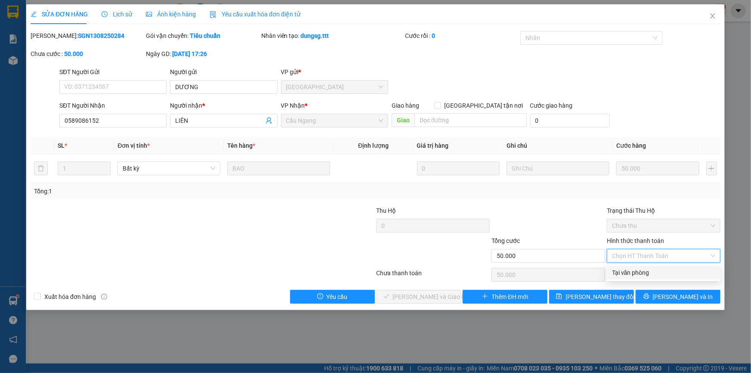
click at [659, 270] on div "Tại văn phòng" at bounding box center [663, 272] width 103 height 9
type input "0"
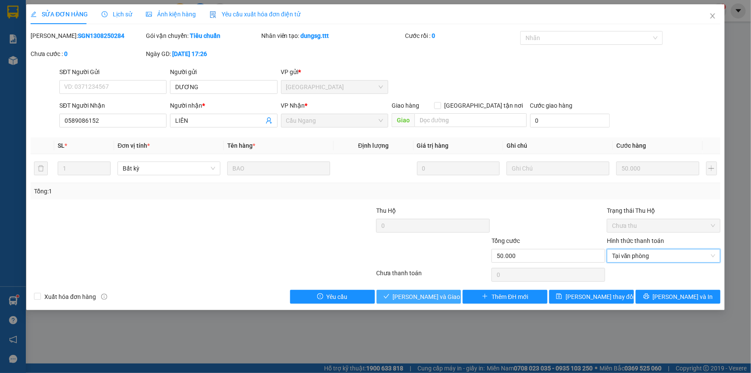
click at [439, 298] on span "[PERSON_NAME] và Giao hàng" at bounding box center [434, 296] width 83 height 9
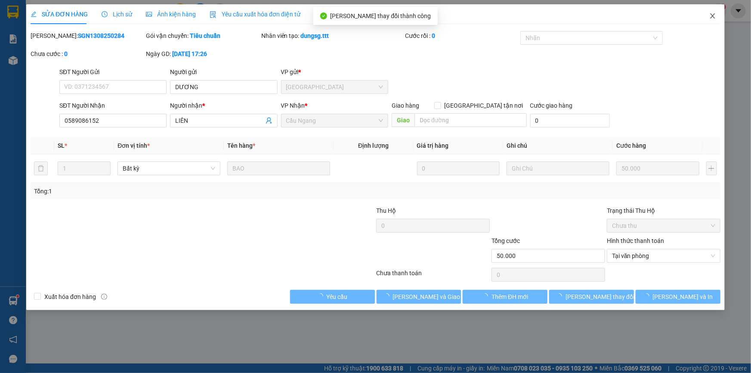
click at [713, 15] on icon "close" at bounding box center [713, 15] width 7 height 7
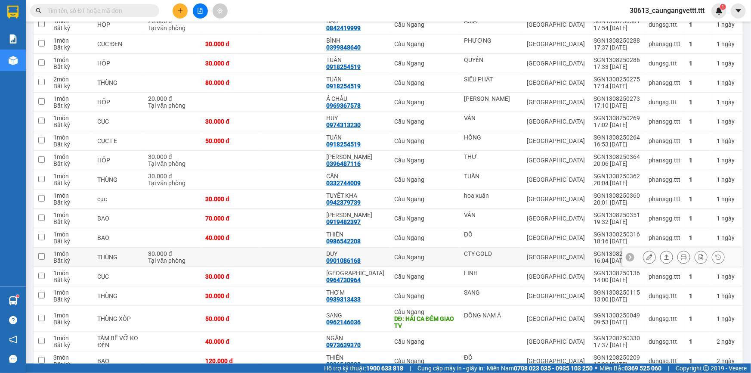
scroll to position [33, 0]
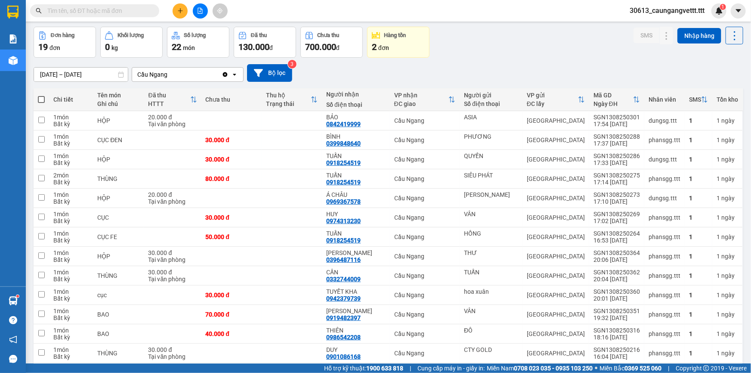
click at [403, 51] on div "2 đơn" at bounding box center [398, 47] width 53 height 12
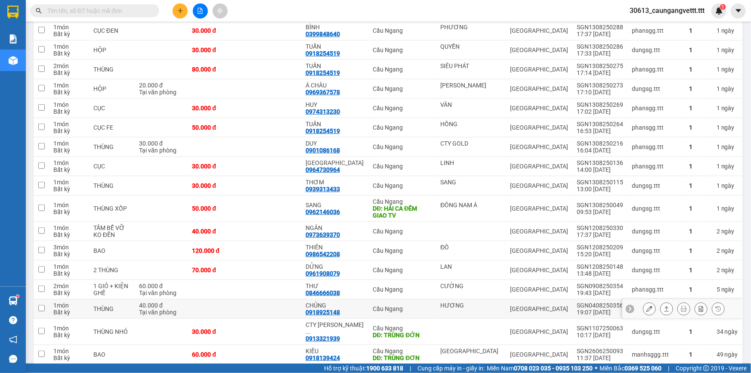
scroll to position [242, 0]
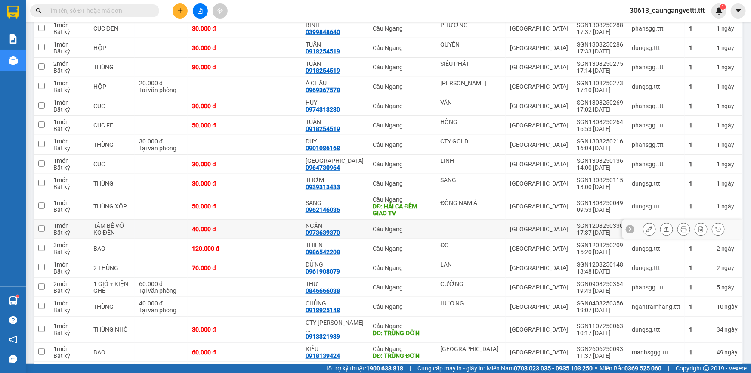
click at [647, 226] on icon at bounding box center [650, 229] width 6 height 6
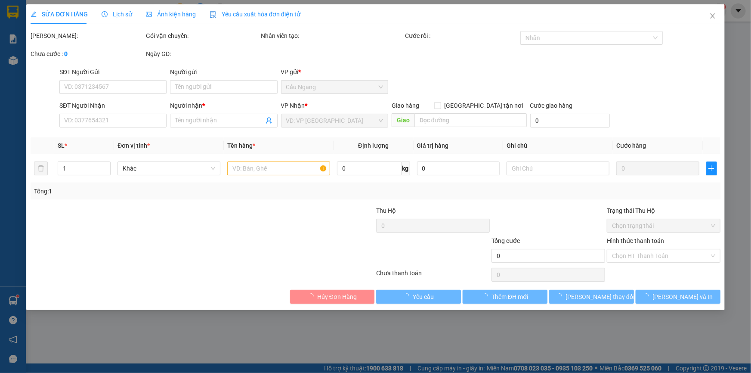
type input "0973639370"
type input "NGÂN"
type input "40.000"
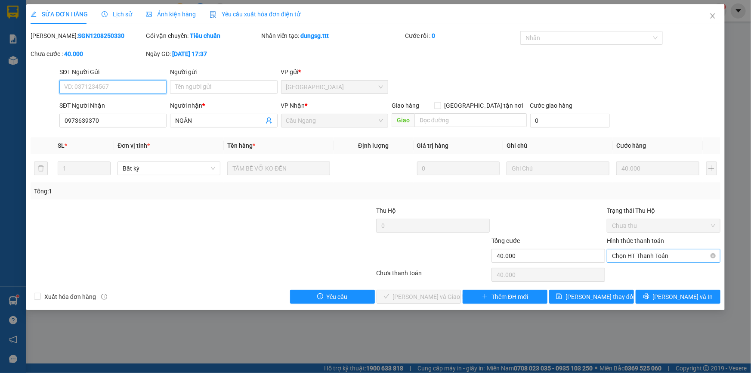
click at [648, 255] on span "Chọn HT Thanh Toán" at bounding box center [663, 255] width 103 height 13
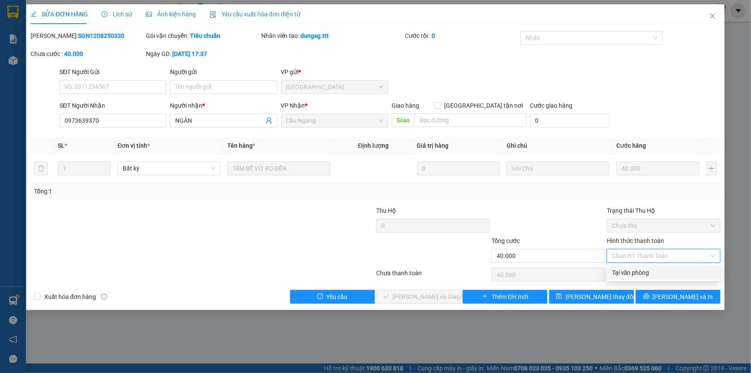
click at [641, 272] on div "Tại văn phòng" at bounding box center [663, 272] width 103 height 9
type input "0"
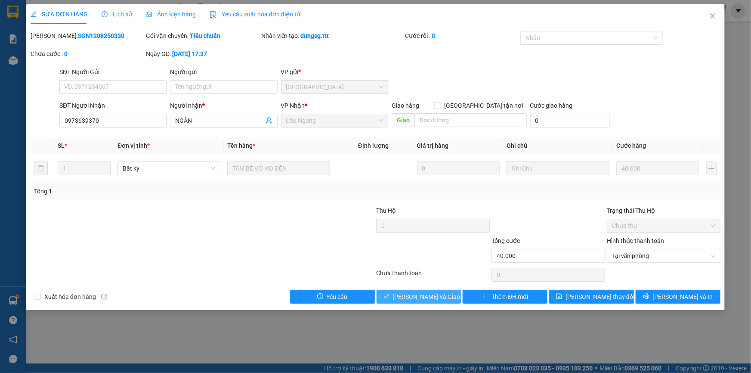
click at [430, 295] on span "[PERSON_NAME] và Giao hàng" at bounding box center [434, 296] width 83 height 9
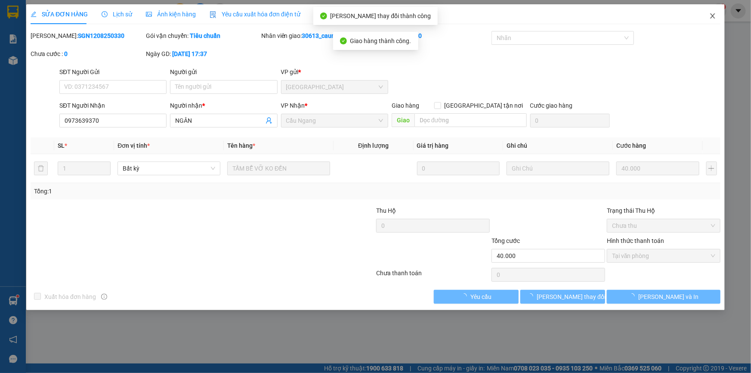
click at [713, 19] on icon "close" at bounding box center [713, 15] width 7 height 7
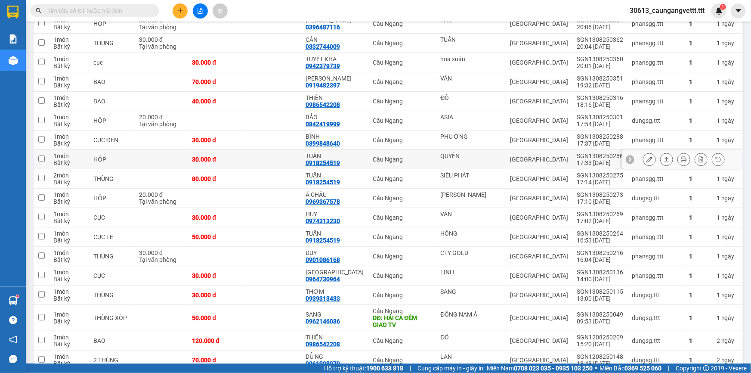
scroll to position [26, 0]
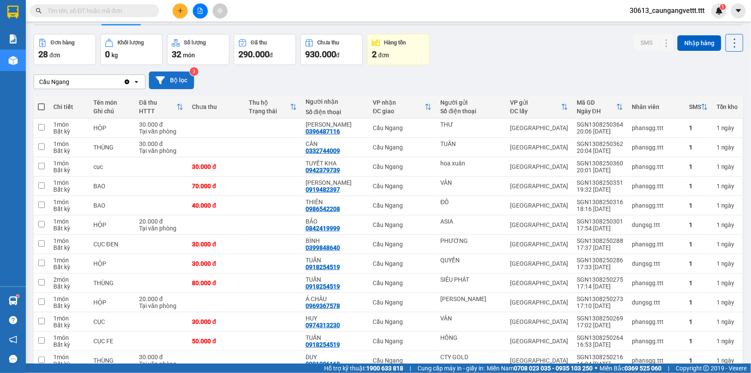
click at [175, 82] on button "Bộ lọc" at bounding box center [171, 80] width 45 height 18
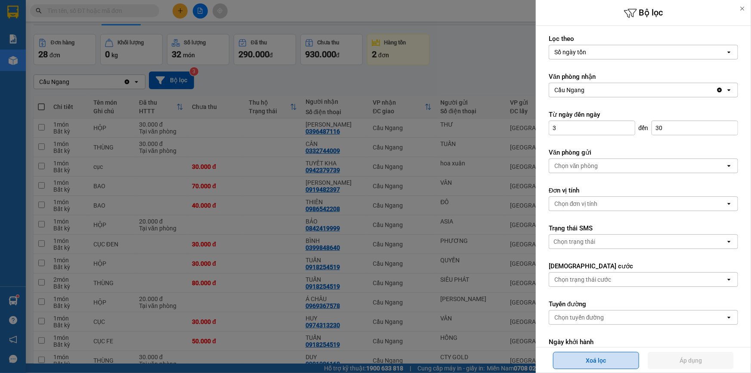
click at [593, 358] on button "Xoá lọc" at bounding box center [596, 360] width 86 height 17
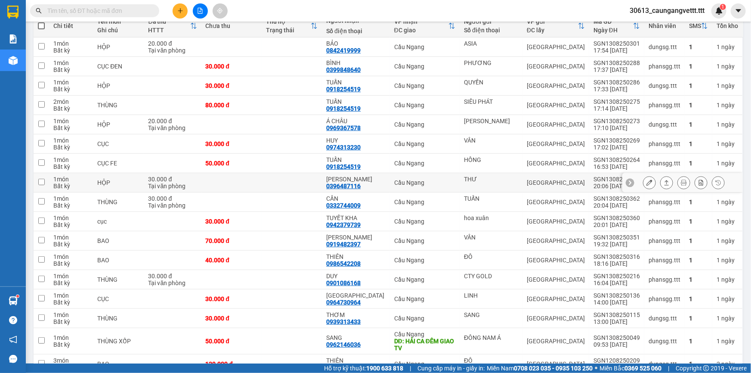
scroll to position [171, 0]
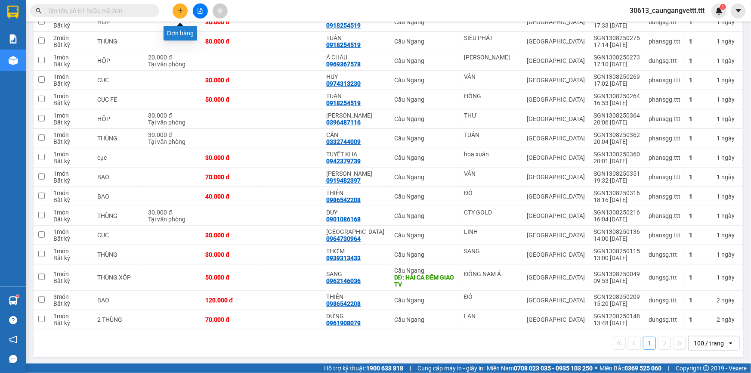
click at [183, 11] on button at bounding box center [180, 10] width 15 height 15
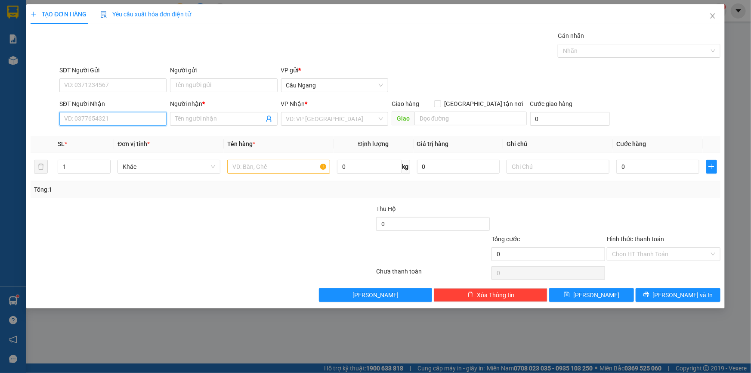
drag, startPoint x: 138, startPoint y: 121, endPoint x: 294, endPoint y: 198, distance: 173.5
click at [142, 122] on input "SĐT Người Nhận" at bounding box center [112, 119] width 107 height 14
click at [109, 133] on div "0938042082 - LIEU" at bounding box center [113, 135] width 97 height 9
type input "0938042082"
type input "LIEU"
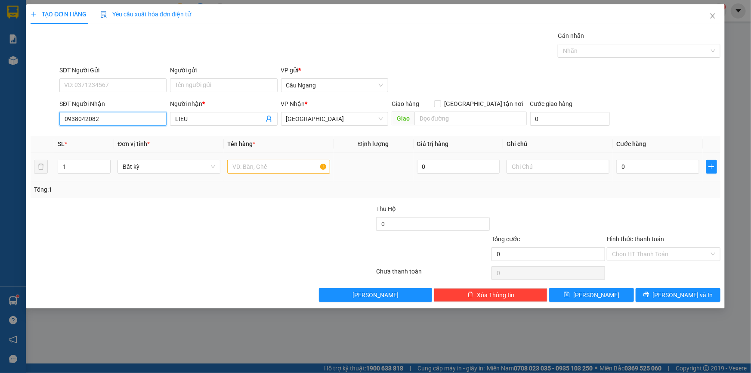
type input "0938042082"
click at [249, 170] on input "text" at bounding box center [278, 167] width 103 height 14
type input "CỤC"
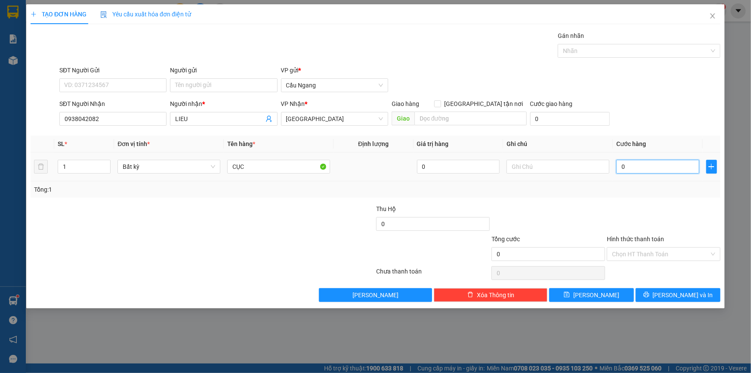
click at [642, 164] on input "0" at bounding box center [658, 167] width 83 height 14
type input "3"
type input "30"
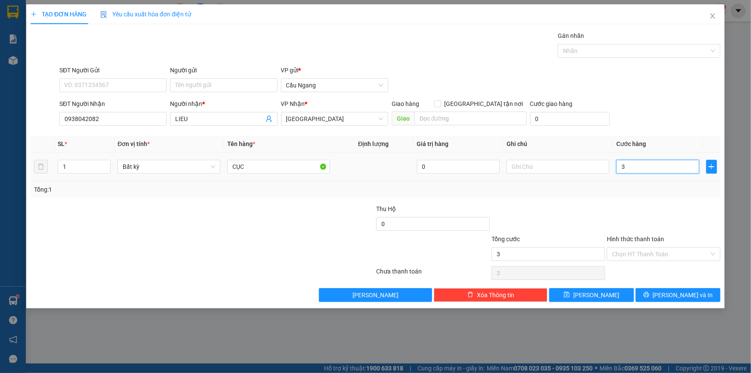
type input "30"
type input "300"
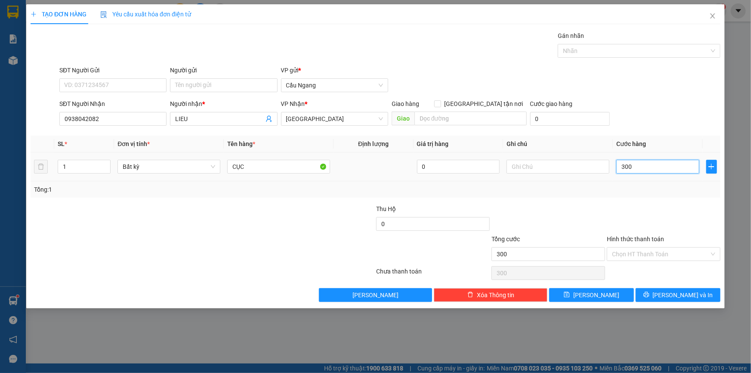
type input "3.000"
type input "30.000"
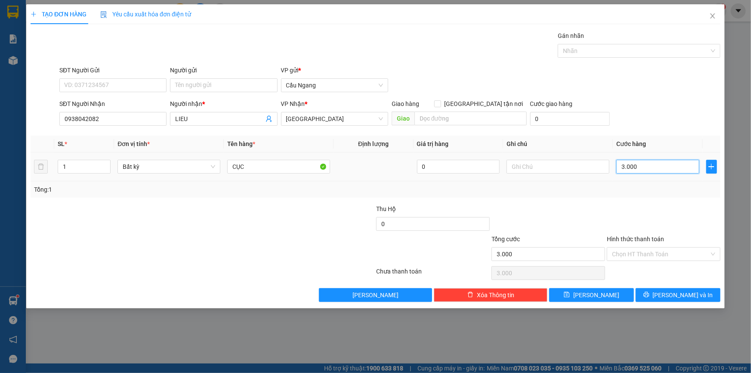
type input "30.000"
click at [645, 253] on input "Hình thức thanh toán" at bounding box center [660, 254] width 97 height 13
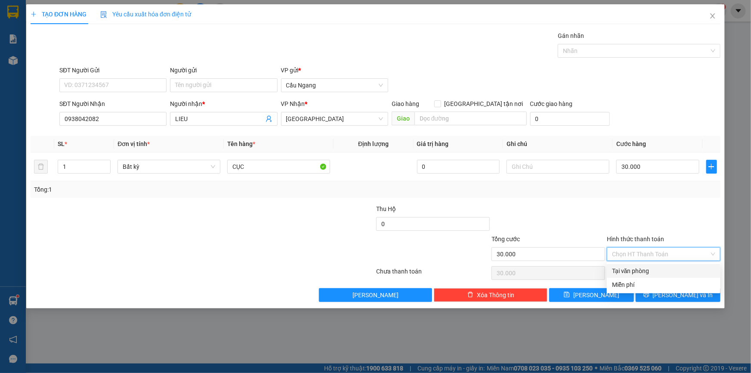
click at [644, 266] on div "Tại văn phòng" at bounding box center [663, 270] width 103 height 9
type input "0"
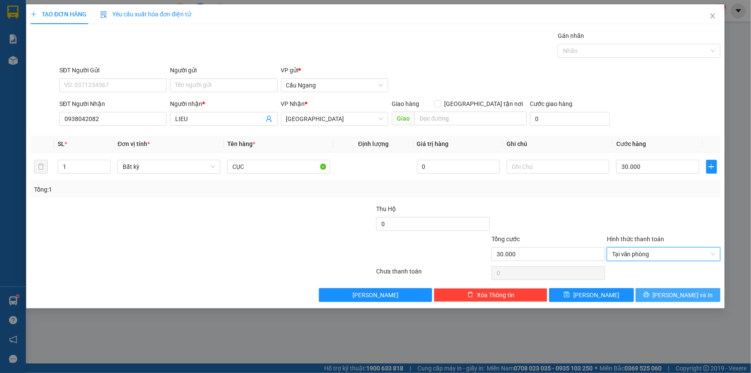
click at [659, 293] on button "[PERSON_NAME] và In" at bounding box center [678, 295] width 85 height 14
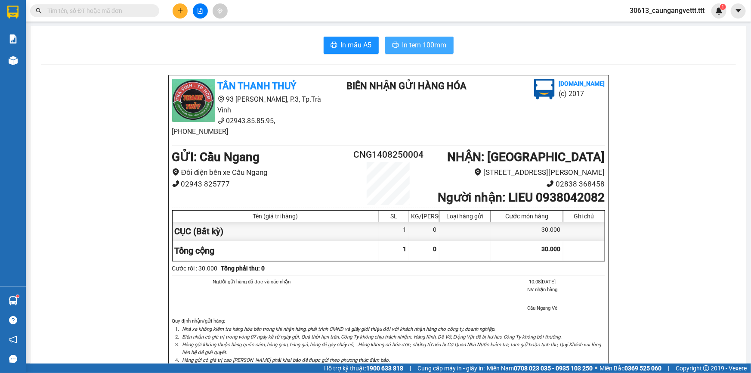
click at [430, 49] on span "In tem 100mm" at bounding box center [425, 45] width 44 height 11
click at [181, 12] on icon "plus" at bounding box center [180, 11] width 6 height 6
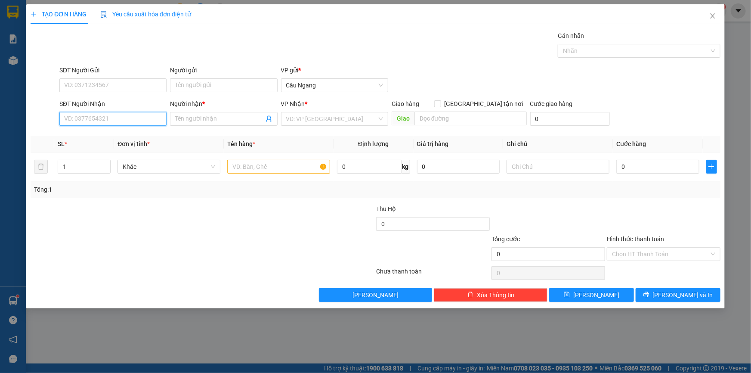
click at [121, 115] on input "SĐT Người Nhận" at bounding box center [112, 119] width 107 height 14
click at [124, 139] on div "0908417941 - Lien" at bounding box center [113, 135] width 97 height 9
type input "0908417941"
type input "Lien"
type input ".."
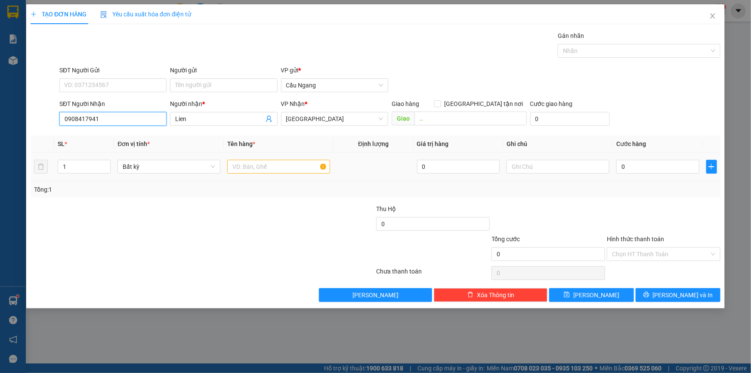
type input "0908417941"
click at [287, 166] on input "text" at bounding box center [278, 167] width 103 height 14
type input "BAO"
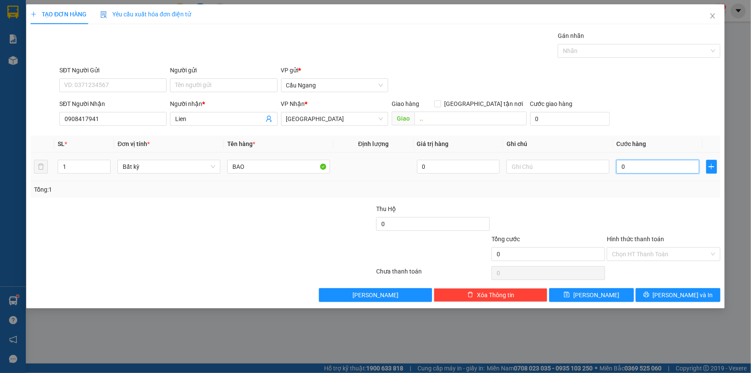
click at [628, 168] on input "0" at bounding box center [658, 167] width 83 height 14
type input "4"
type input "40"
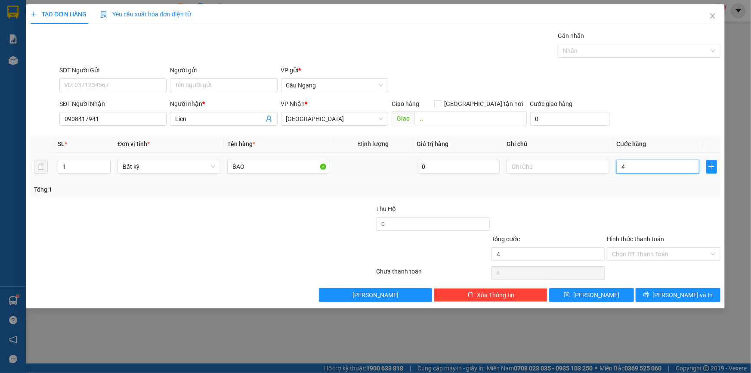
type input "40"
type input "400"
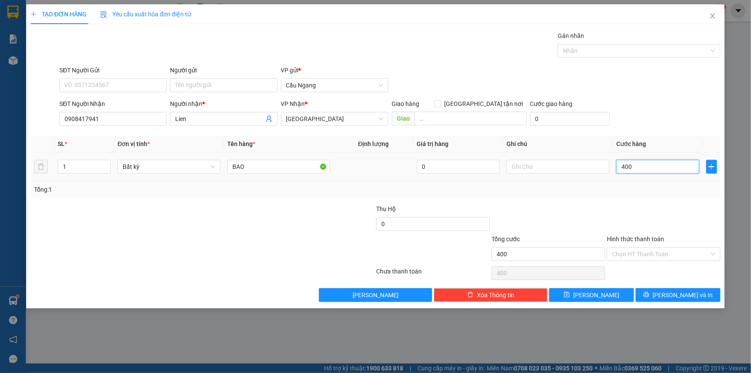
type input "4.000"
type input "40.000"
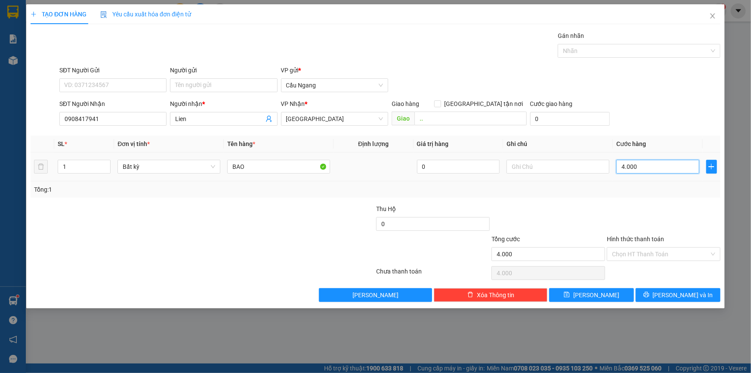
type input "40.000"
click at [676, 301] on div "TẠO ĐƠN HÀNG Yêu cầu xuất hóa đơn điện tử Transit Pickup Surcharge Ids Transit …" at bounding box center [375, 156] width 699 height 304
click at [676, 295] on span "[PERSON_NAME] và In" at bounding box center [683, 294] width 60 height 9
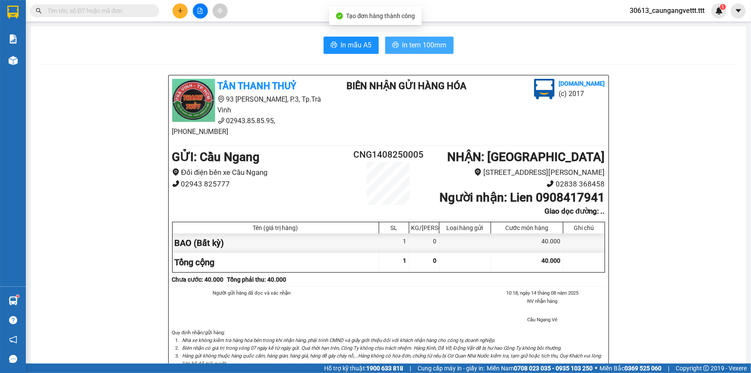
click at [427, 43] on span "In tem 100mm" at bounding box center [425, 45] width 44 height 11
